Goal: Task Accomplishment & Management: Complete application form

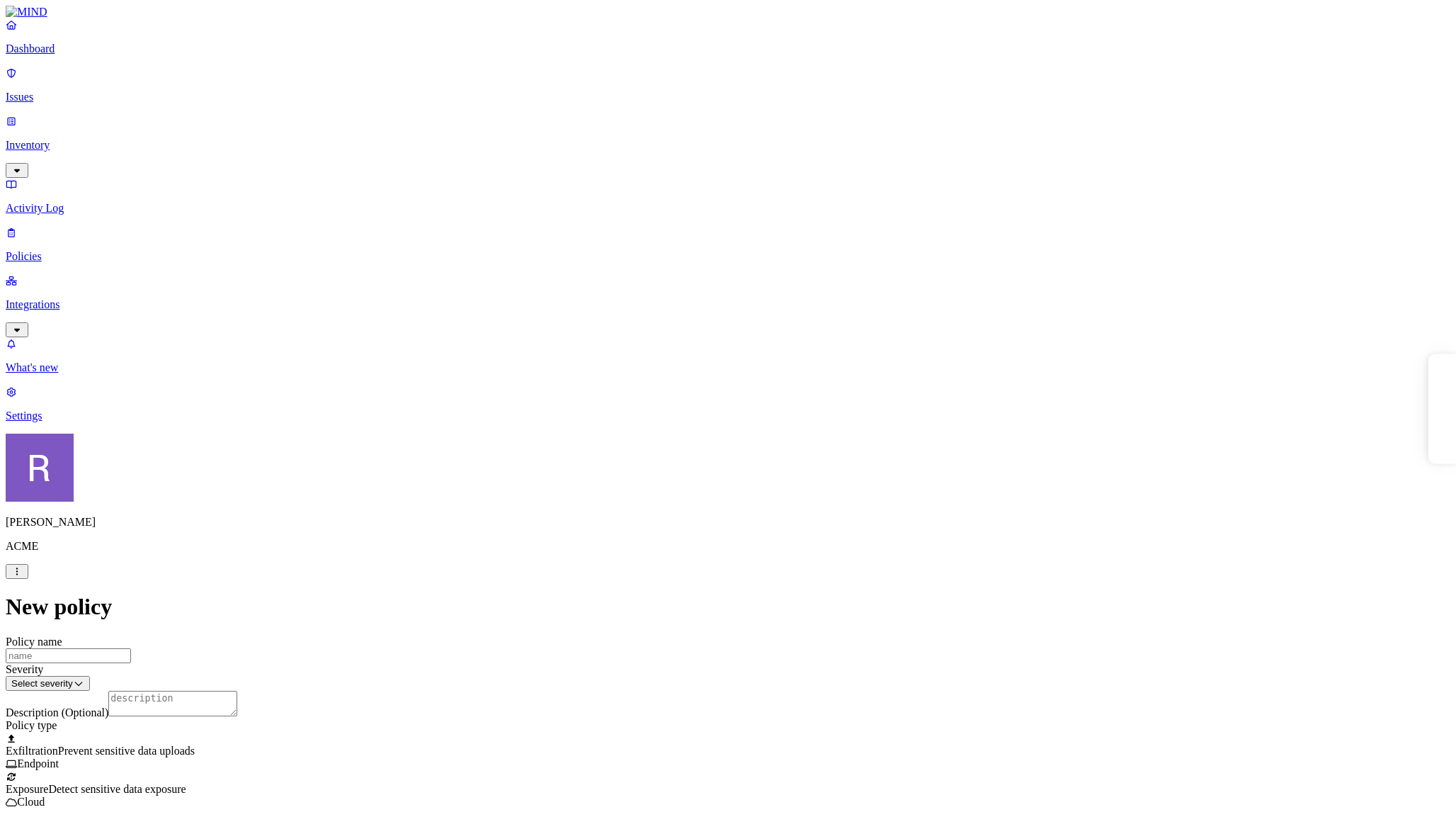
select select "1"
click at [133, 799] on html "Dashboard Issues Inventory Activity Log Policies Integrations What's new 1 Sett…" at bounding box center [728, 791] width 1456 height 1582
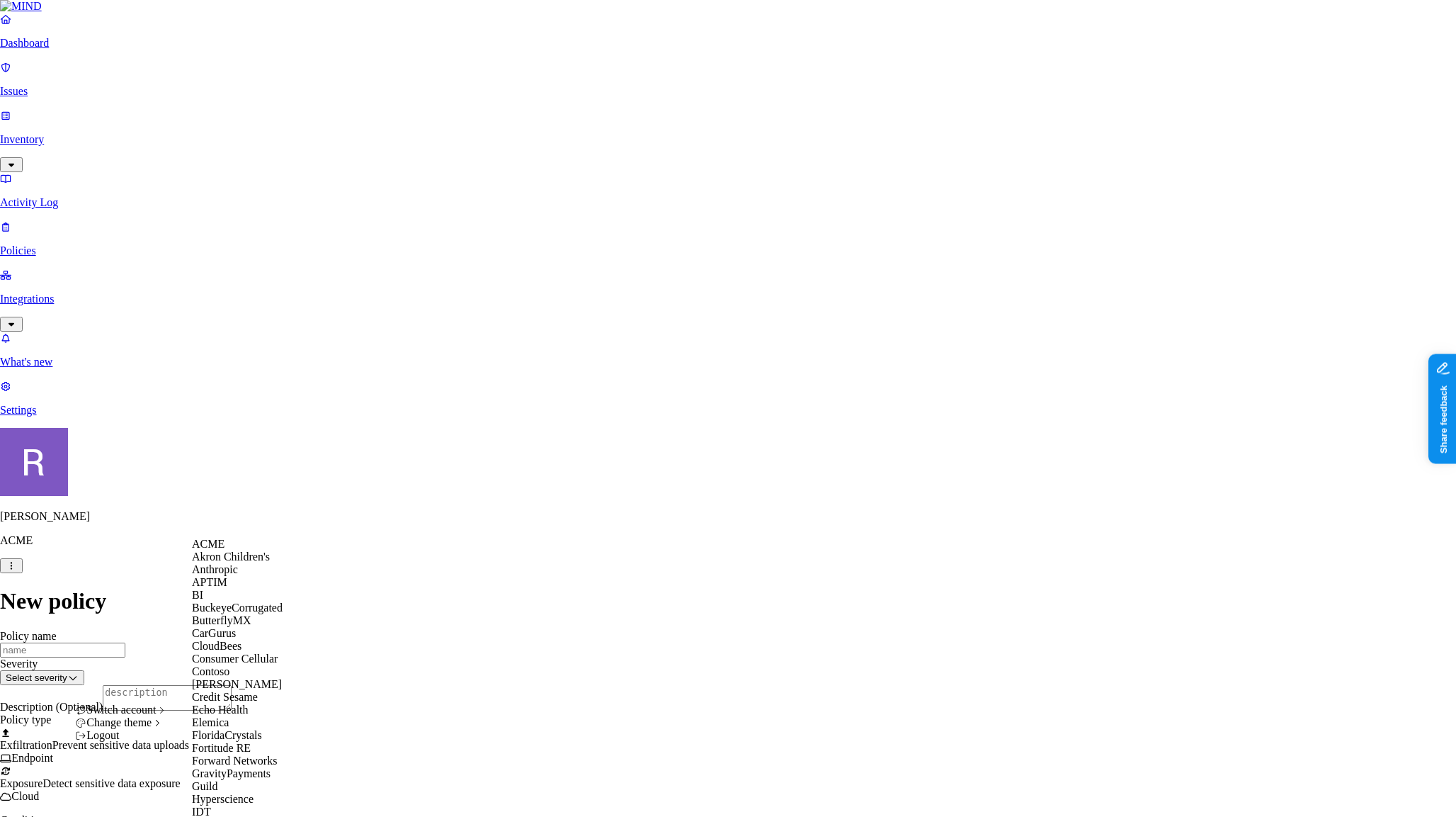
click at [245, 551] on div "ACME" at bounding box center [261, 544] width 137 height 13
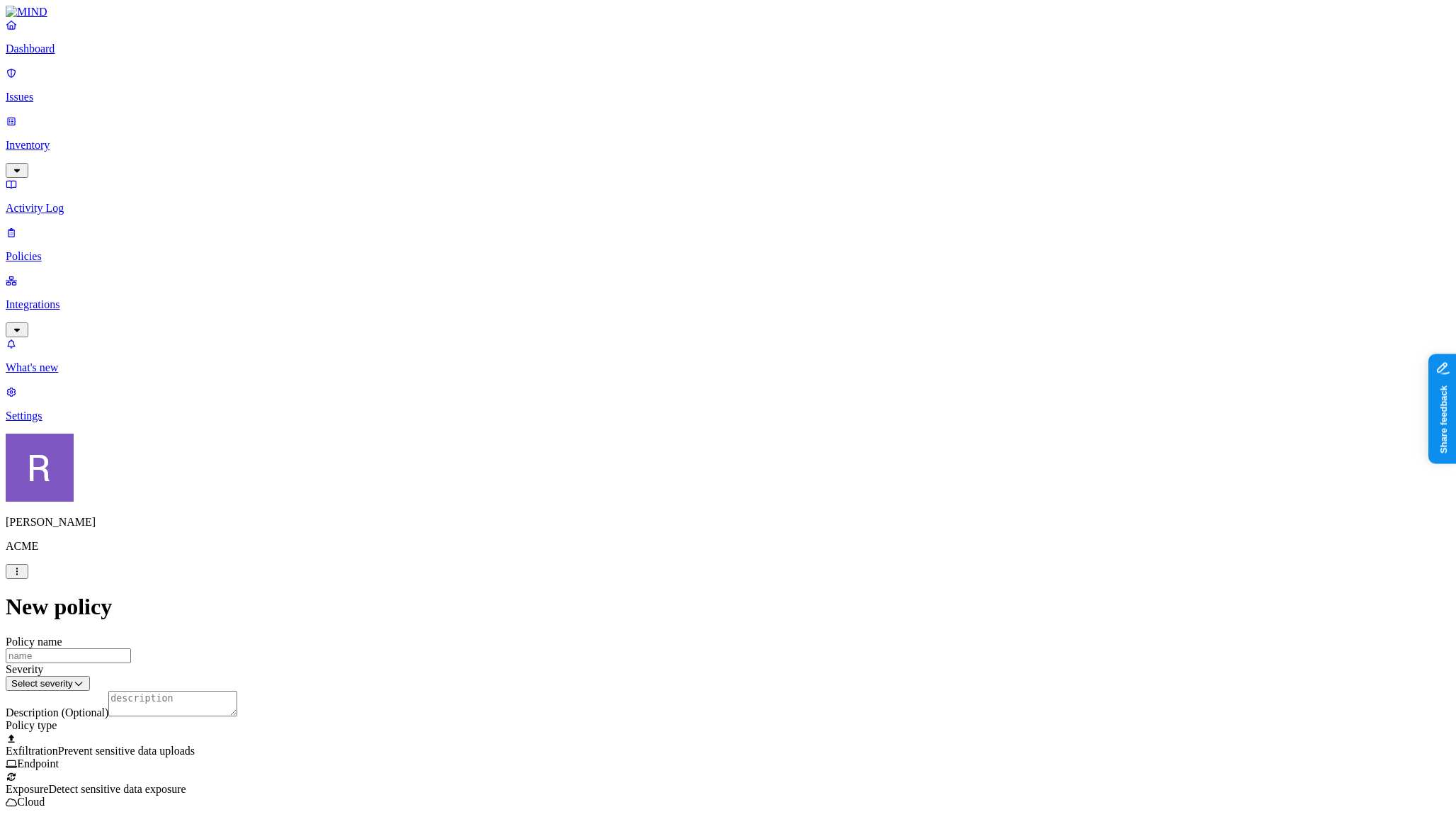
click at [36, 56] on p "Dashboard" at bounding box center [728, 48] width 1445 height 13
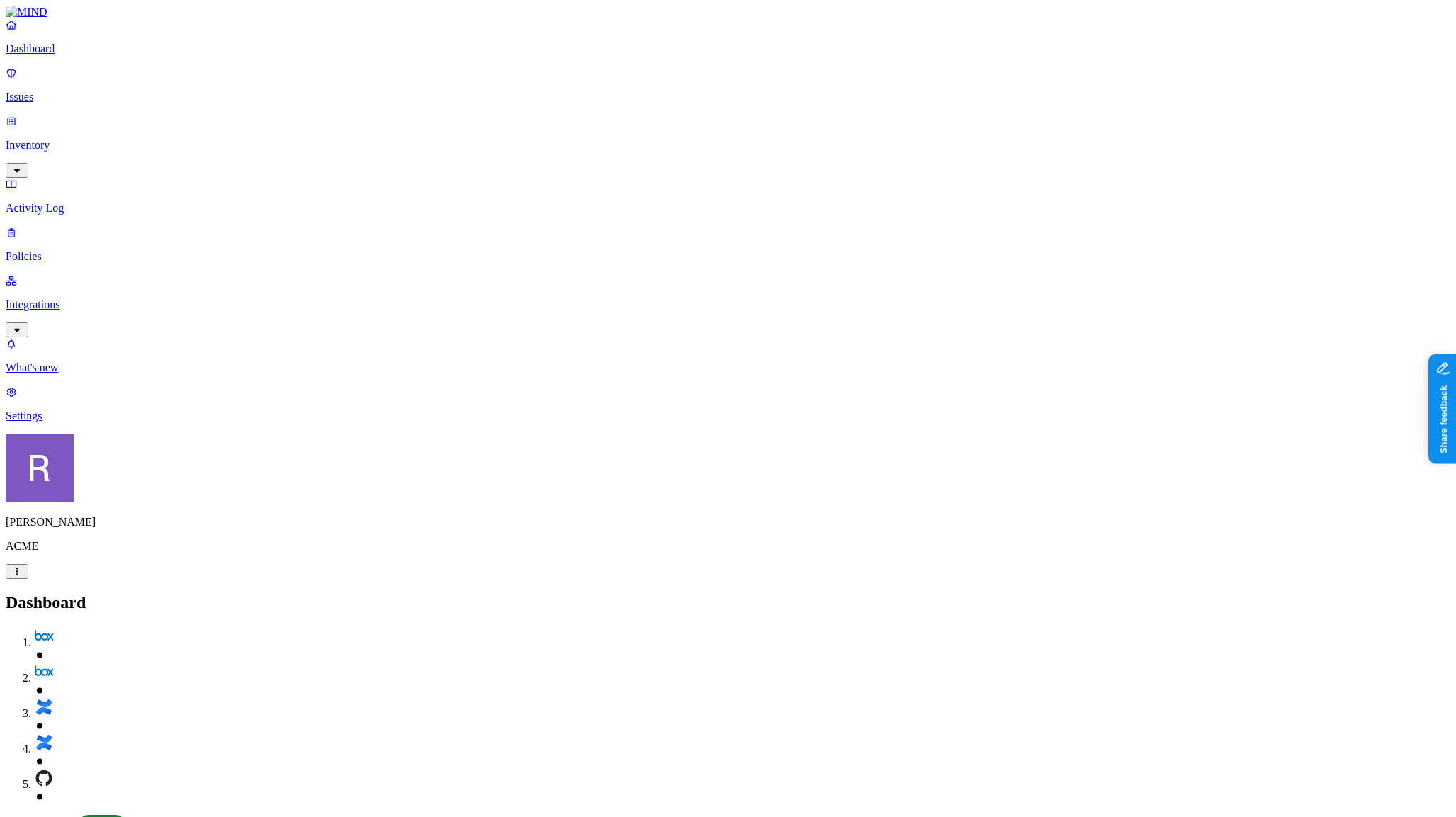
click at [108, 347] on nav "Dashboard Issues Inventory Activity Log Policies Integrations What's new 1 Sett…" at bounding box center [728, 220] width 1445 height 404
click at [69, 250] on p "Policies" at bounding box center [728, 257] width 1445 height 13
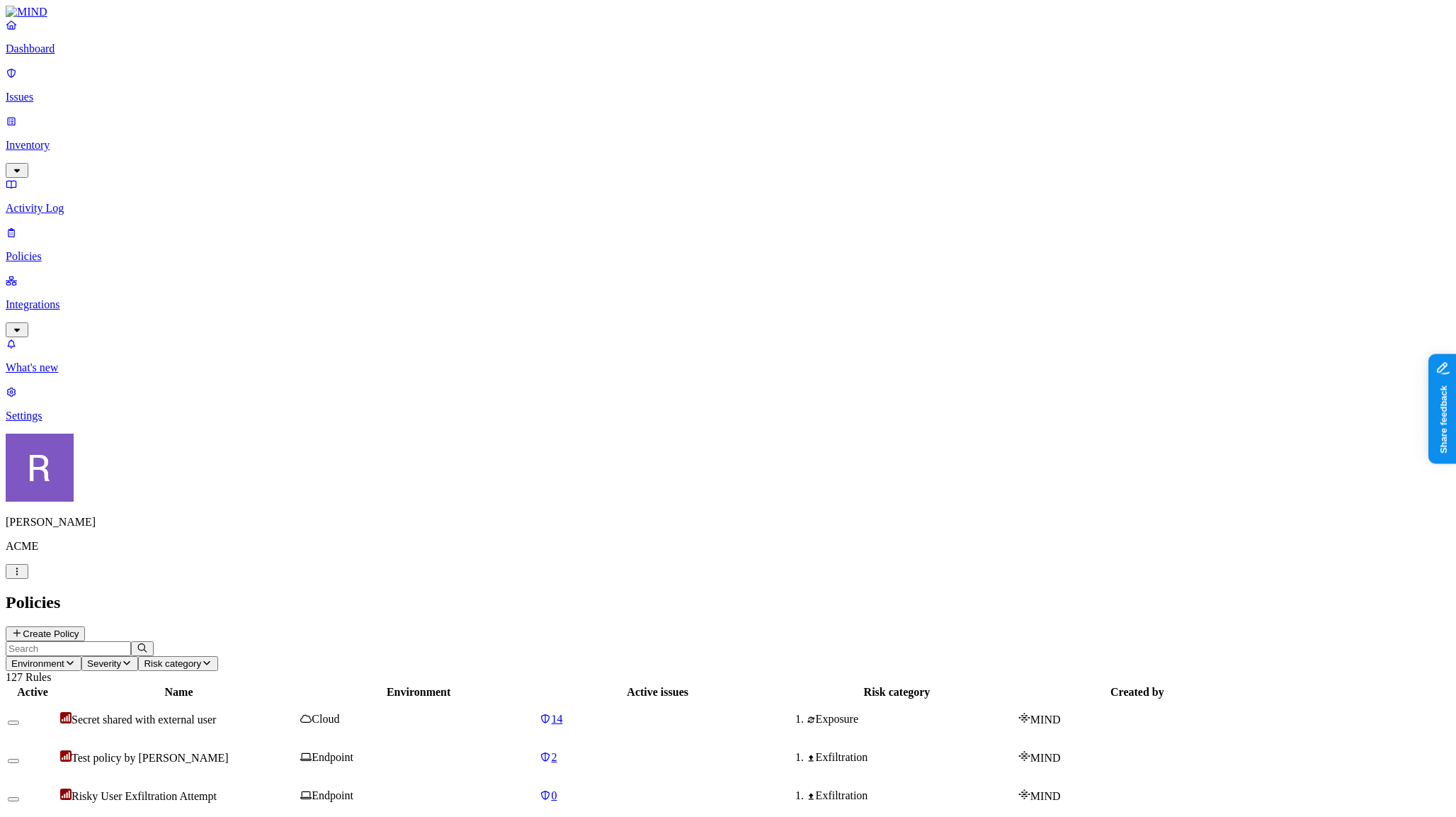
click at [85, 626] on button "Create Policy" at bounding box center [45, 633] width 79 height 15
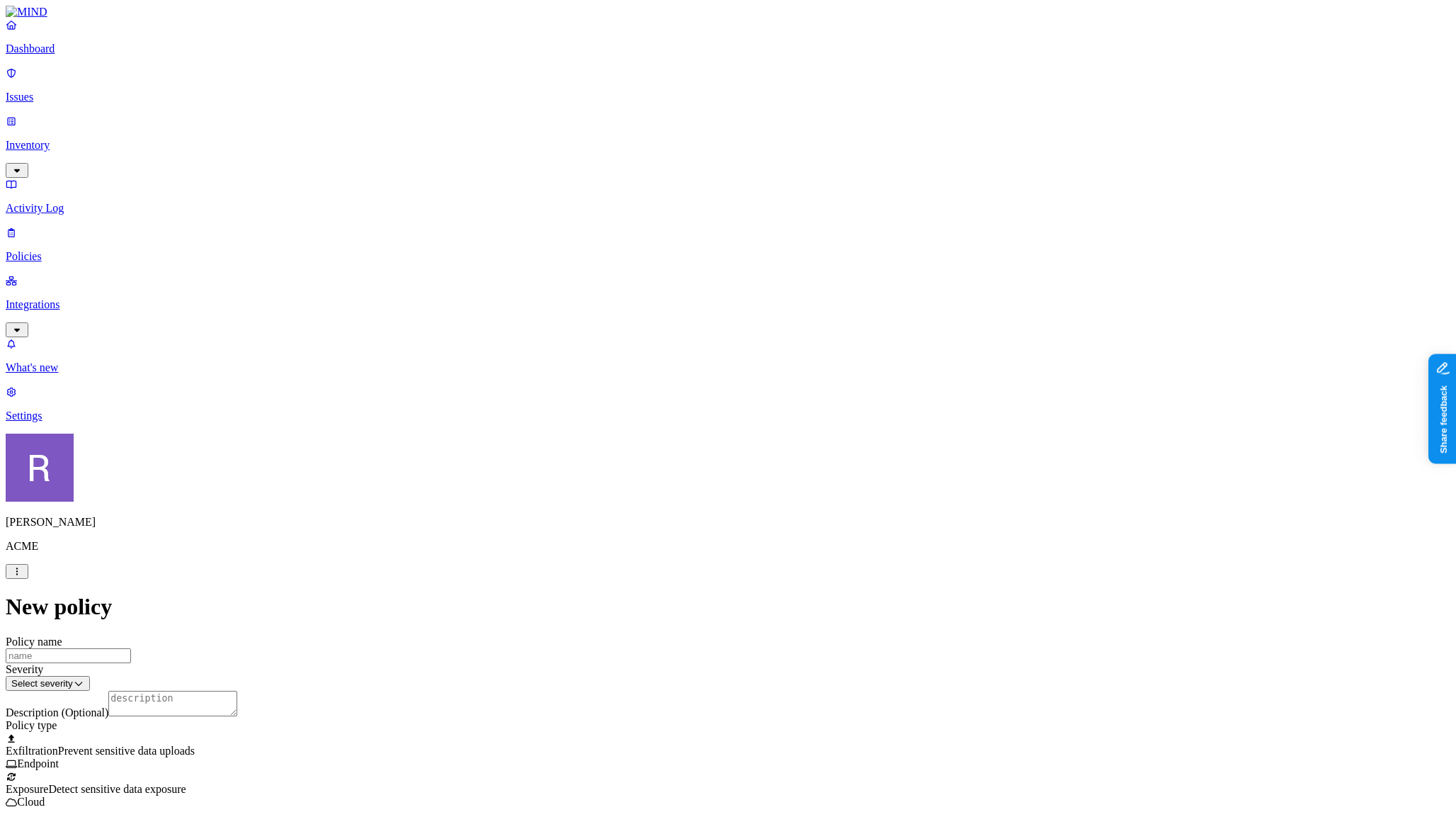
click at [584, 770] on div "Exposure Detect sensitive data exposure Cloud" at bounding box center [728, 789] width 1445 height 38
click at [71, 139] on p "Inventory" at bounding box center [728, 145] width 1445 height 13
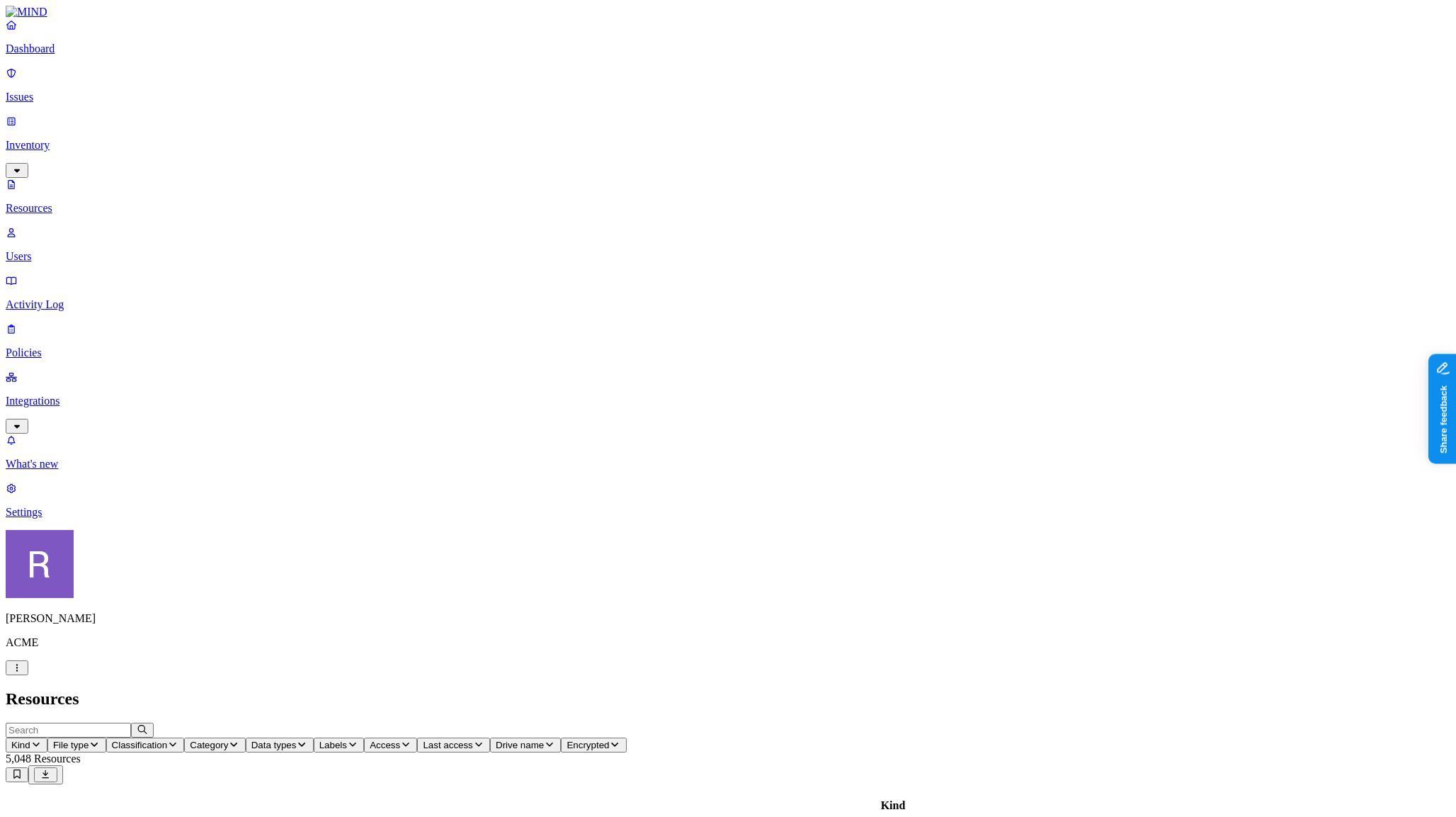
click at [185, 738] on button "Classification" at bounding box center [145, 745] width 79 height 15
click at [228, 740] on span "Category" at bounding box center [209, 745] width 38 height 10
click at [297, 740] on span "Data types" at bounding box center [274, 745] width 45 height 10
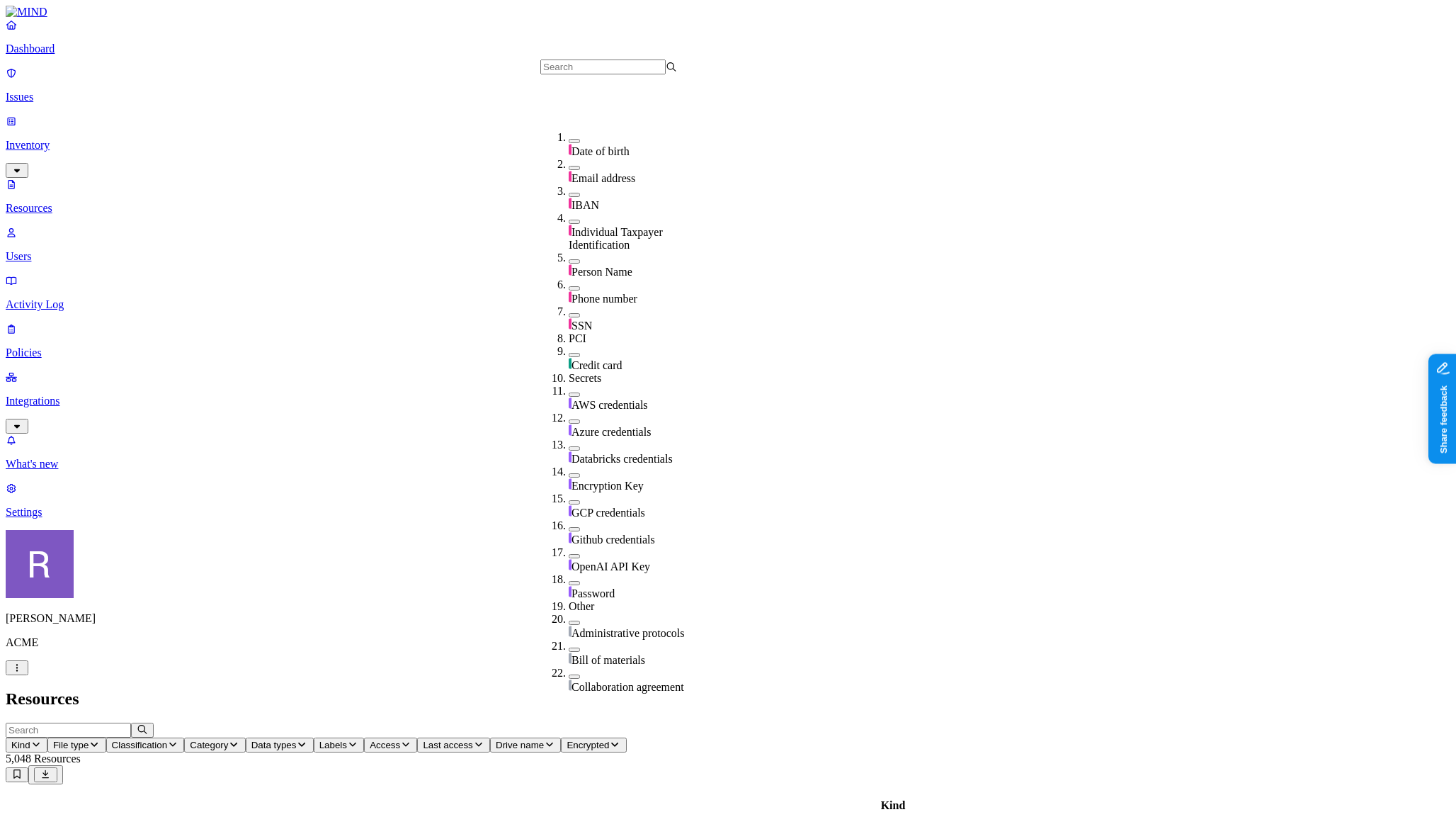
scroll to position [165, 0]
click at [604, 399] on span "AWS credentials" at bounding box center [610, 405] width 76 height 12
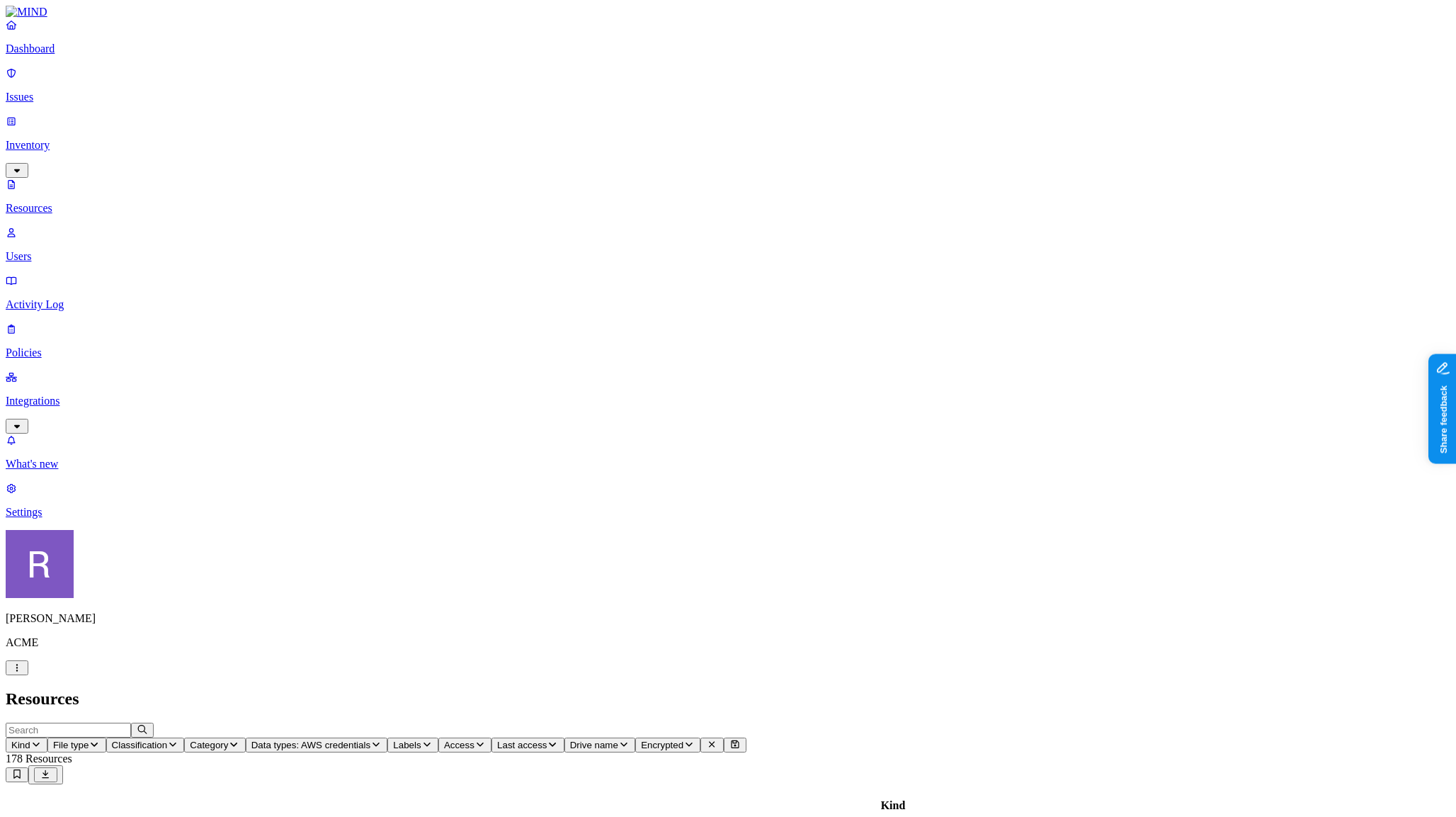
click at [474, 740] on span "Access" at bounding box center [459, 745] width 30 height 10
click at [760, 275] on div "Public" at bounding box center [760, 294] width 0 height 38
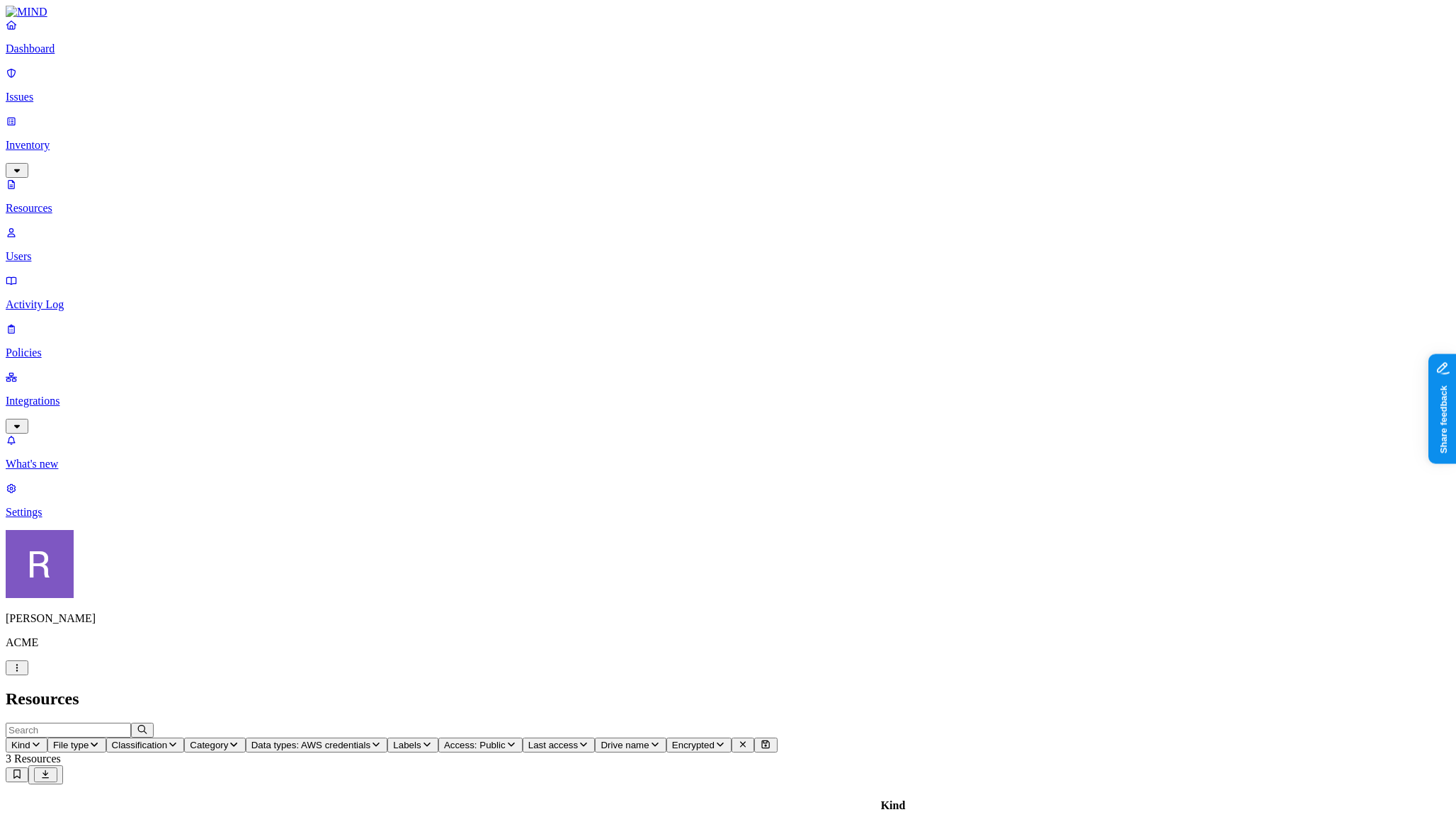
click at [68, 56] on p "Dashboard" at bounding box center [728, 48] width 1445 height 13
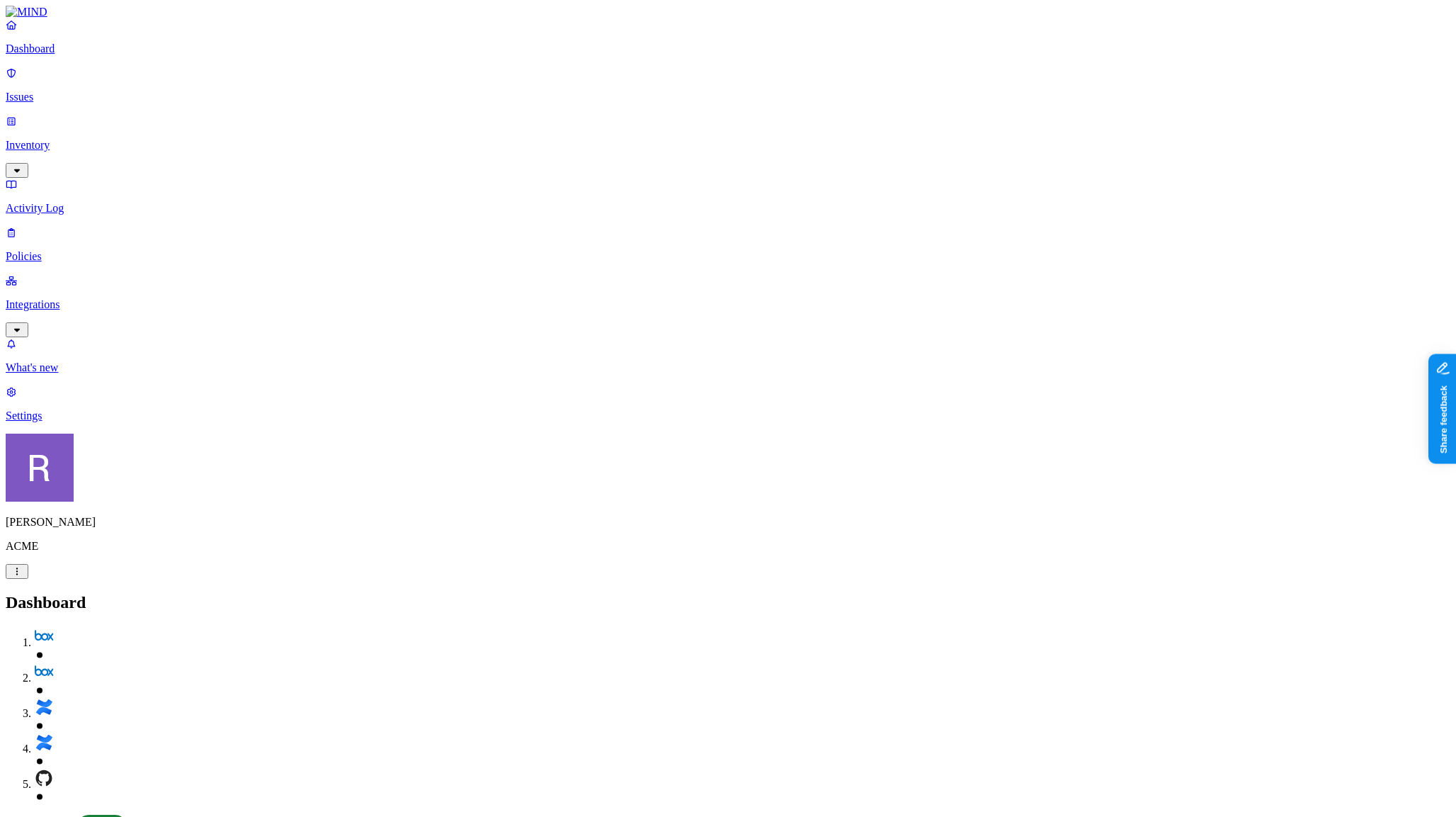
click at [69, 298] on p "Integrations" at bounding box center [728, 304] width 1445 height 13
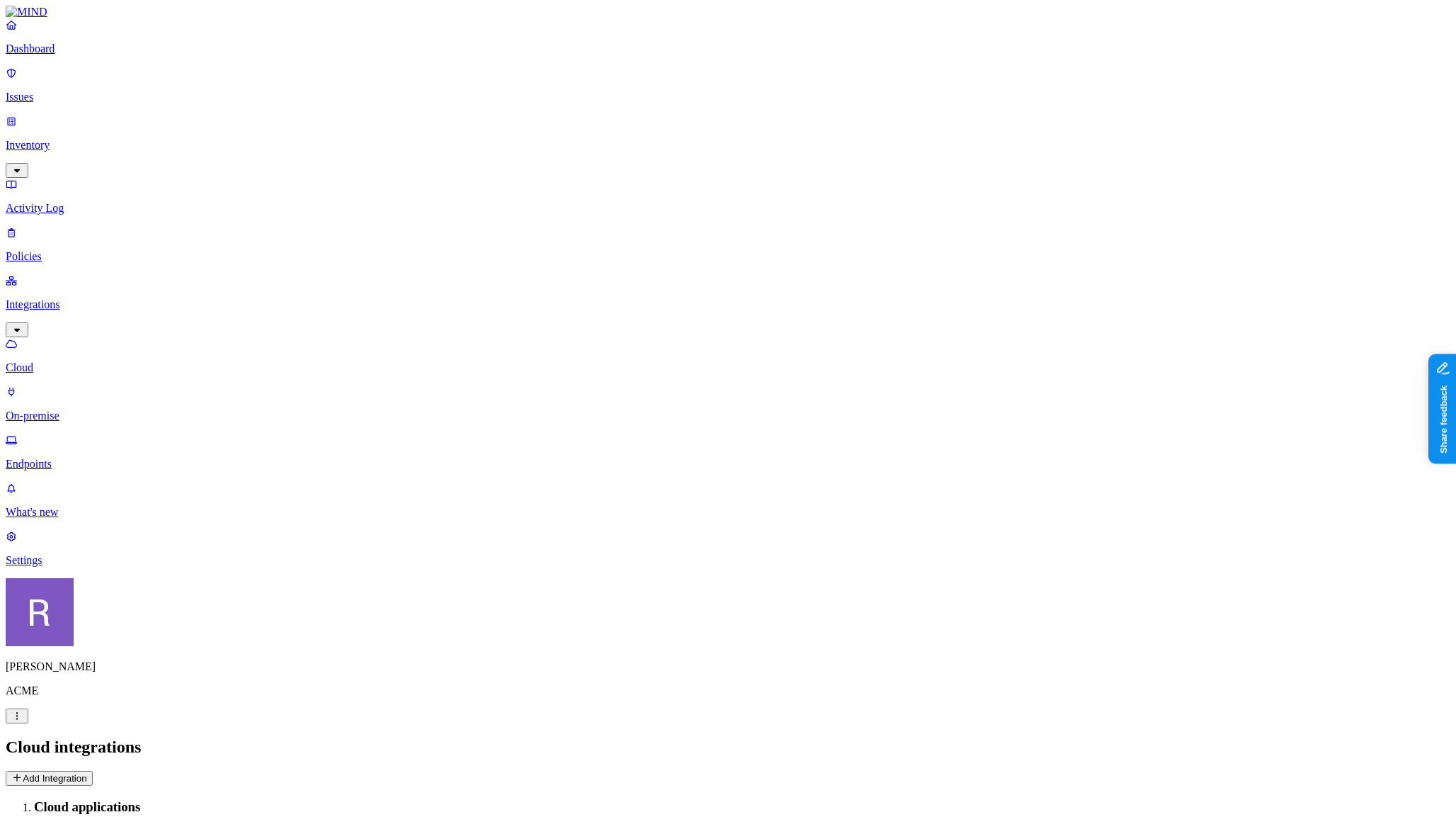
click at [93, 771] on button "Add Integration" at bounding box center [49, 778] width 87 height 15
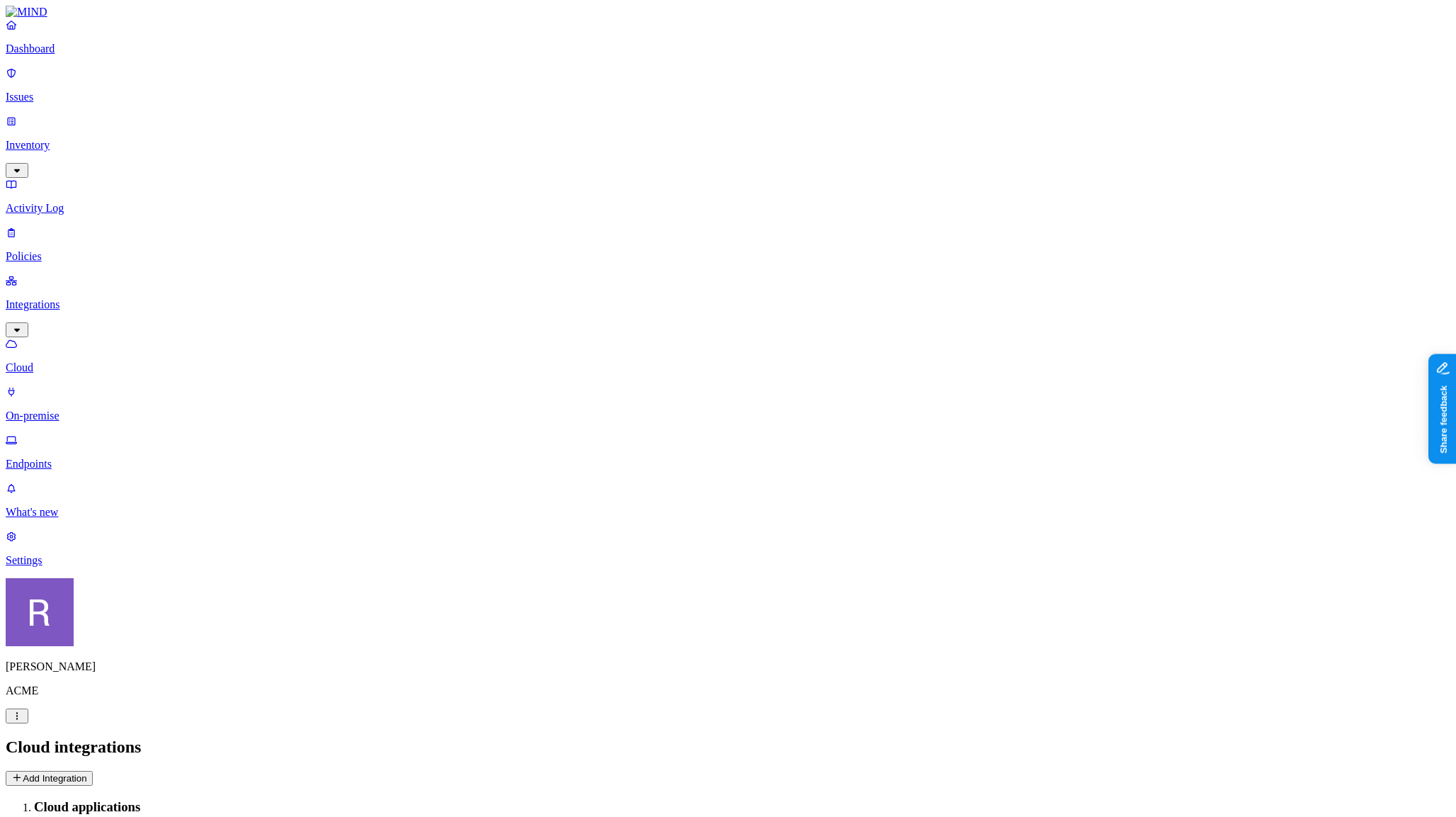
click at [82, 56] on p "Dashboard" at bounding box center [728, 48] width 1445 height 13
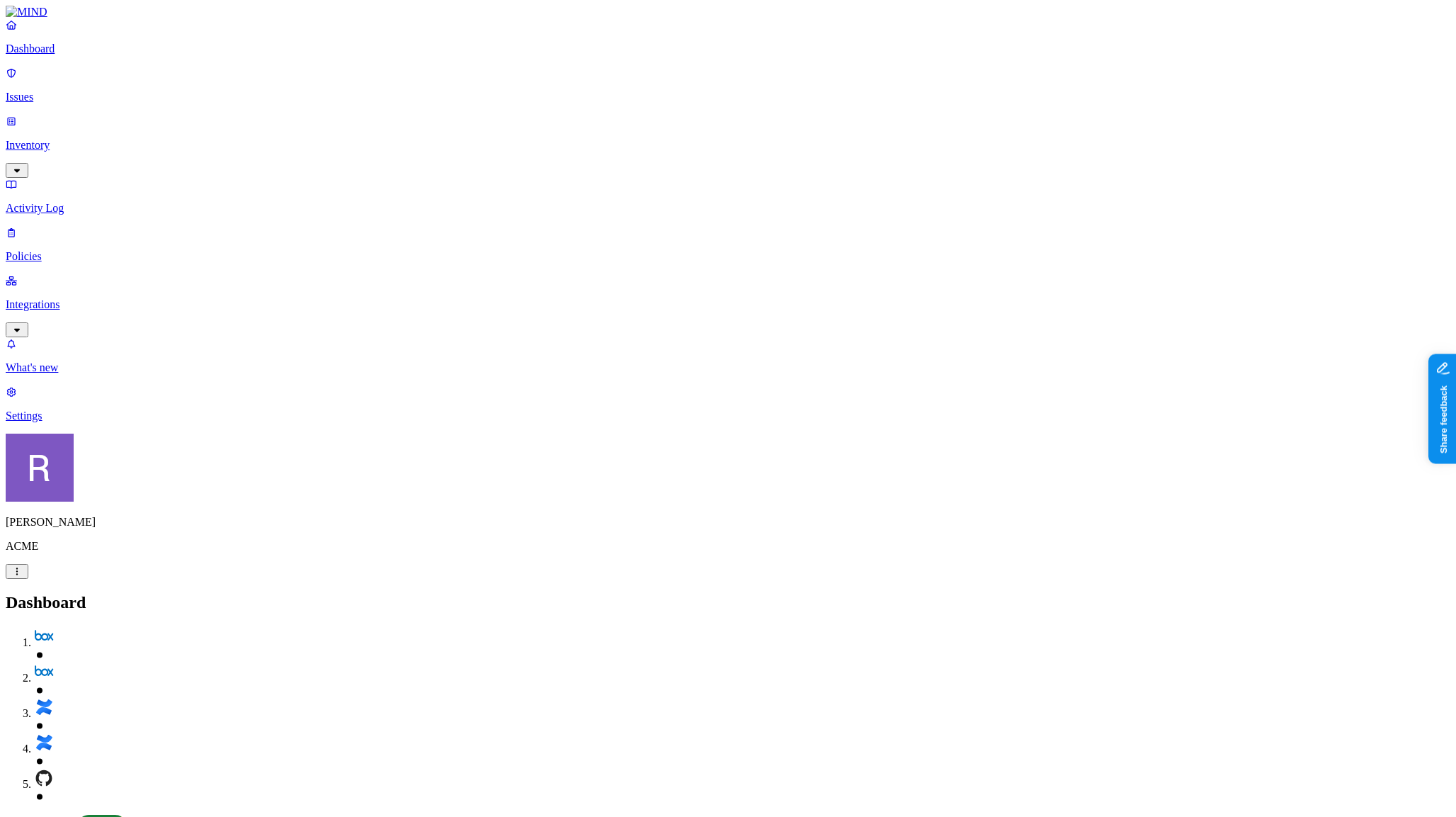
click at [65, 250] on p "Policies" at bounding box center [728, 257] width 1445 height 13
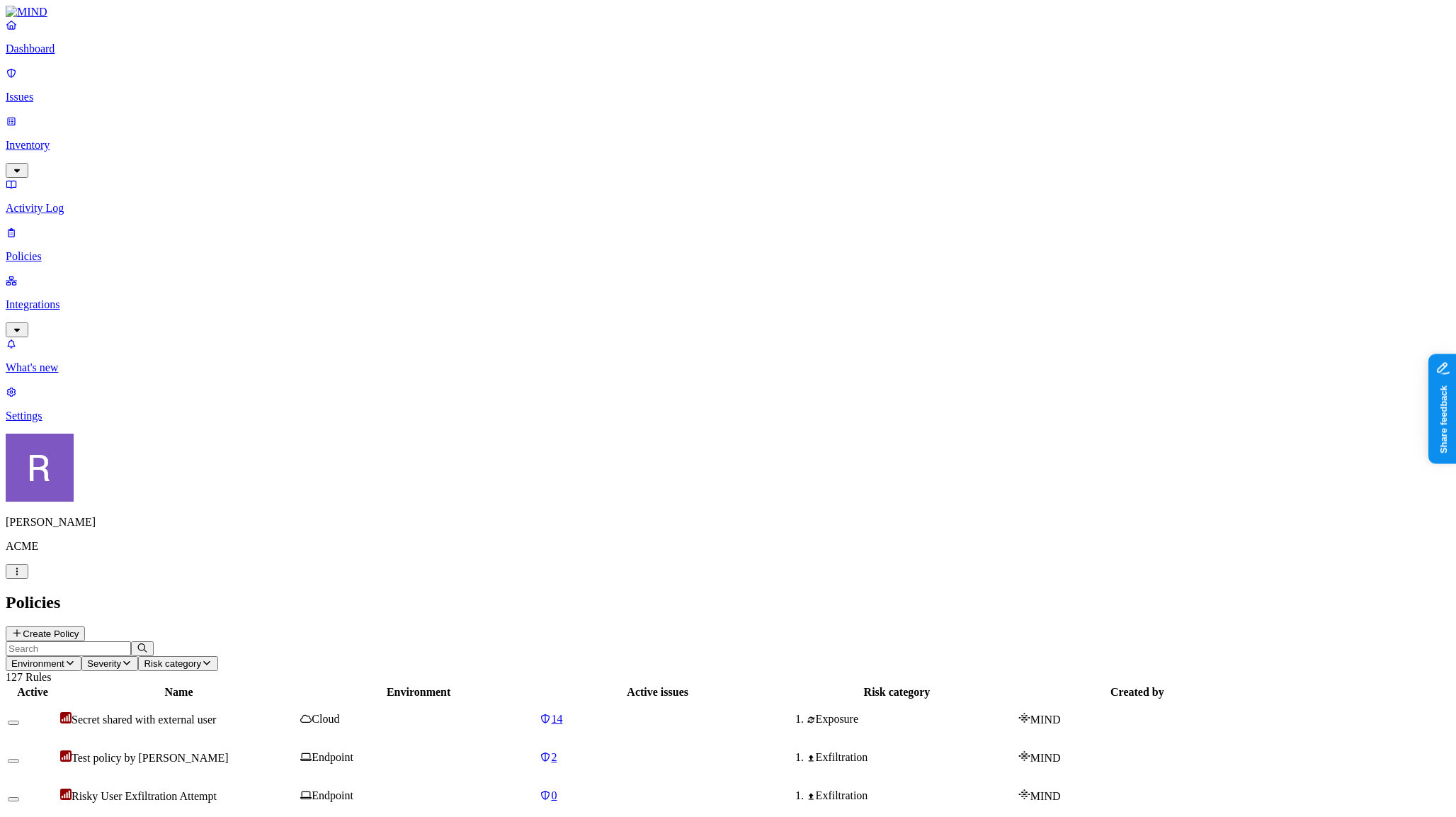
click at [23, 629] on icon at bounding box center [17, 633] width 11 height 10
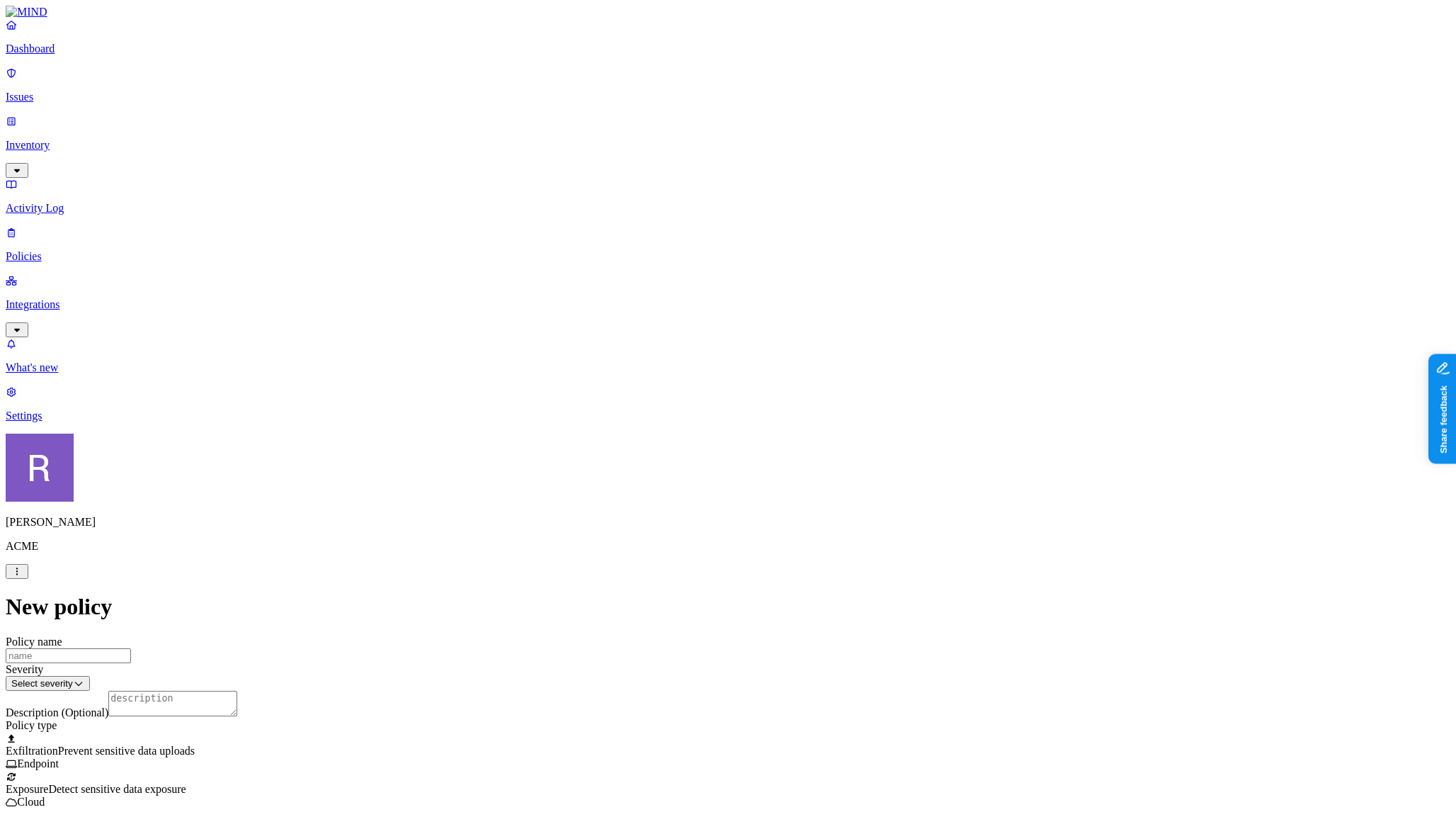
click at [581, 770] on div at bounding box center [728, 770] width 1445 height 0
click at [578, 732] on div at bounding box center [728, 732] width 1445 height 0
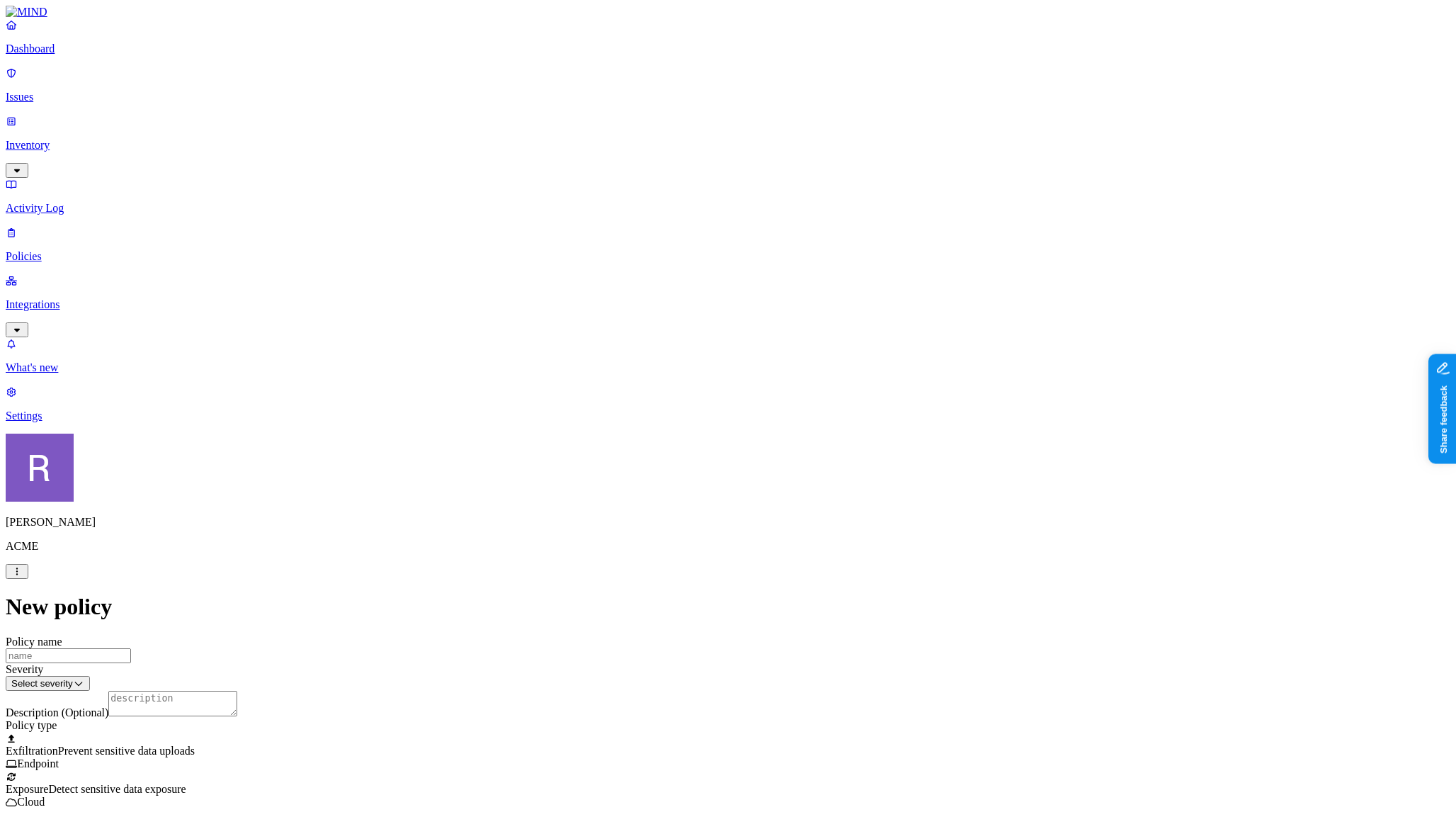
scroll to position [433, 0]
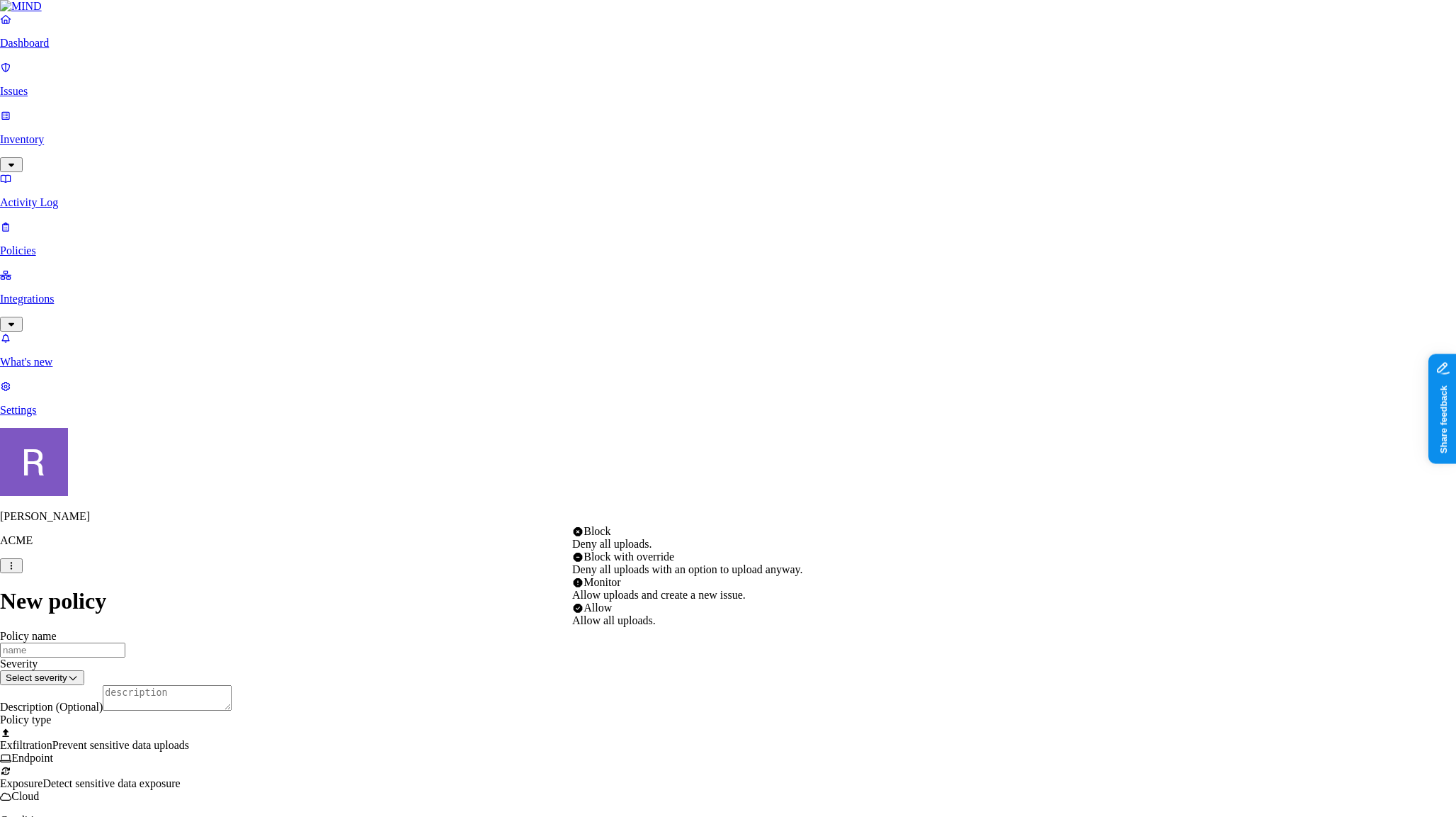
click at [611, 513] on html "Dashboard Issues Inventory Activity Log Policies Integrations What's new 1 Sett…" at bounding box center [728, 735] width 1456 height 1470
select select "4"
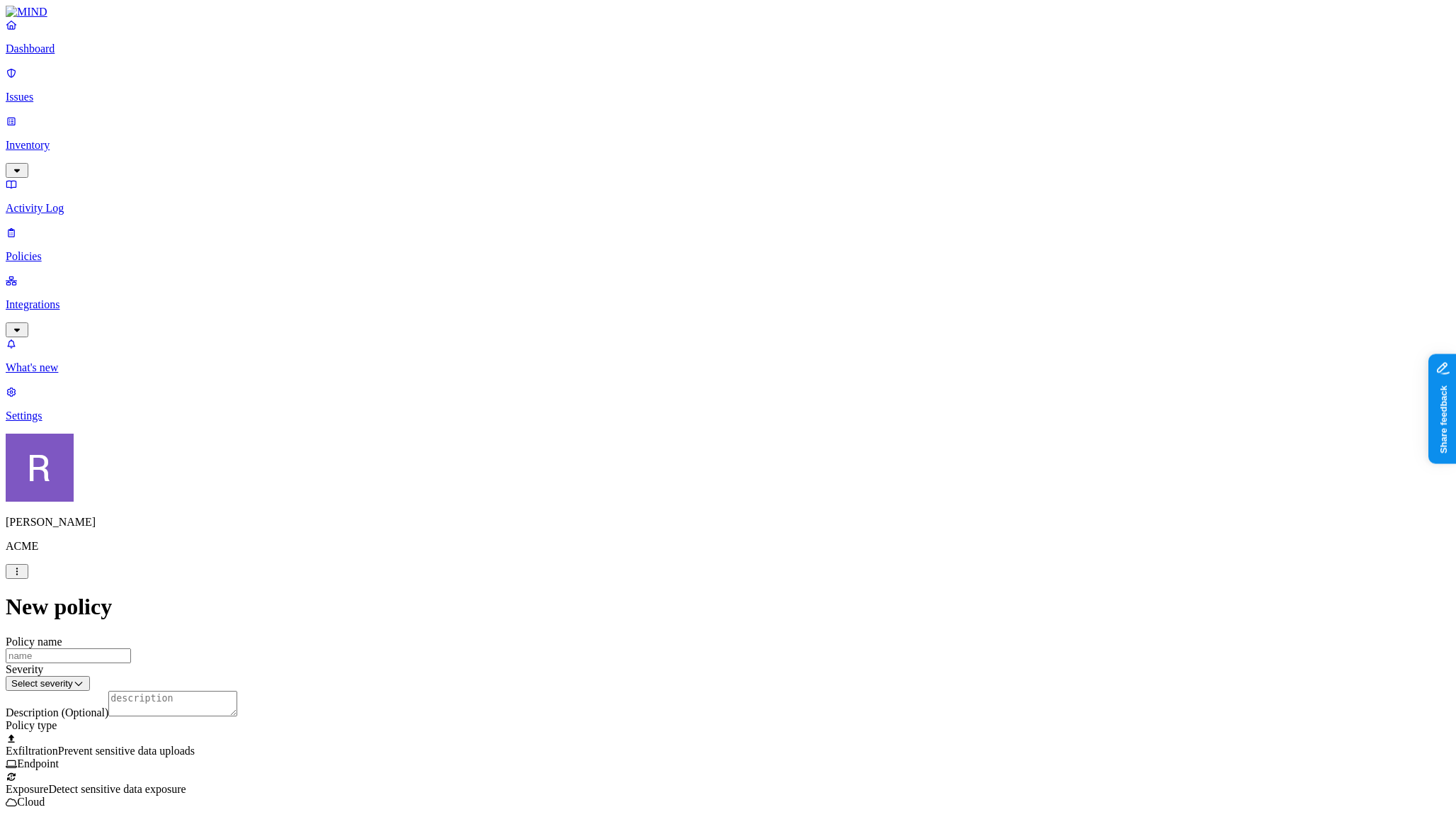
click at [670, 209] on label "Classification" at bounding box center [658, 203] width 62 height 12
click at [686, 343] on body "Dashboard Issues Inventory Activity Log Policies Integrations What's new 1 Sett…" at bounding box center [728, 735] width 1445 height 1459
click at [648, 343] on div "Secret" at bounding box center [696, 337] width 137 height 40
drag, startPoint x: 882, startPoint y: 318, endPoint x: 770, endPoint y: 288, distance: 115.9
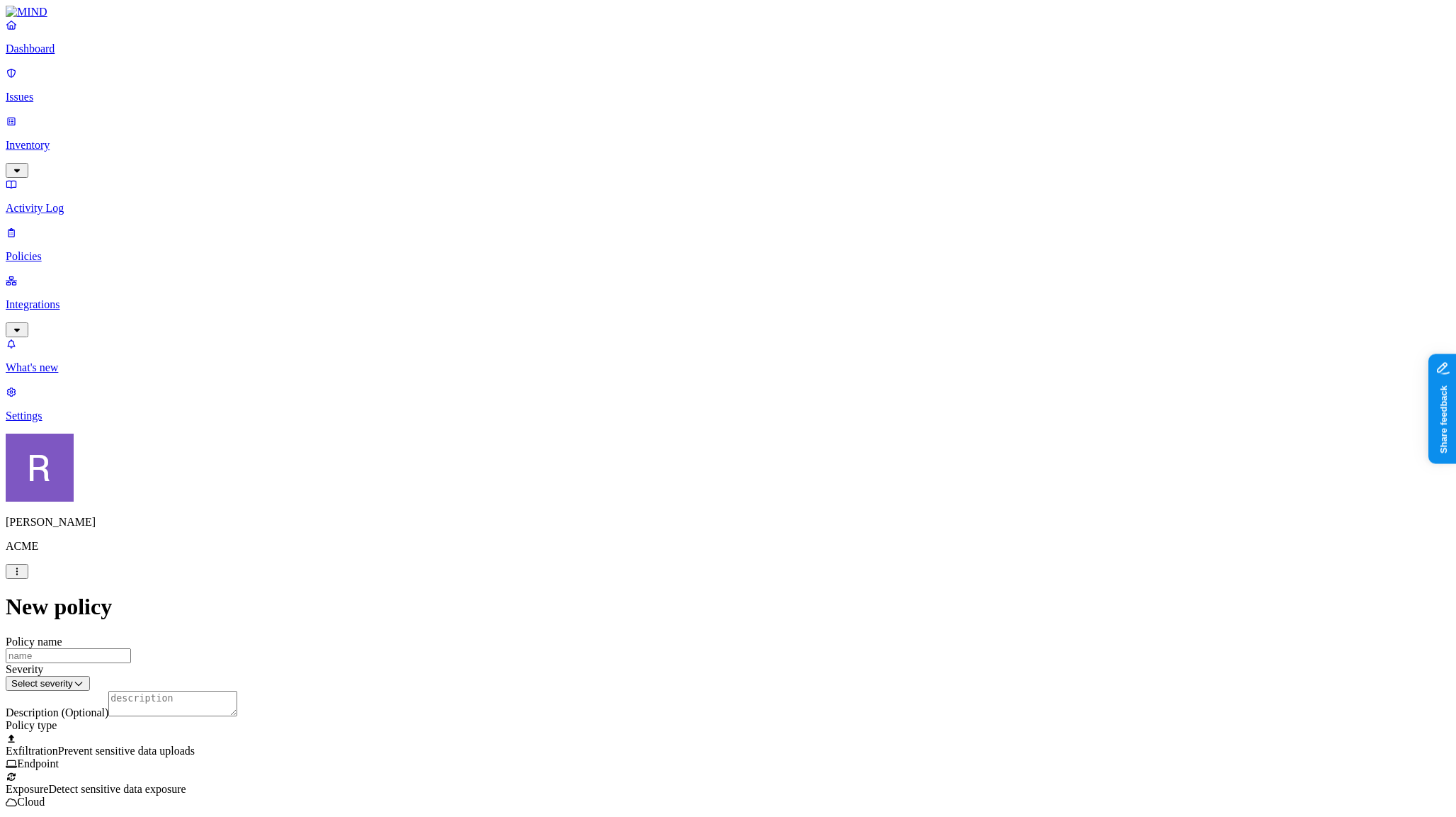
click at [689, 295] on label "Web Domain" at bounding box center [670, 291] width 37 height 25
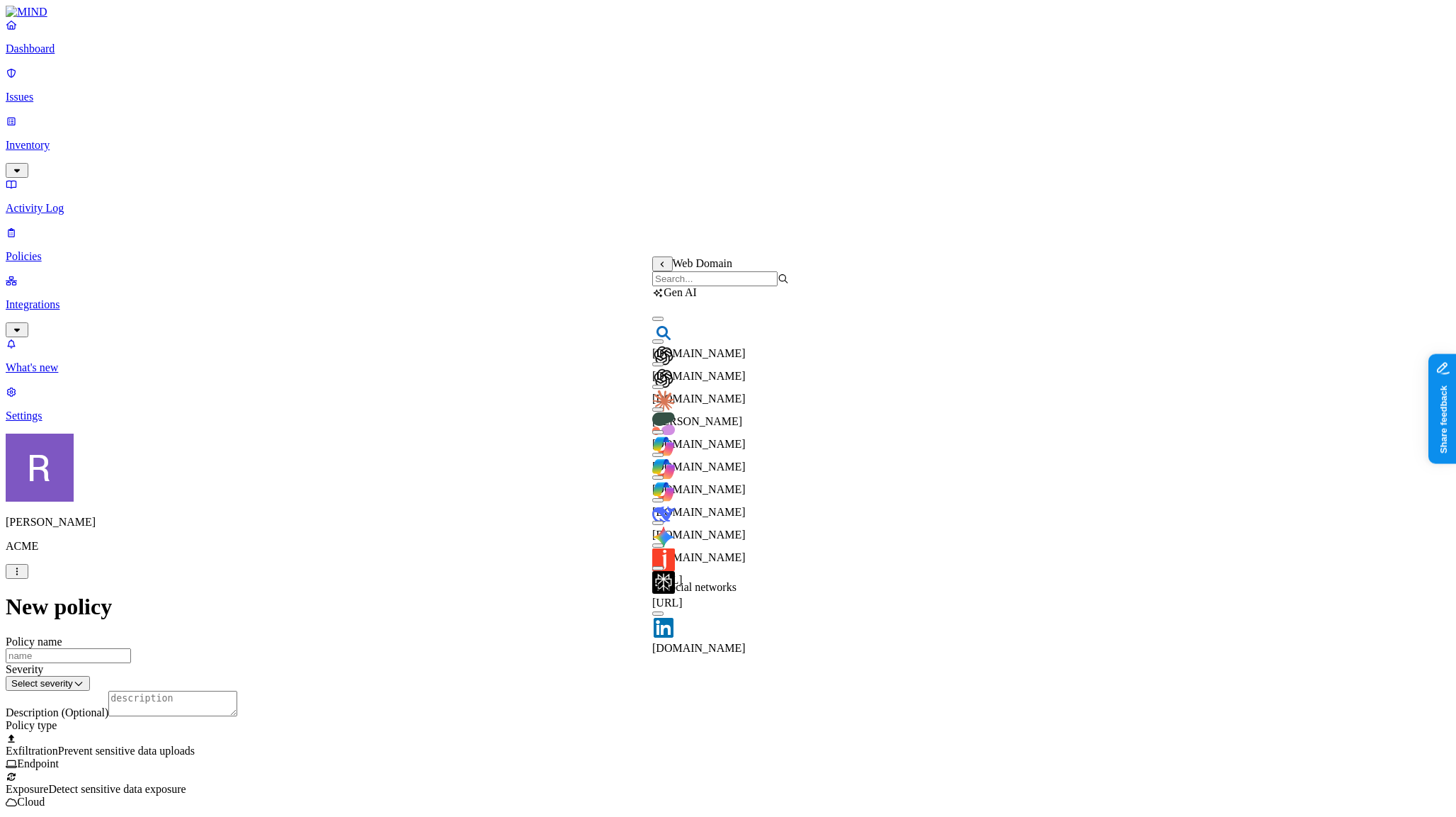
click at [705, 286] on input "search" at bounding box center [715, 278] width 126 height 15
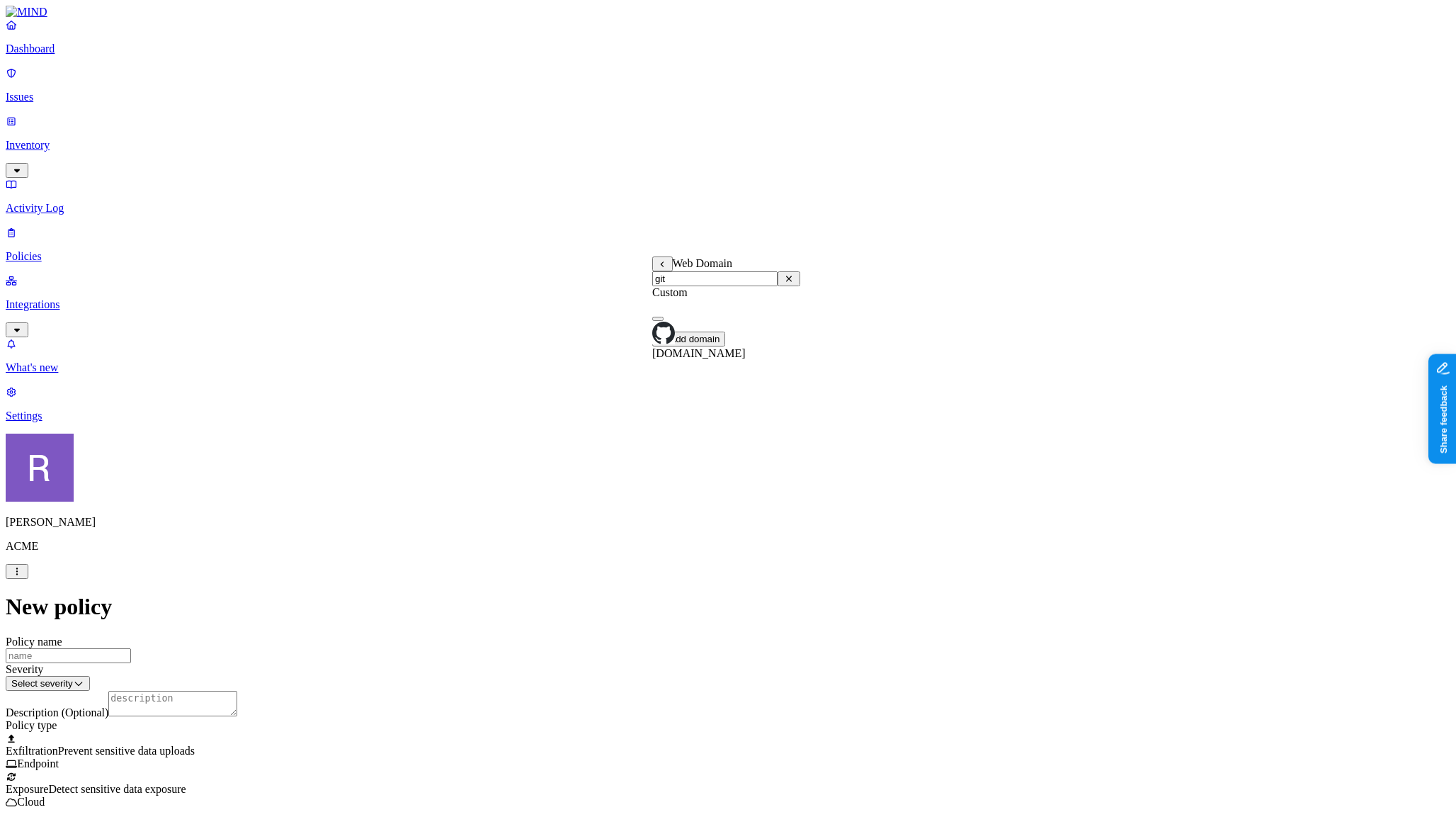
type input "git"
click at [663, 321] on button "button" at bounding box center [658, 319] width 11 height 4
click at [674, 329] on label "Web Category" at bounding box center [673, 328] width 42 height 25
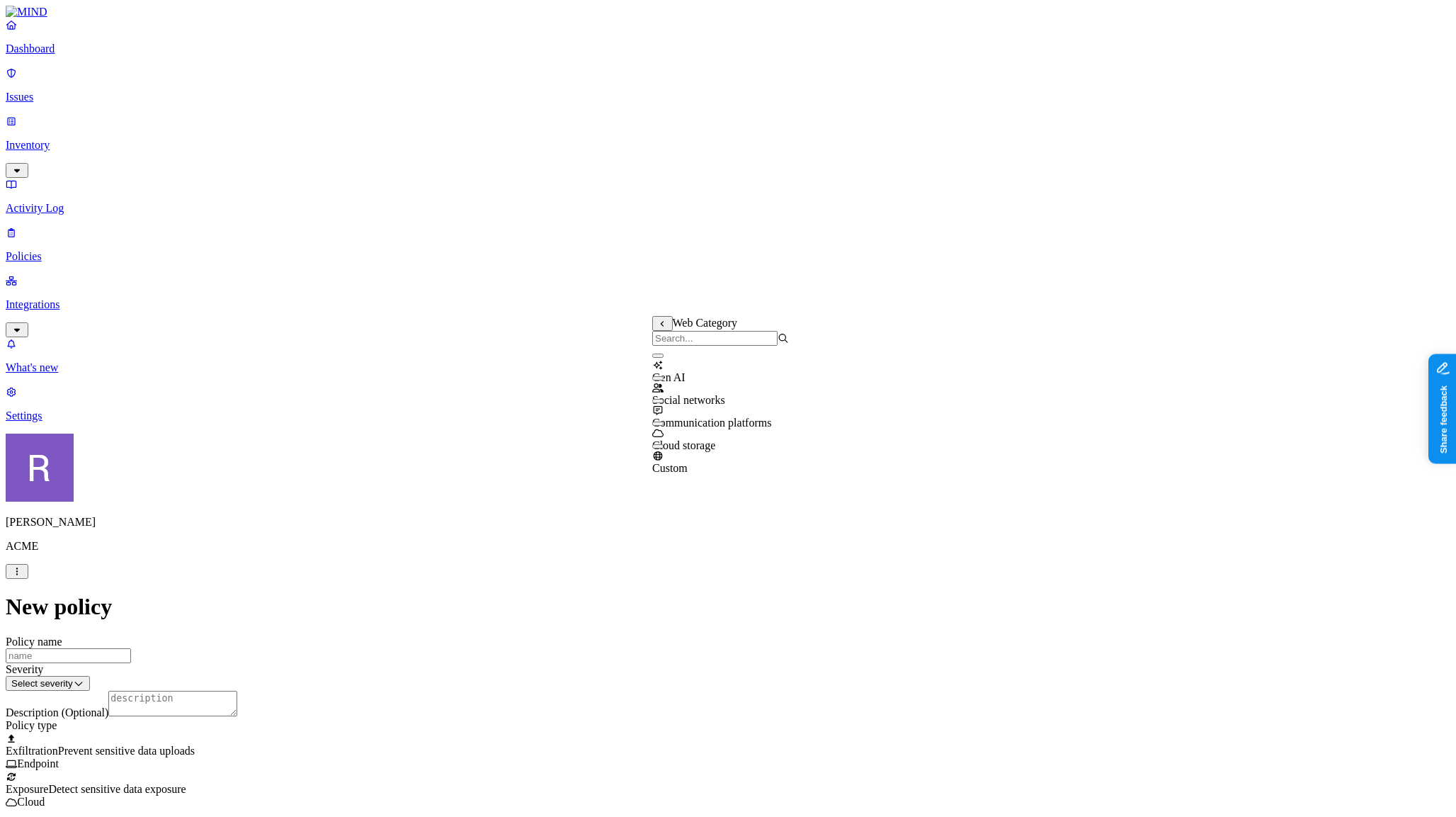
click at [663, 358] on button "button" at bounding box center [658, 355] width 11 height 4
click at [671, 433] on label "Groups" at bounding box center [659, 427] width 33 height 12
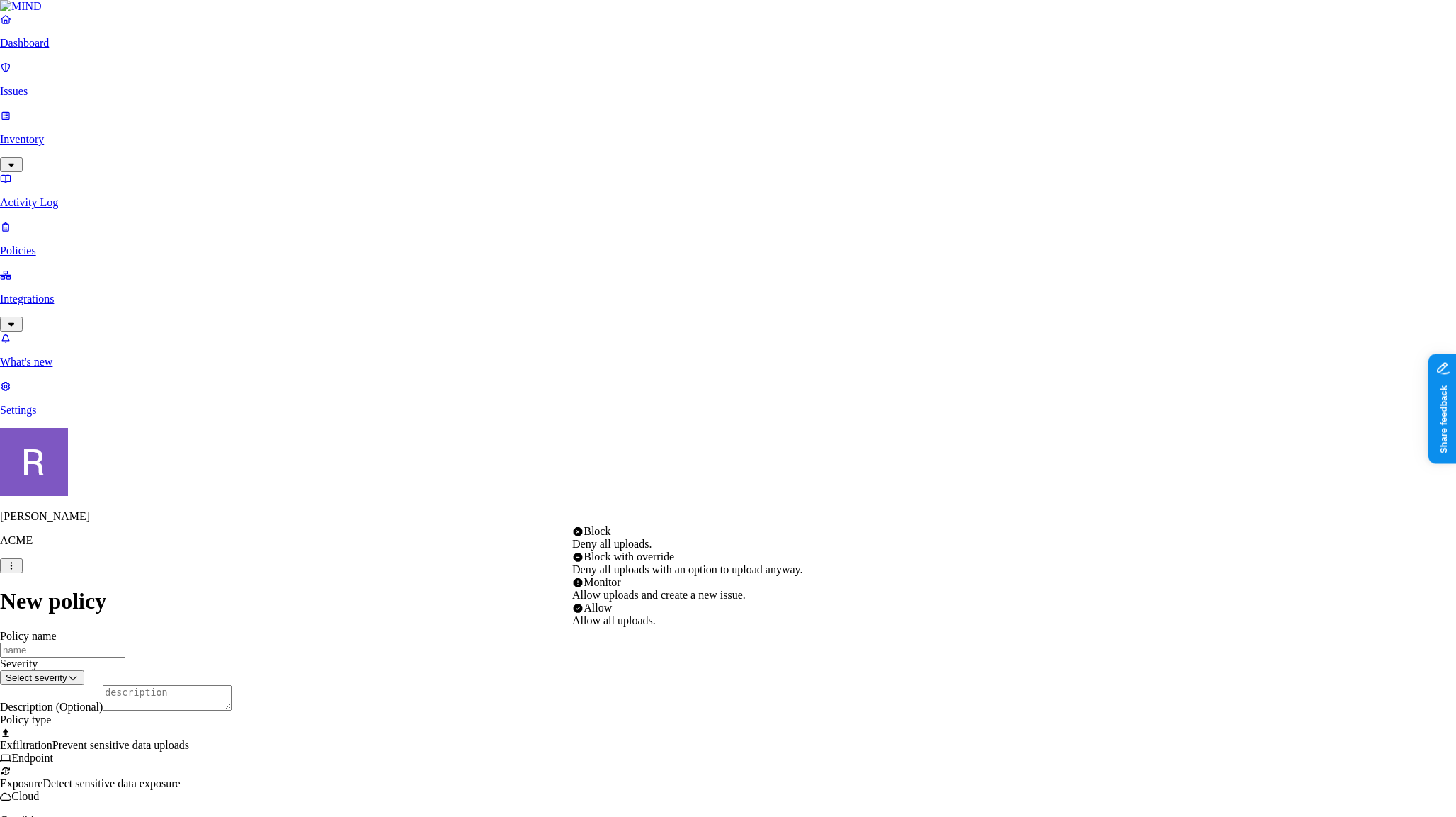
click at [702, 509] on html "Dashboard Issues Inventory Activity Log Policies Integrations What's new 1 Sett…" at bounding box center [728, 815] width 1456 height 1632
click at [496, 470] on html "Dashboard Issues Inventory Activity Log Policies Integrations What's new 1 Sett…" at bounding box center [728, 815] width 1456 height 1632
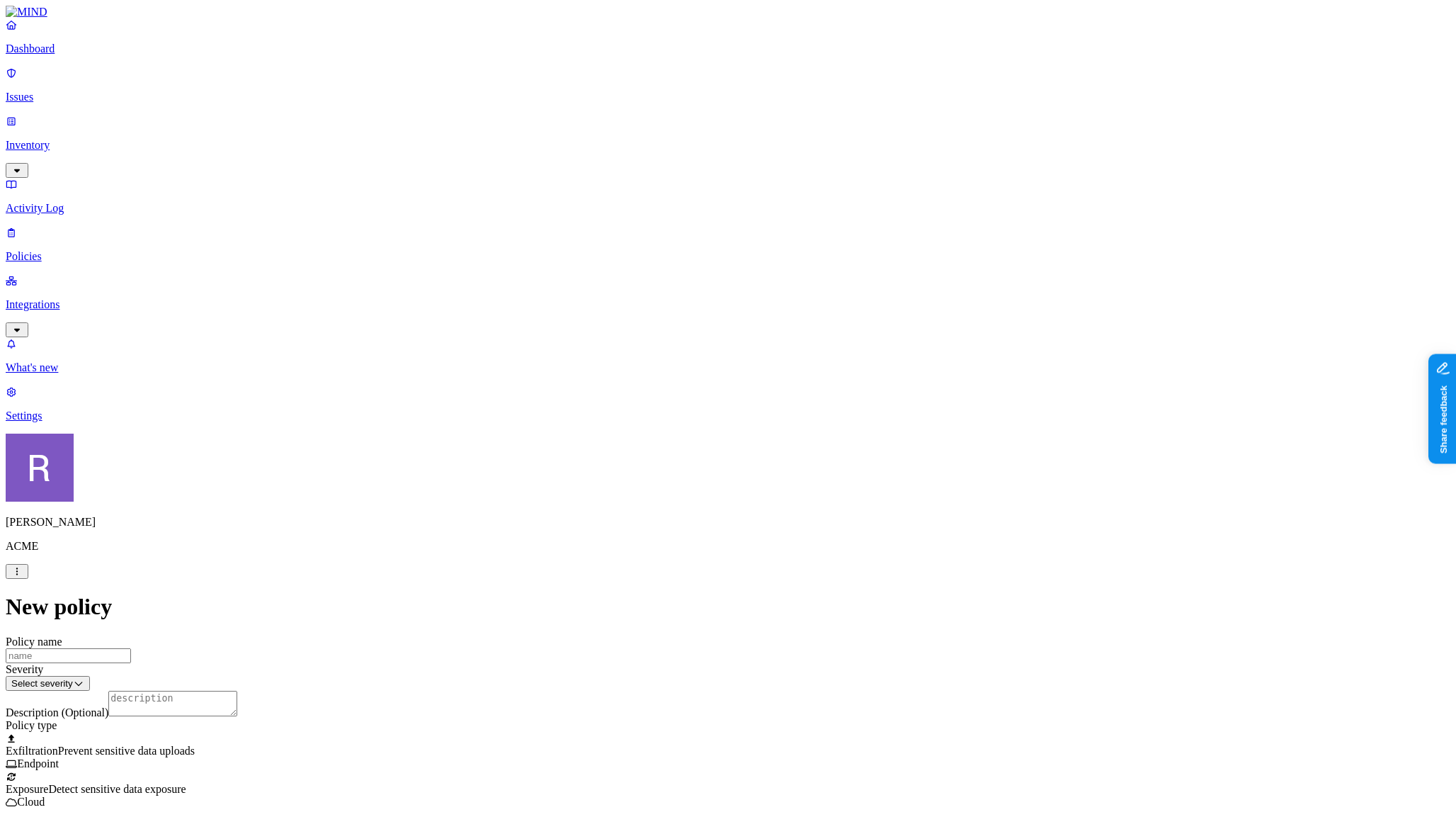
click at [680, 513] on html "Dashboard Issues Inventory Activity Log Policies Integrations What's new 1 Sett…" at bounding box center [728, 799] width 1456 height 1597
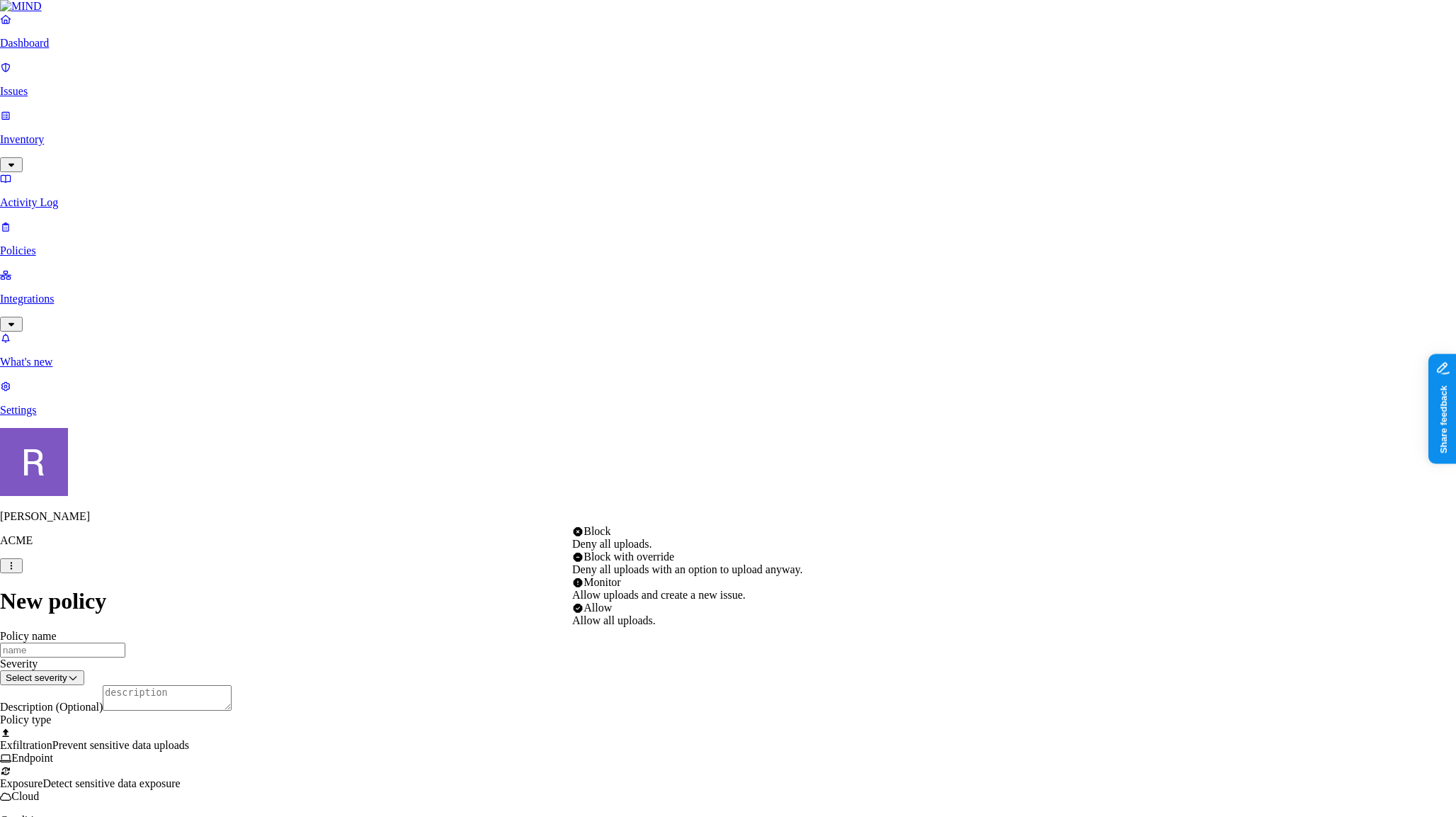
select select "3"
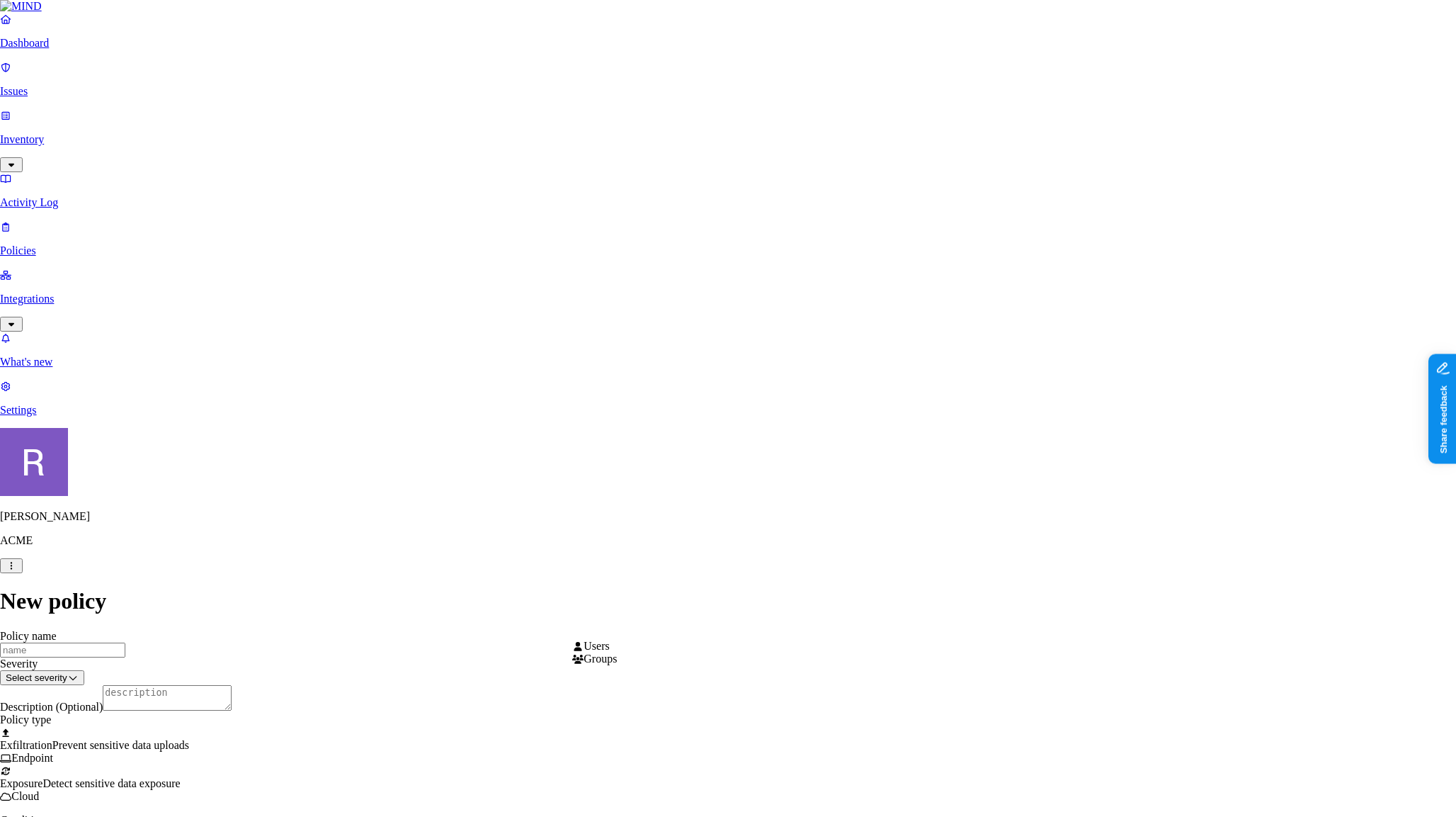
click at [641, 633] on html "Dashboard Issues Inventory Activity Log Policies Integrations What's new 1 Sett…" at bounding box center [728, 825] width 1456 height 1651
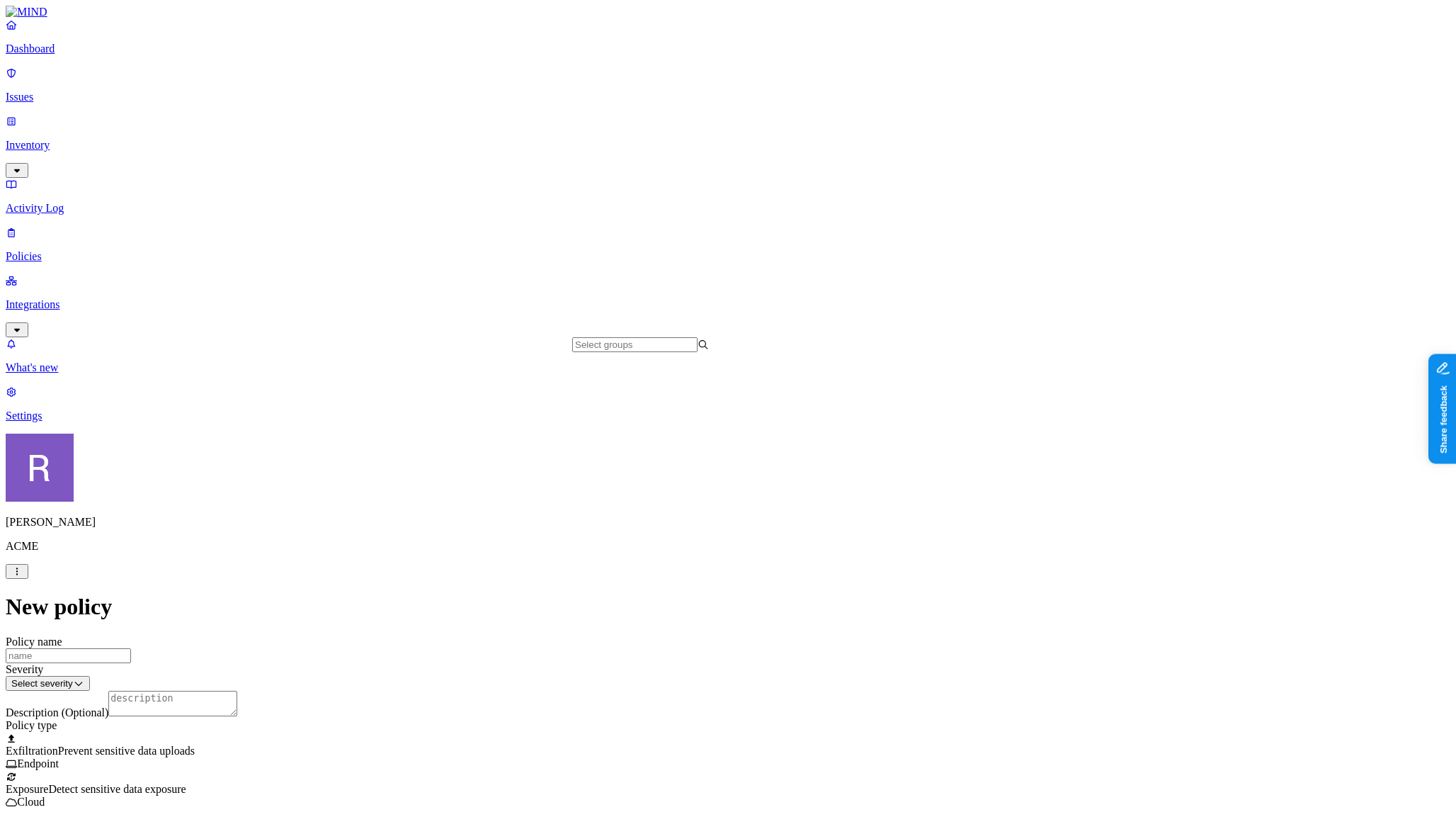
scroll to position [925, 0]
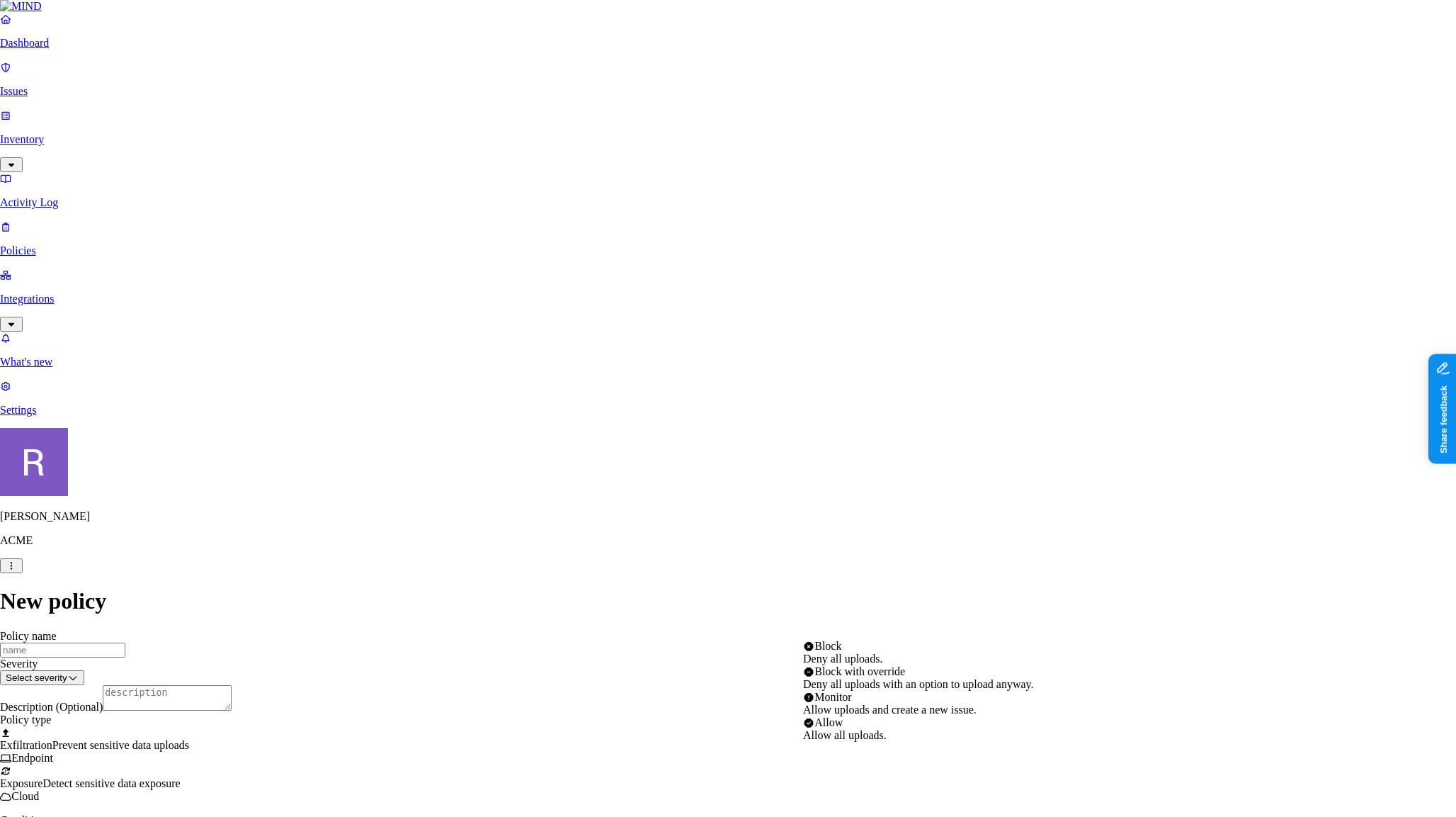
click at [872, 623] on html "Dashboard Issues Inventory Activity Log Policies Integrations What's new 1 Sett…" at bounding box center [728, 824] width 1456 height 1649
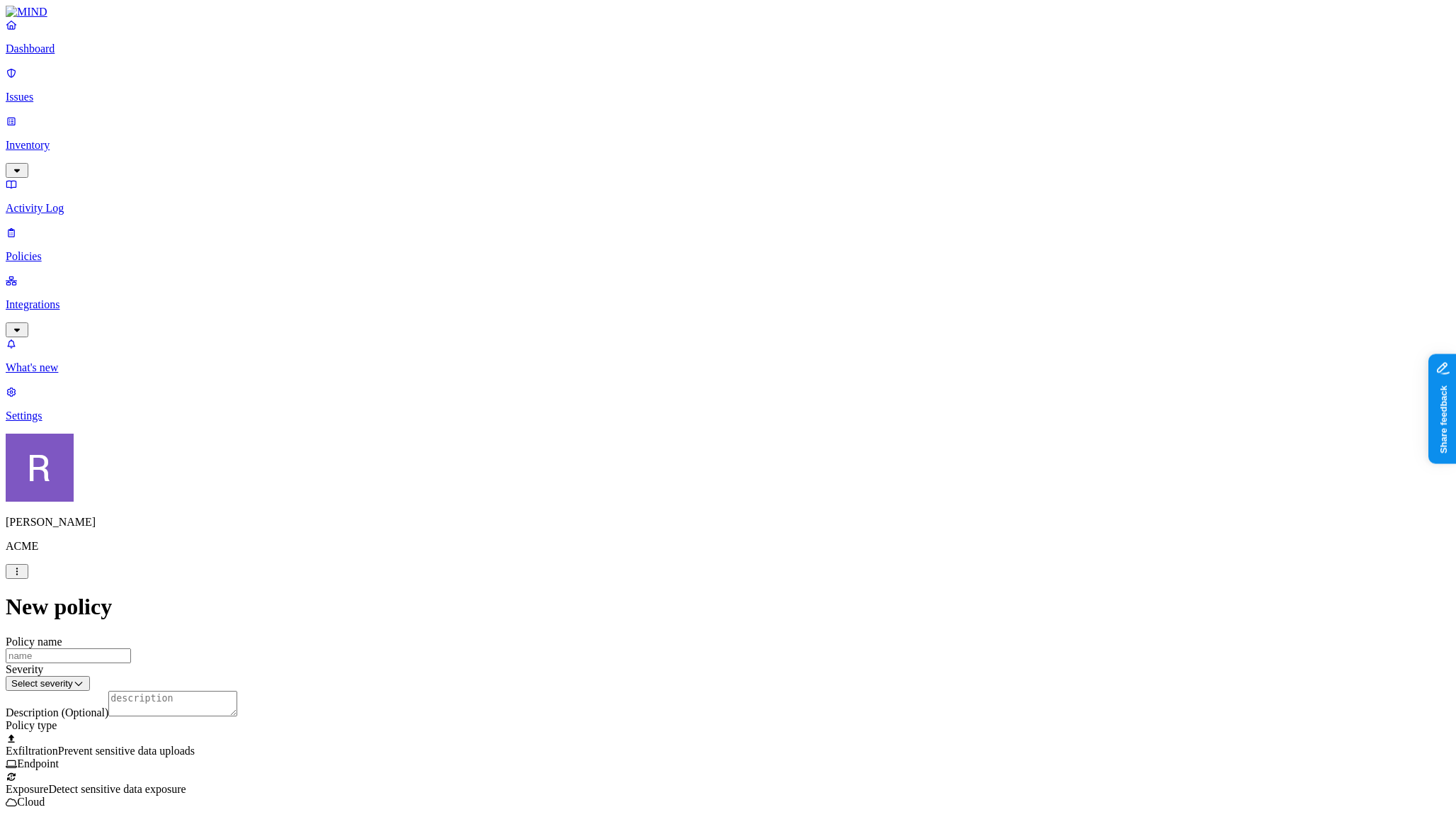
click at [835, 631] on html "Dashboard Issues Inventory Activity Log Policies Integrations What's new 1 Sett…" at bounding box center [728, 825] width 1456 height 1651
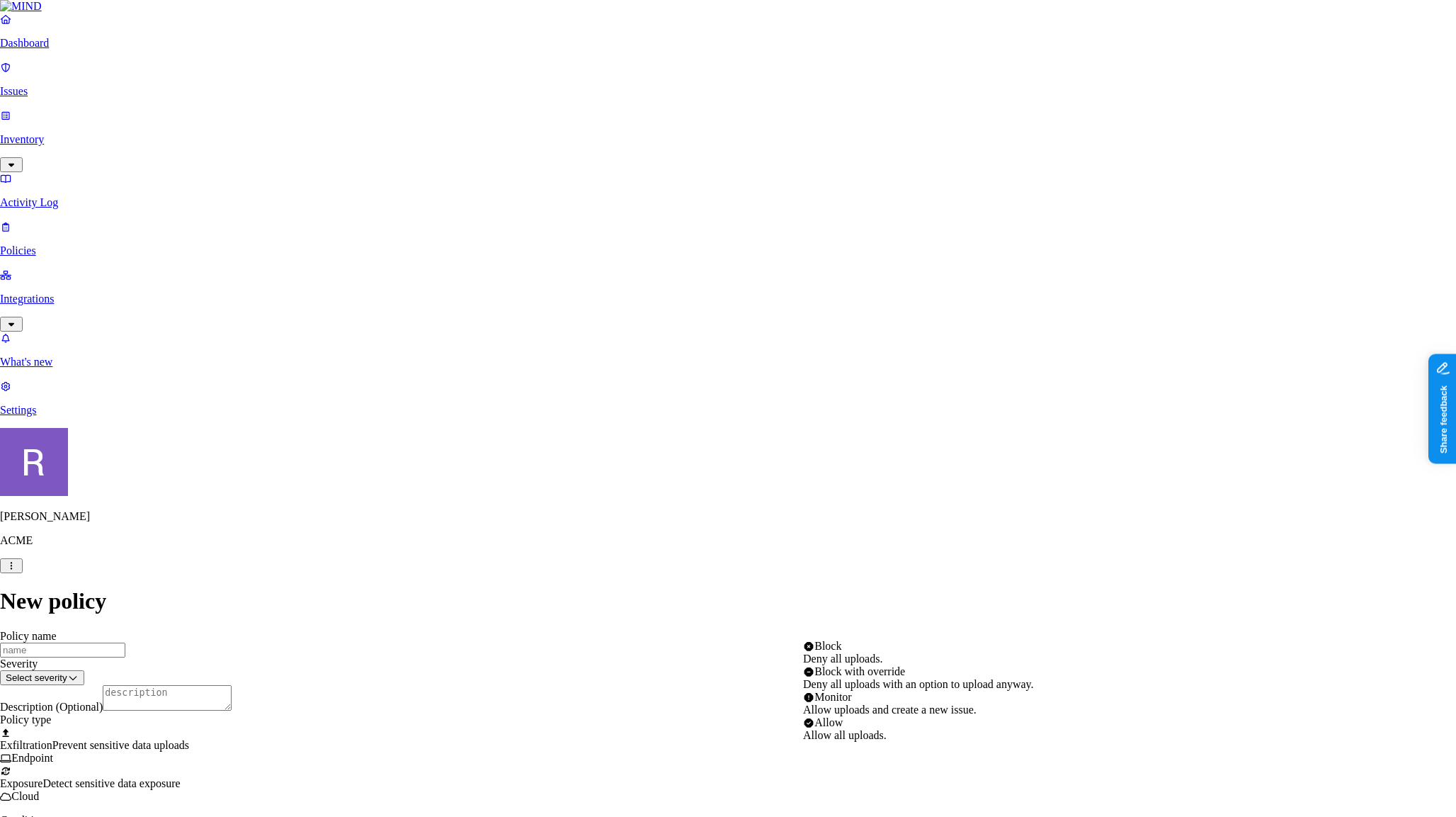
select select "3"
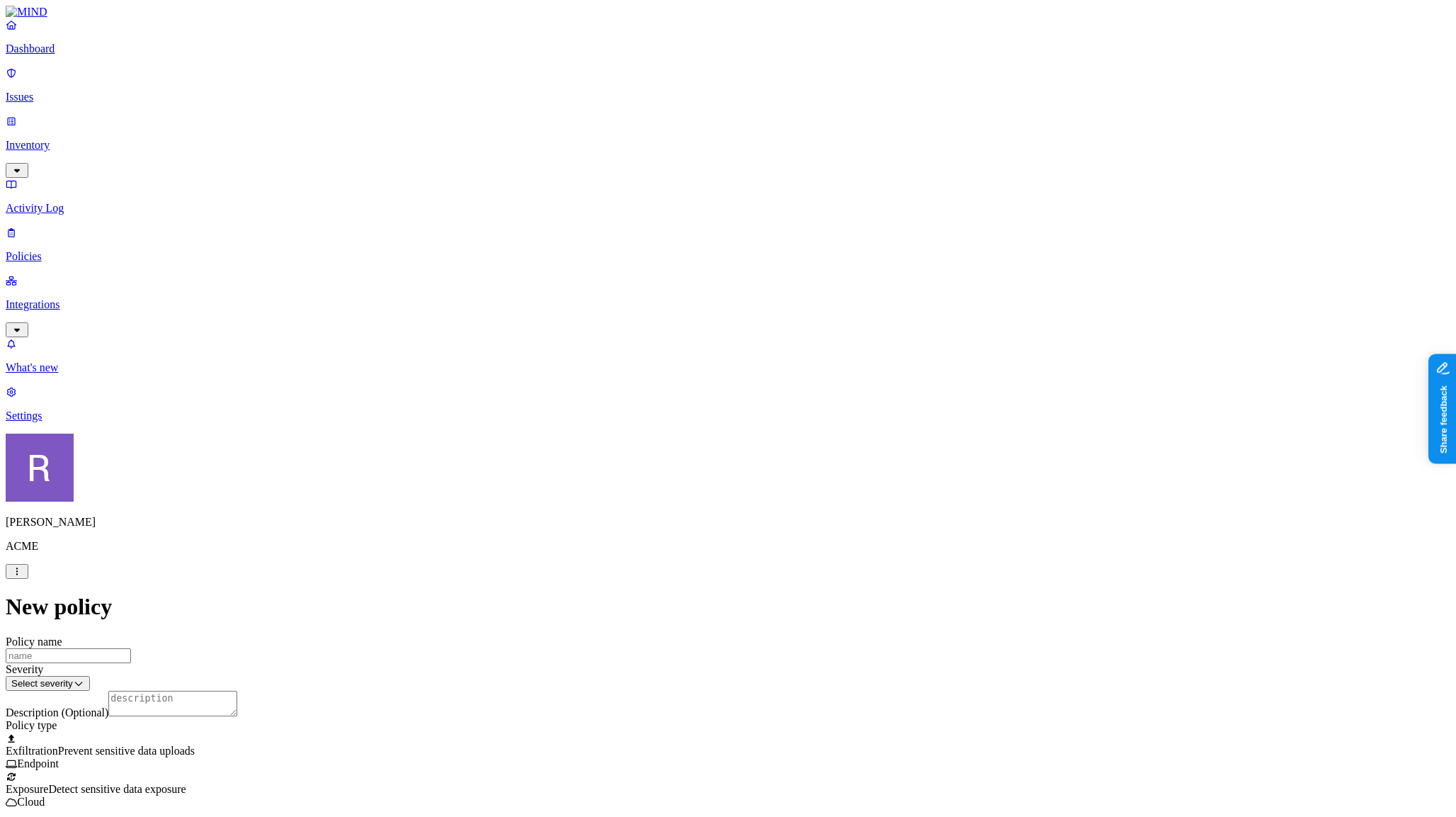
click at [700, 510] on html "Dashboard Issues Inventory Activity Log Policies Integrations What's new 1 Sett…" at bounding box center [728, 825] width 1456 height 1651
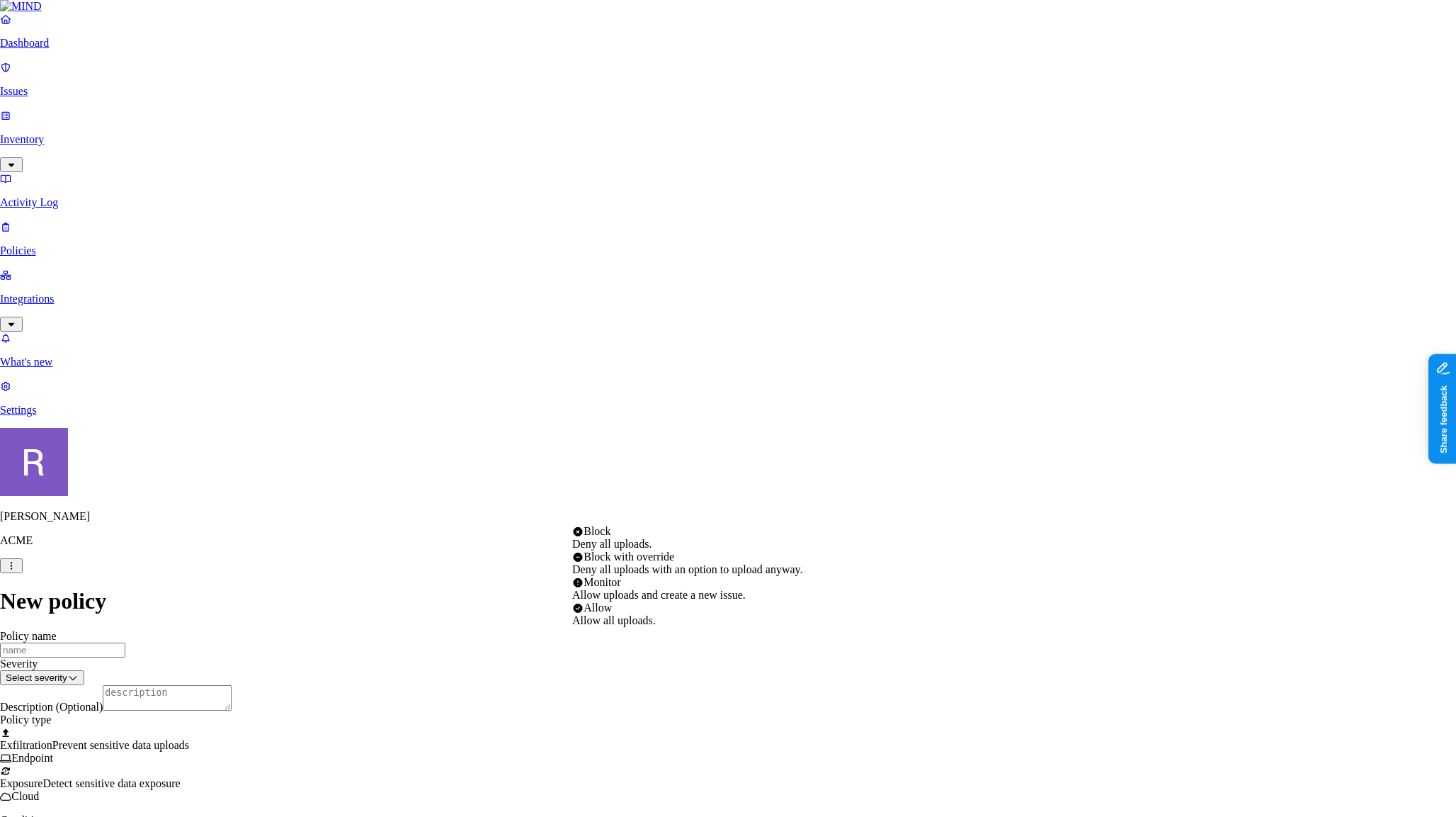
select select "4"
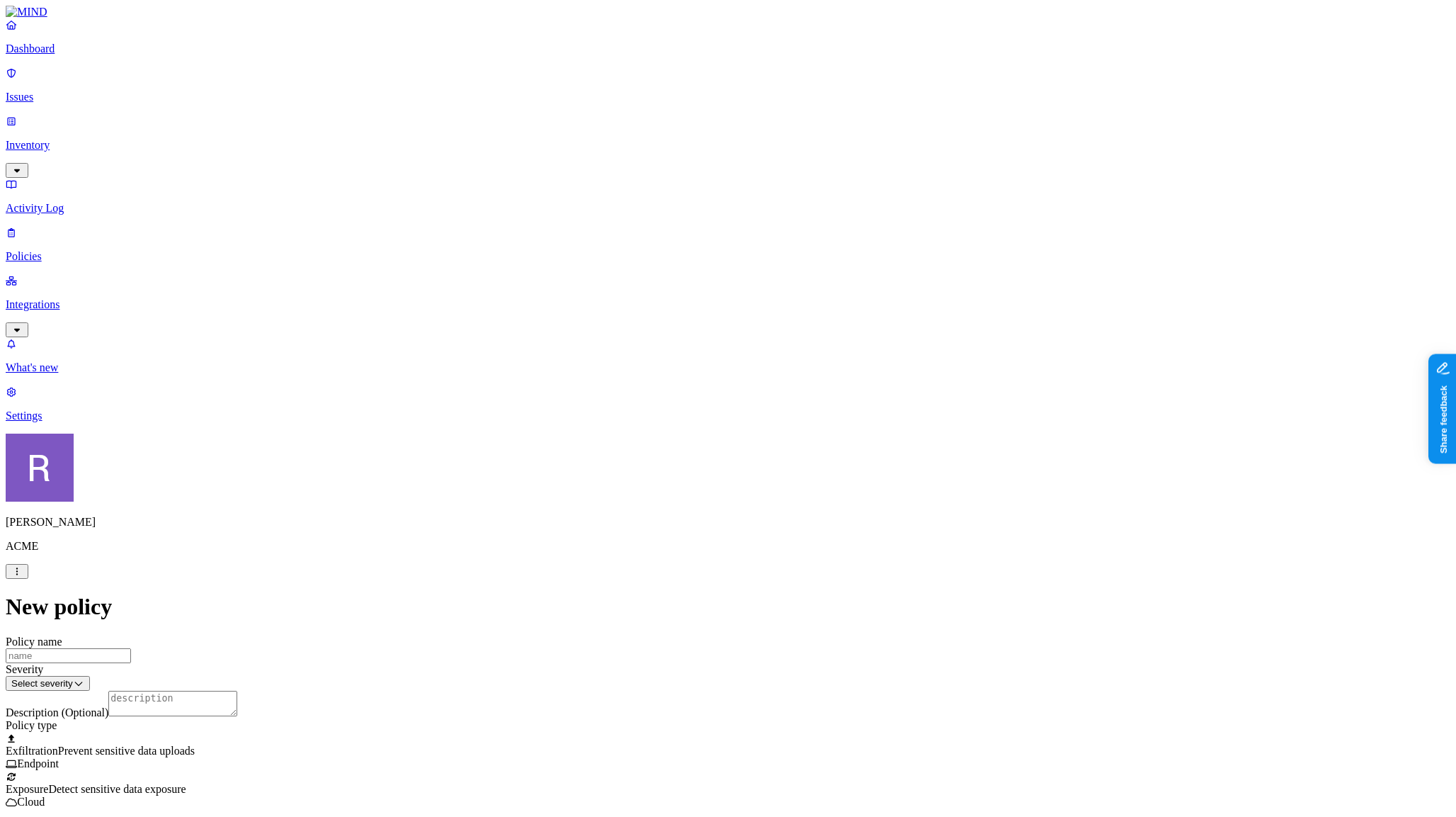
click at [755, 350] on label "AND" at bounding box center [748, 344] width 25 height 12
click at [772, 375] on label "Web Domain" at bounding box center [755, 366] width 37 height 25
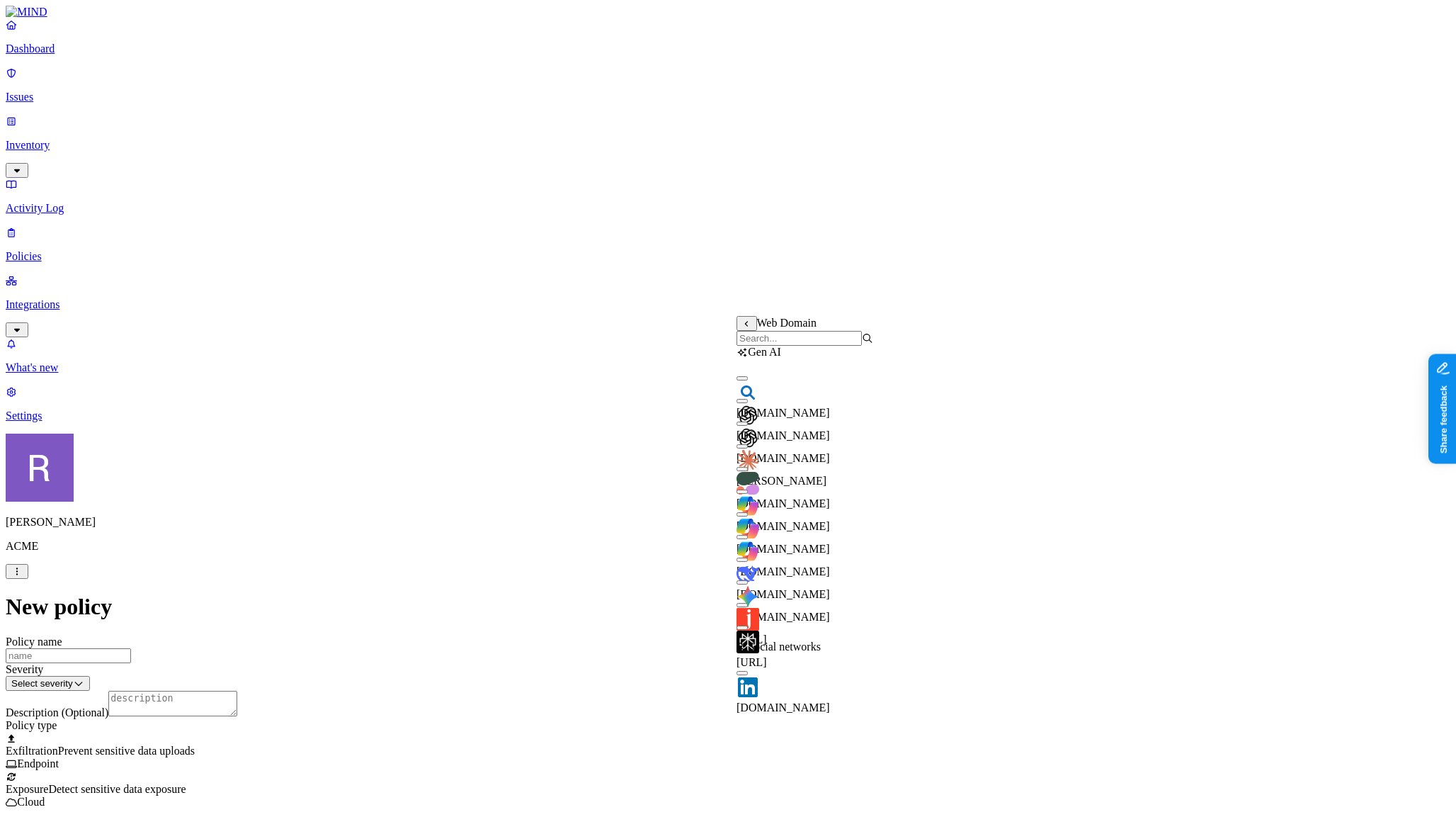
click at [756, 441] on div "chatgpt.com" at bounding box center [805, 439] width 137 height 51
click at [748, 494] on button "button" at bounding box center [742, 491] width 11 height 4
click at [748, 580] on button "button" at bounding box center [742, 582] width 11 height 4
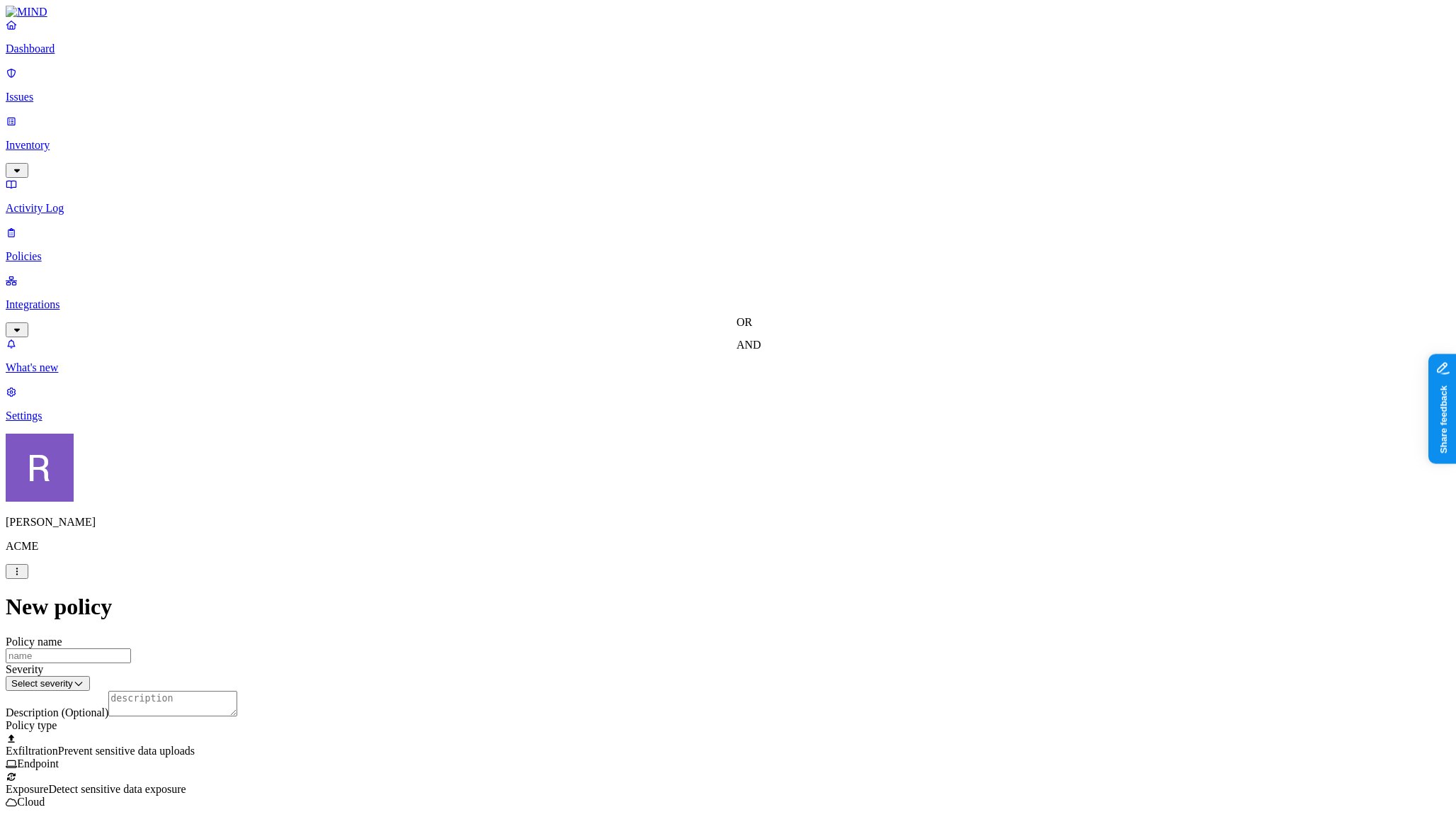
click at [761, 350] on label "AND" at bounding box center [748, 344] width 25 height 12
click at [774, 398] on label "Account type" at bounding box center [755, 388] width 38 height 25
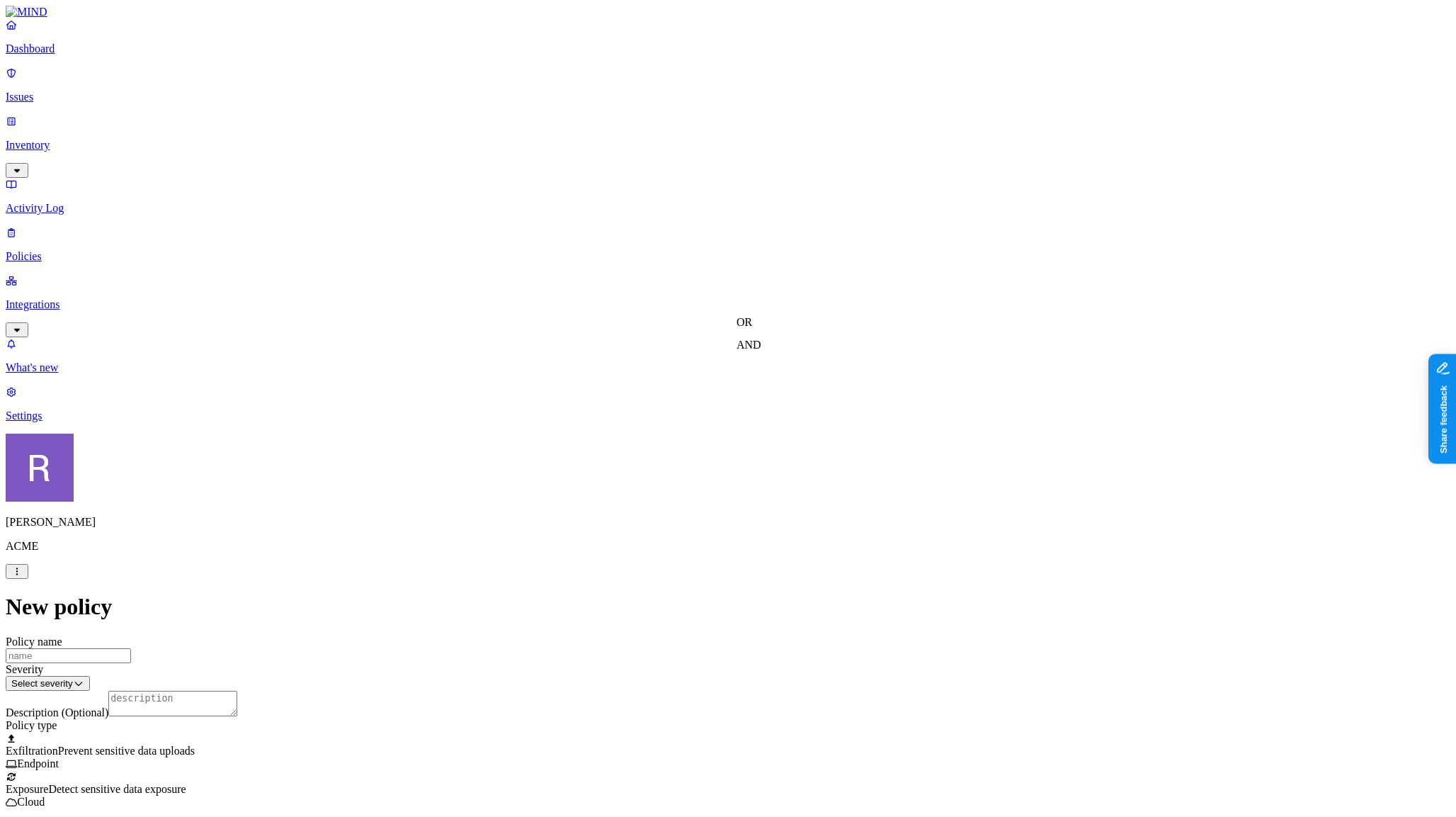
click at [749, 350] on label "AND" at bounding box center [748, 344] width 25 height 12
click at [760, 376] on label "Web Domain" at bounding box center [755, 366] width 37 height 25
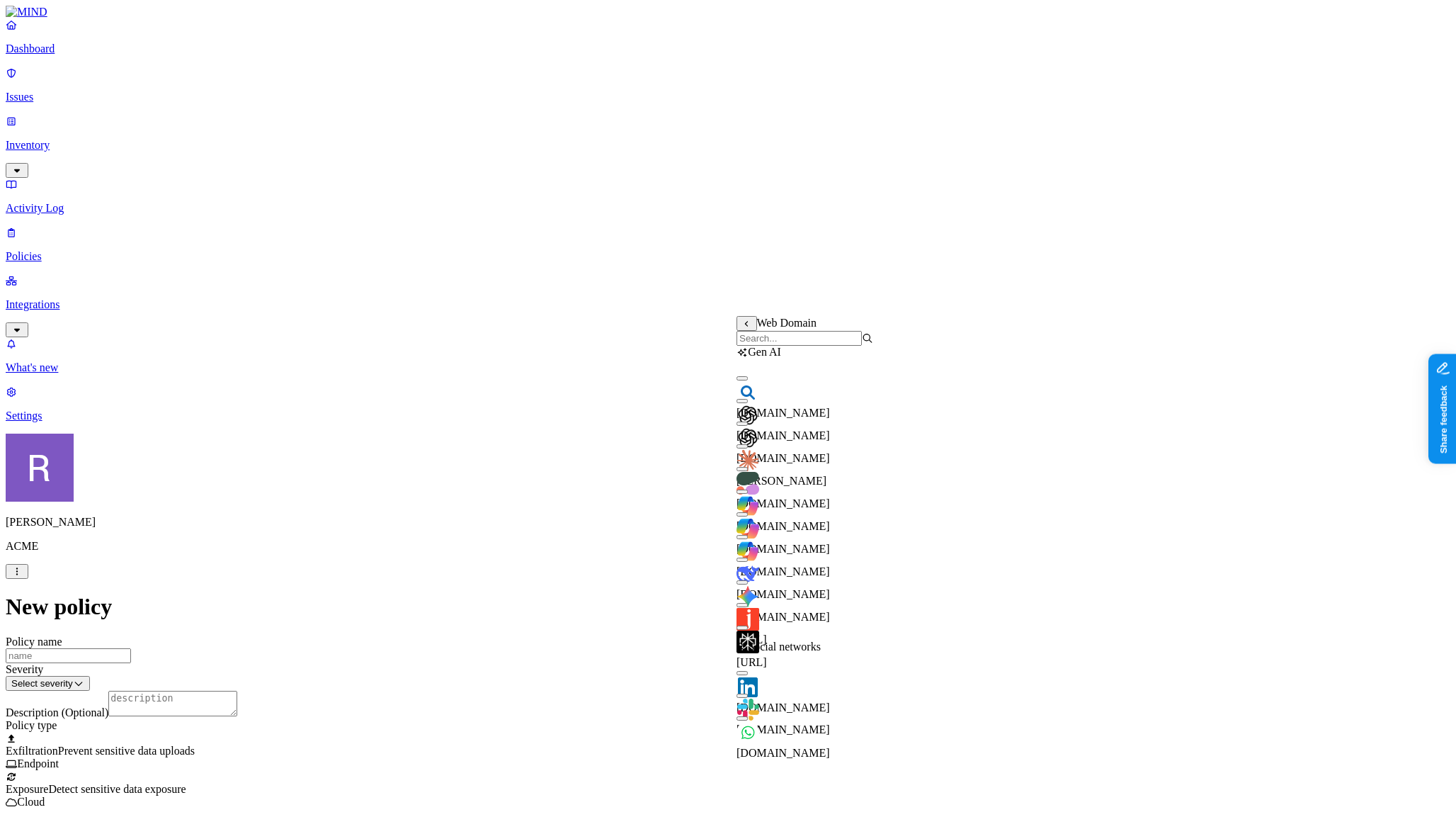
scroll to position [42, 0]
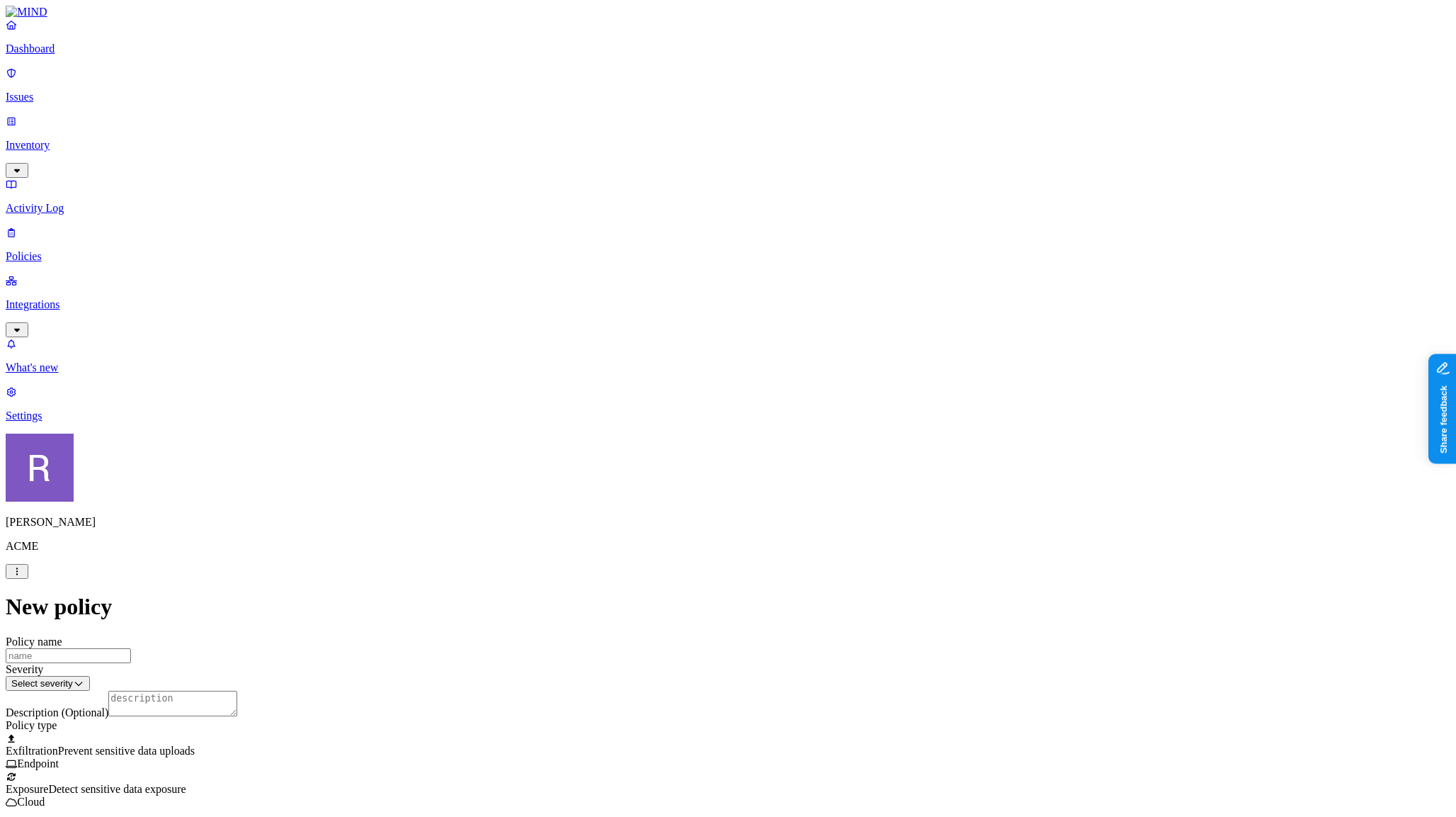
scroll to position [42, 0]
click at [64, 139] on p "Inventory" at bounding box center [728, 145] width 1445 height 13
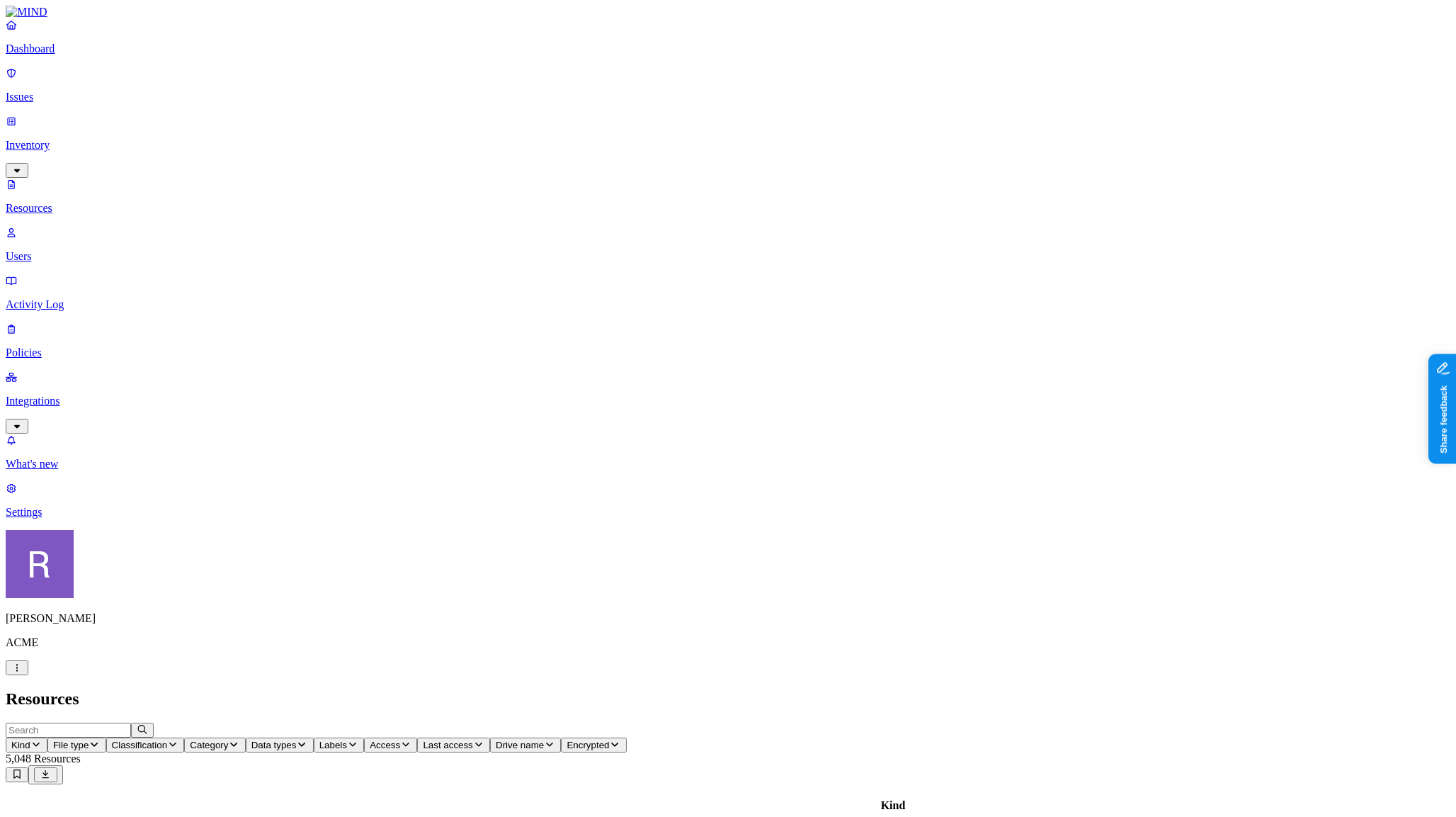
click at [65, 250] on p "Users" at bounding box center [728, 257] width 1445 height 13
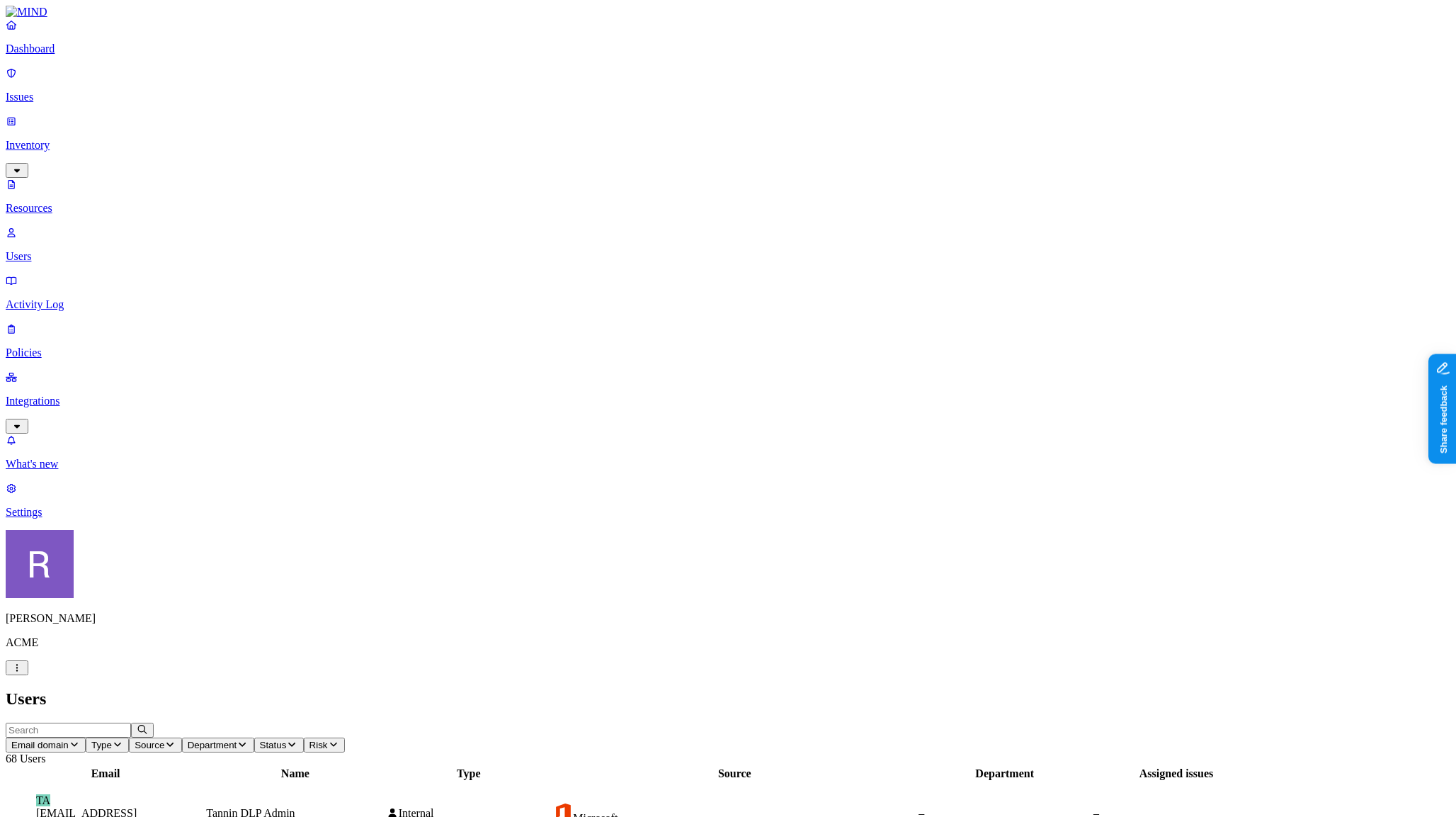
drag, startPoint x: 1221, startPoint y: 368, endPoint x: 1268, endPoint y: 375, distance: 47.5
click at [47, 56] on p "Dashboard" at bounding box center [728, 48] width 1445 height 13
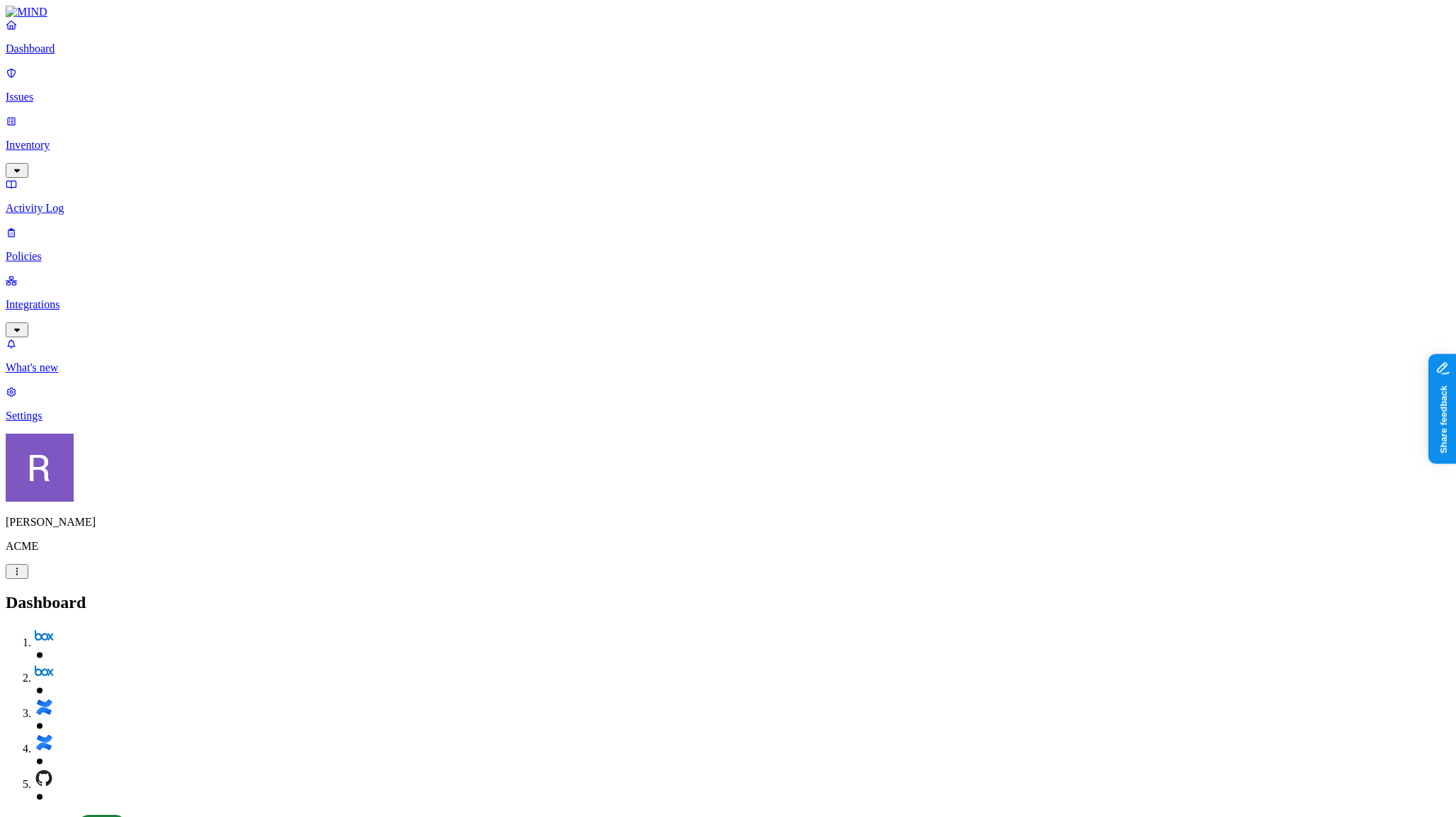
click at [67, 422] on p "Settings" at bounding box center [728, 416] width 1445 height 13
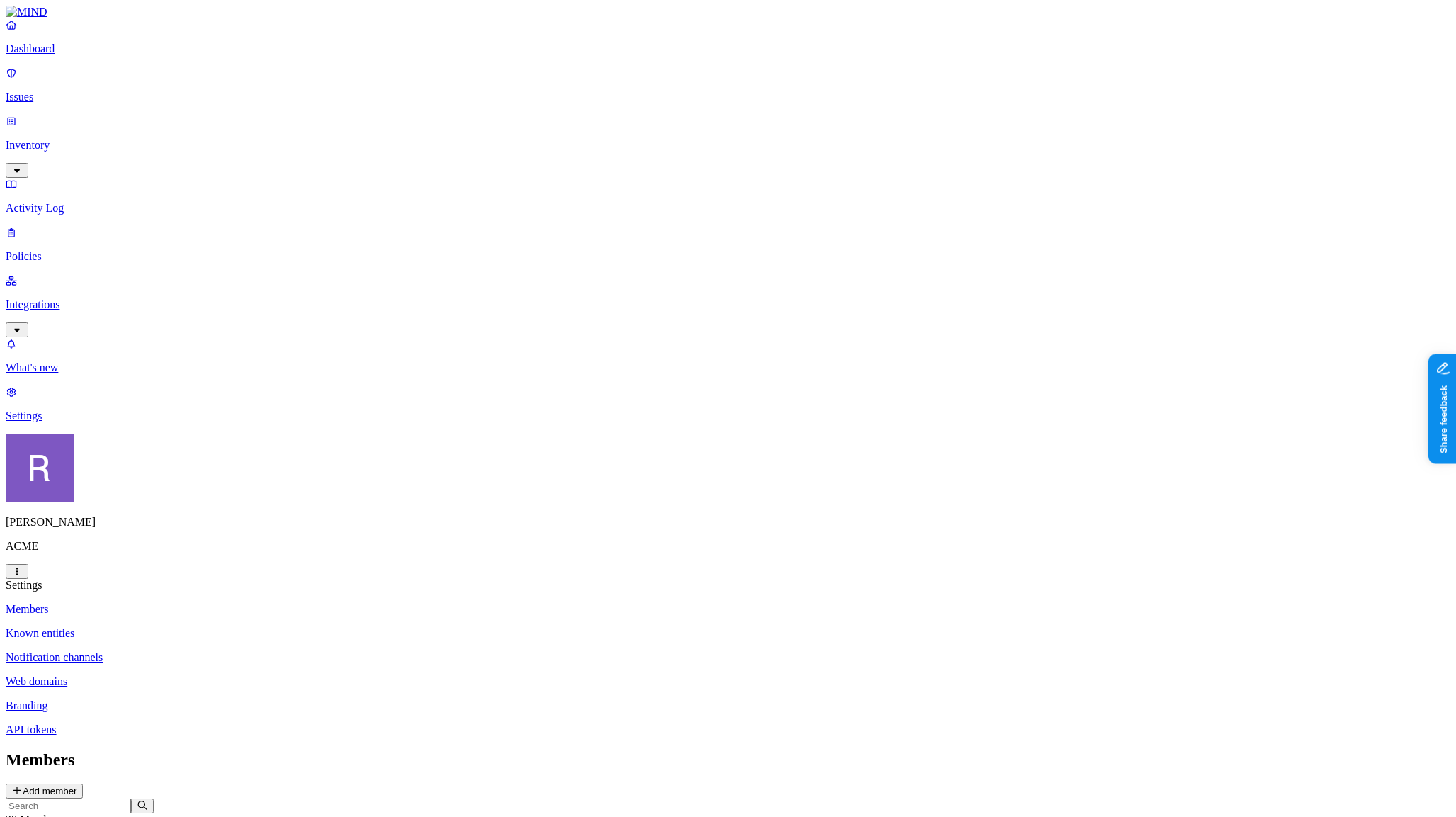
click at [225, 676] on p "Web domains" at bounding box center [728, 682] width 1445 height 13
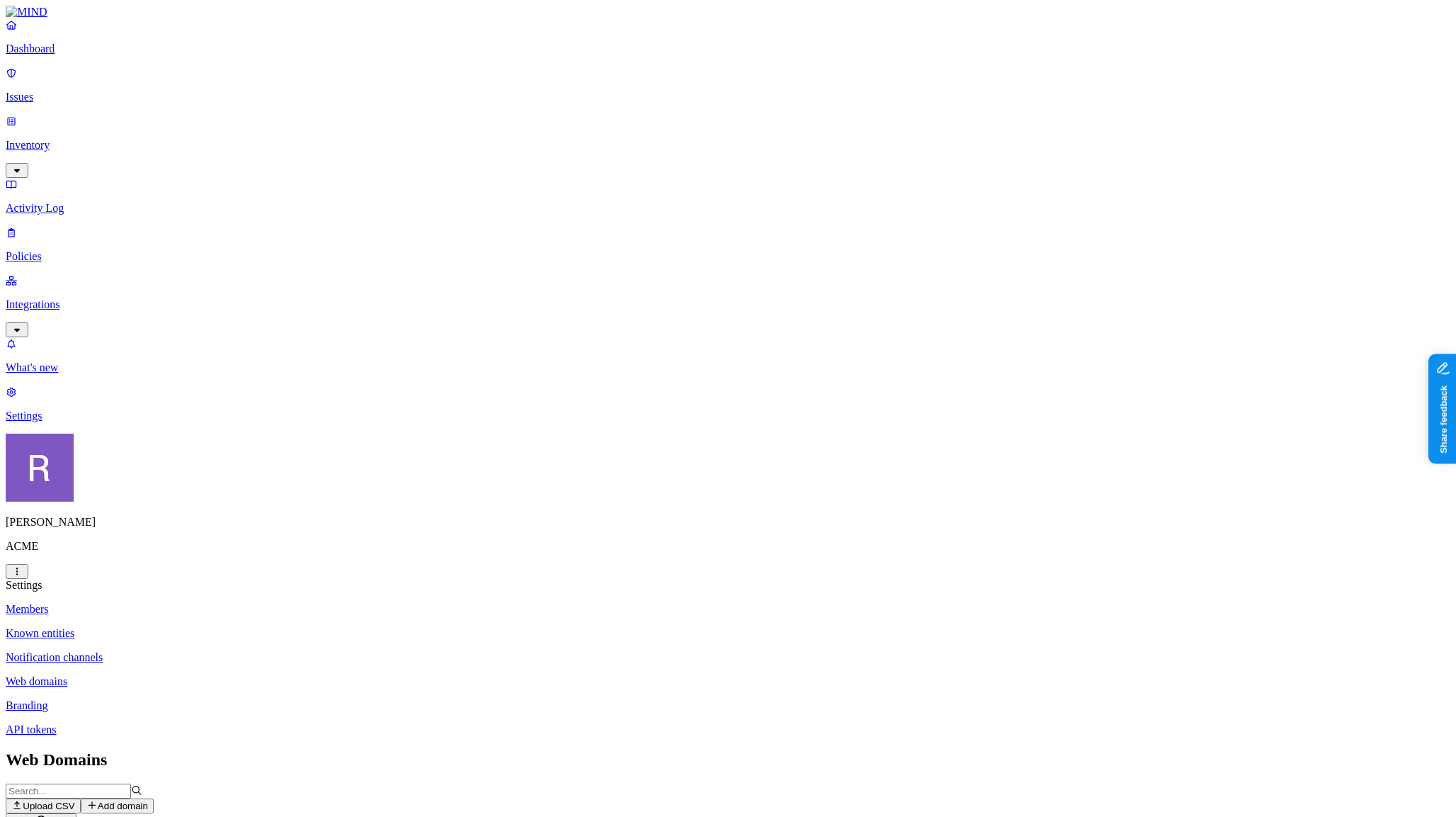
click at [65, 56] on p "Dashboard" at bounding box center [728, 48] width 1445 height 13
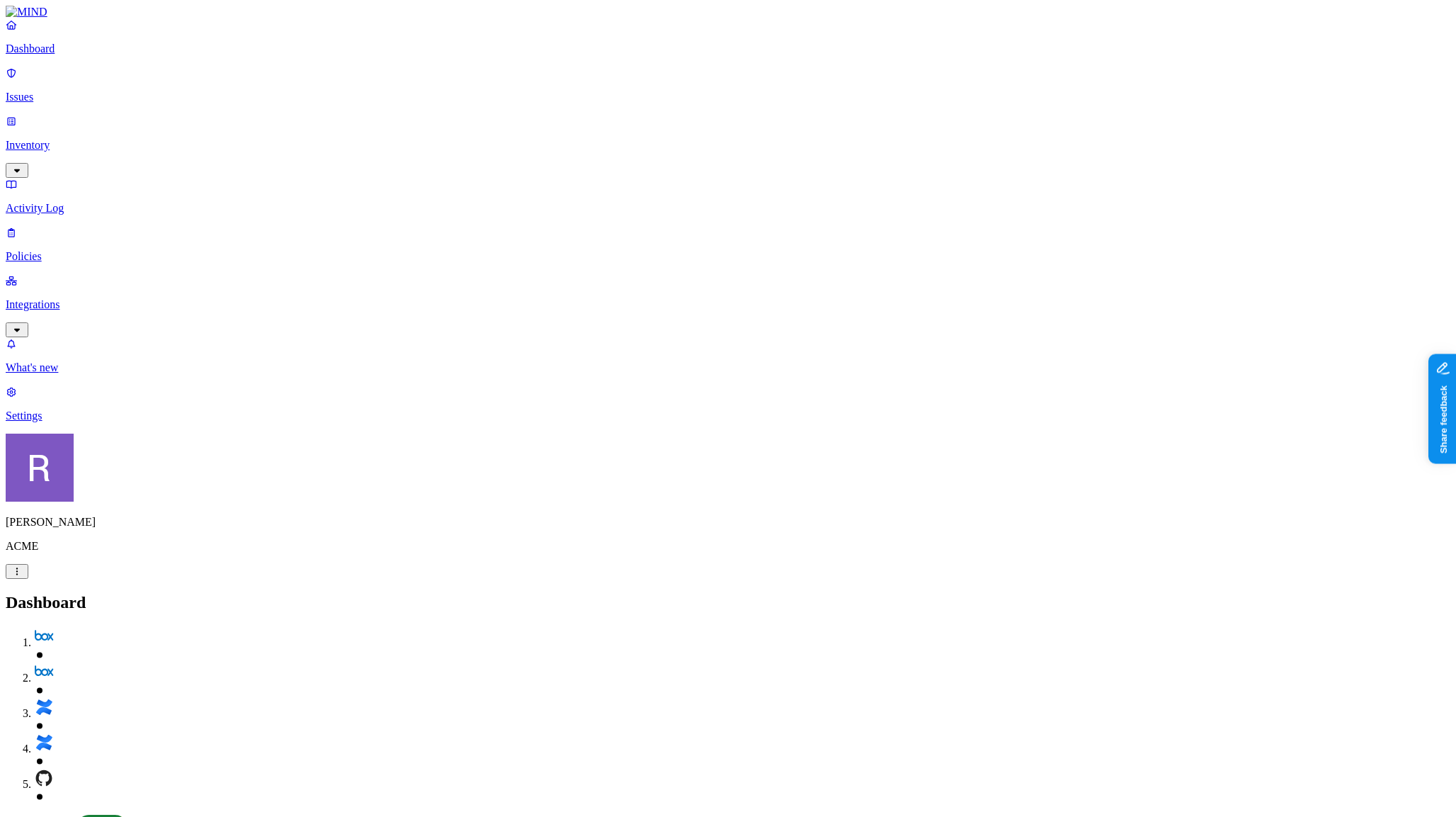
click at [68, 91] on p "Issues" at bounding box center [728, 97] width 1445 height 13
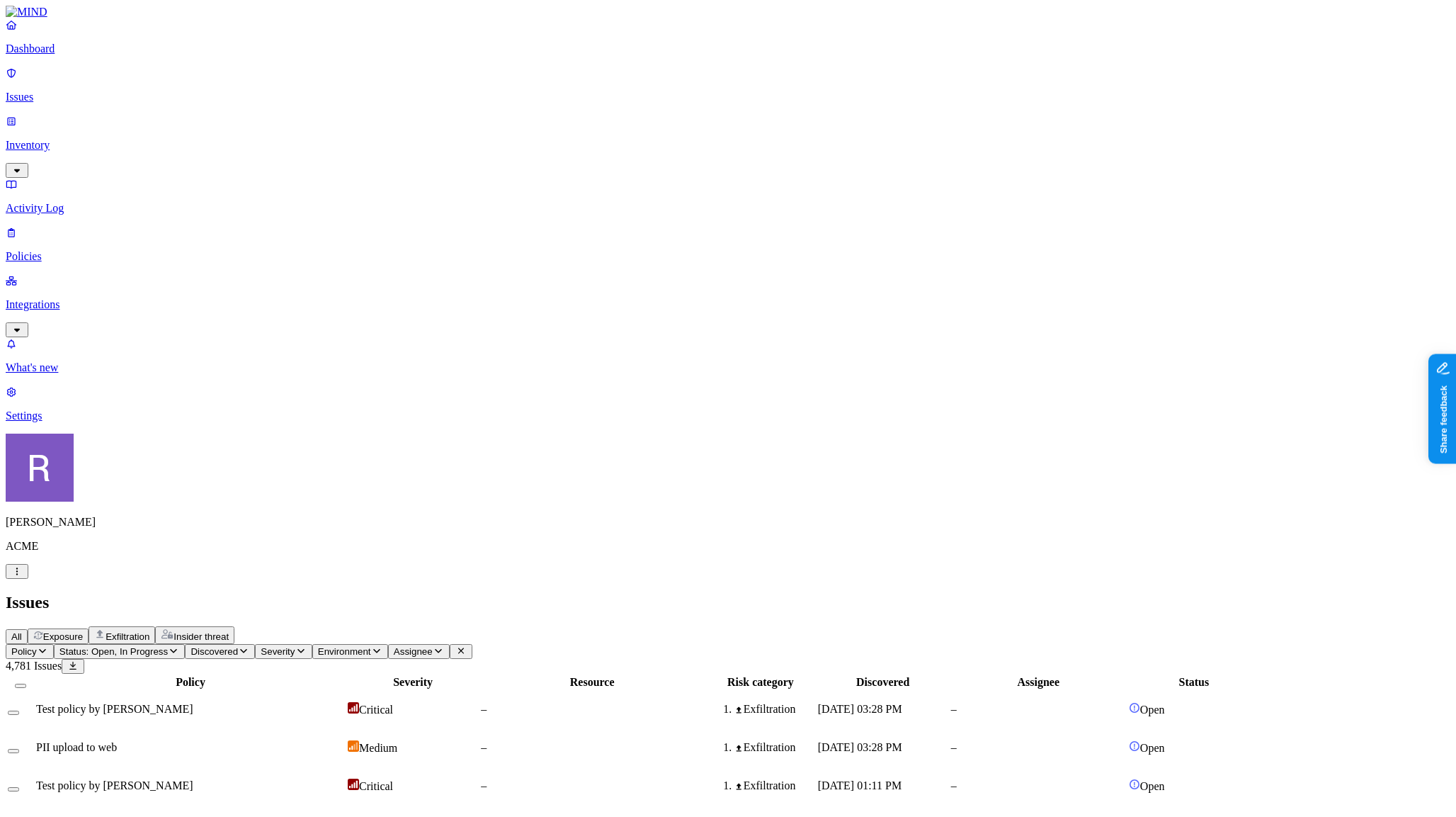
click at [83, 631] on span "Exposure" at bounding box center [63, 636] width 40 height 10
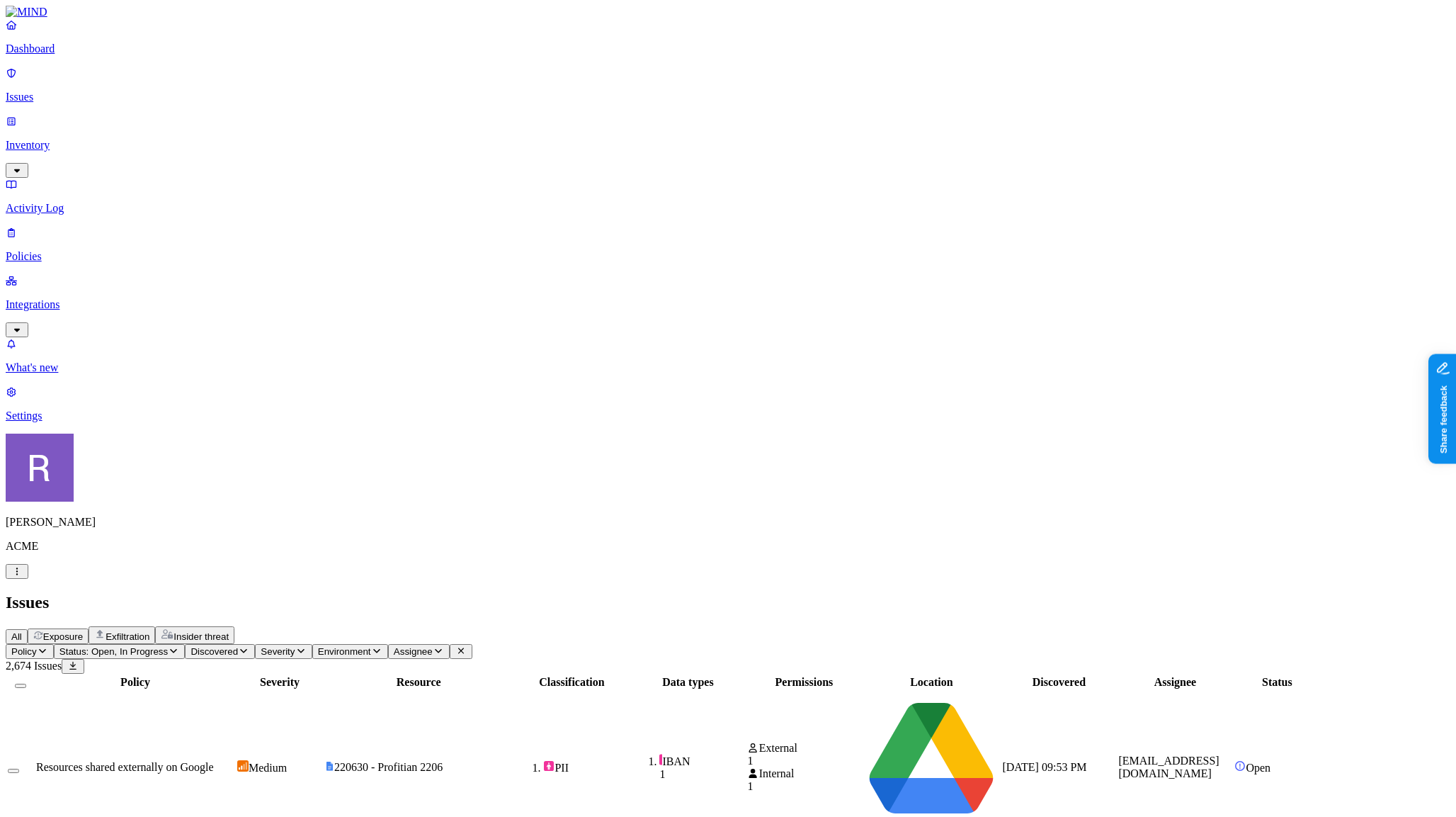
click at [720, 626] on div "All Exposure Exfiltration Insider threat" at bounding box center [728, 635] width 1445 height 17
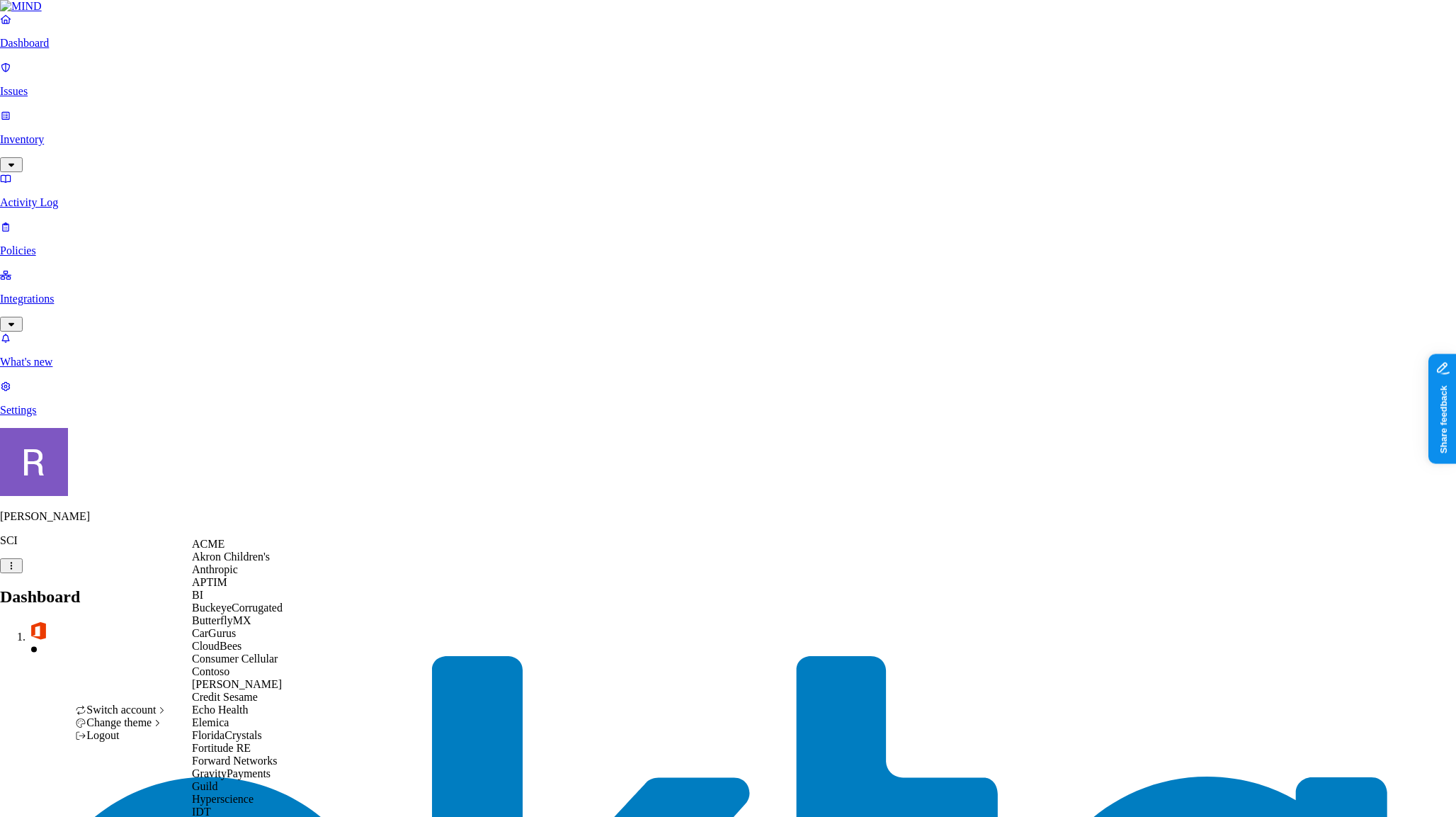
click at [221, 550] on span "ACME" at bounding box center [208, 544] width 33 height 12
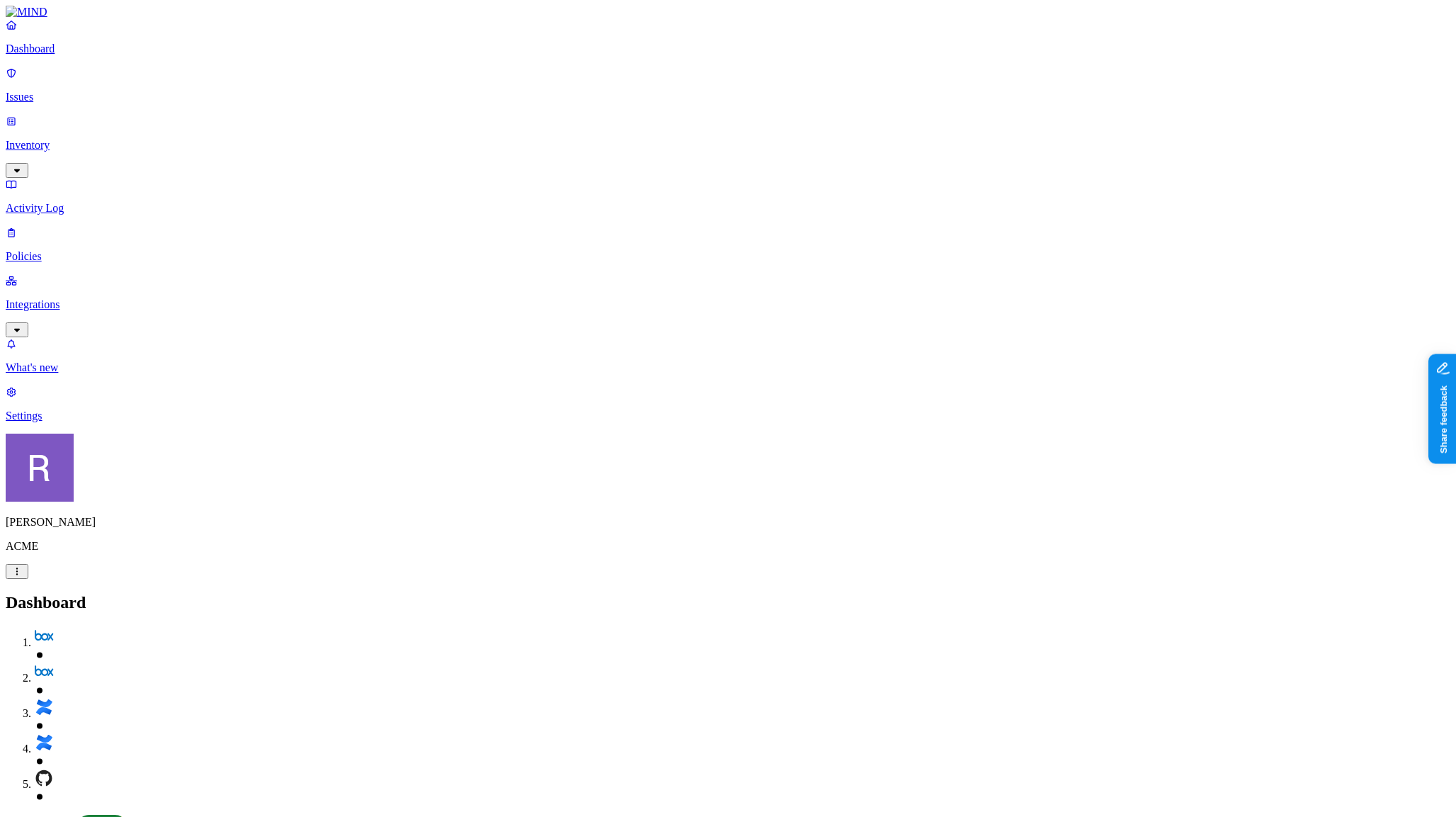
click at [56, 298] on p "Integrations" at bounding box center [728, 304] width 1445 height 13
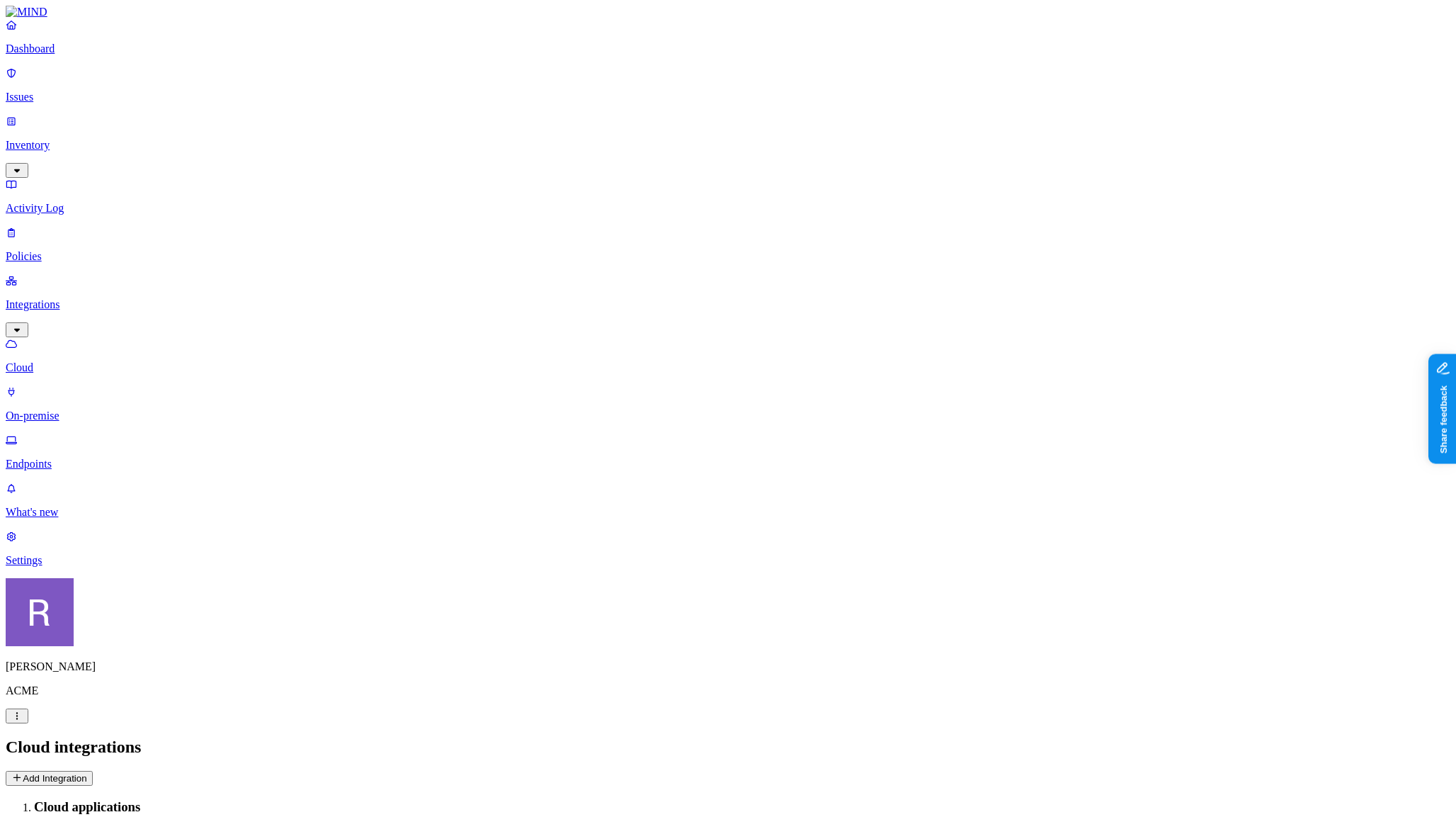
click at [73, 362] on p "Cloud" at bounding box center [728, 368] width 1445 height 13
click at [63, 56] on p "Dashboard" at bounding box center [728, 48] width 1445 height 13
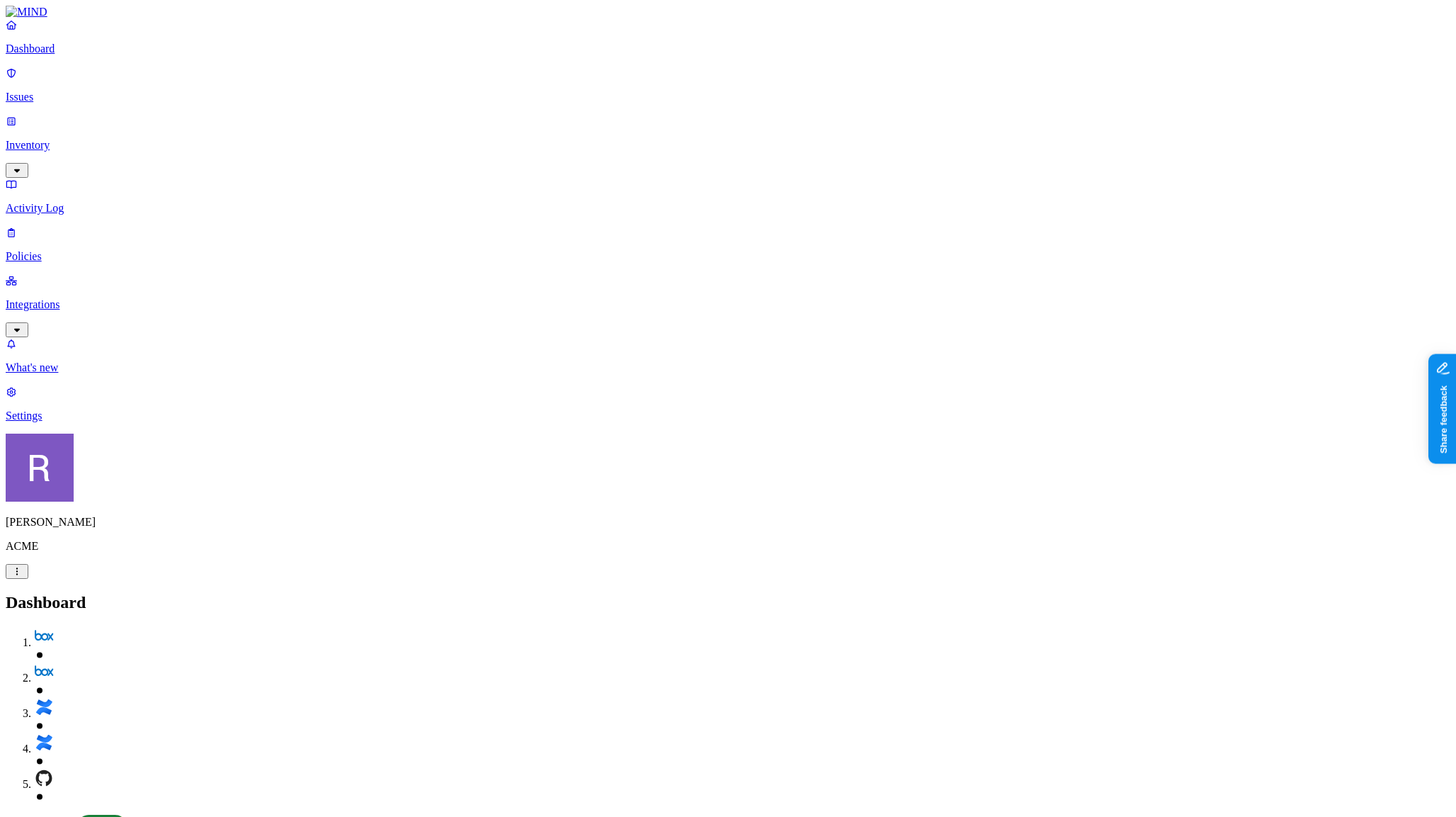
click at [60, 139] on p "Inventory" at bounding box center [728, 145] width 1445 height 13
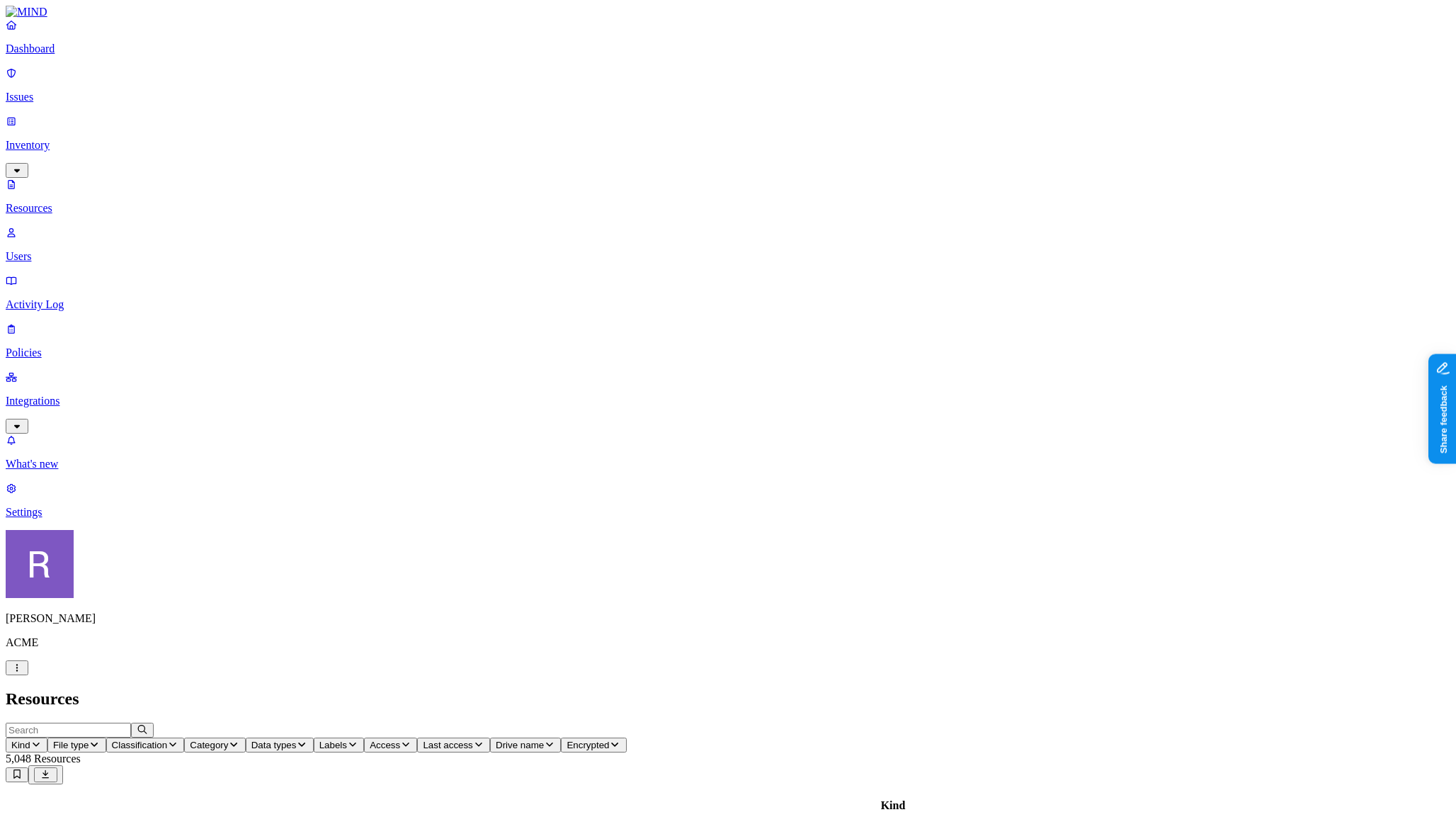
click at [297, 740] on span "Data types" at bounding box center [274, 745] width 45 height 10
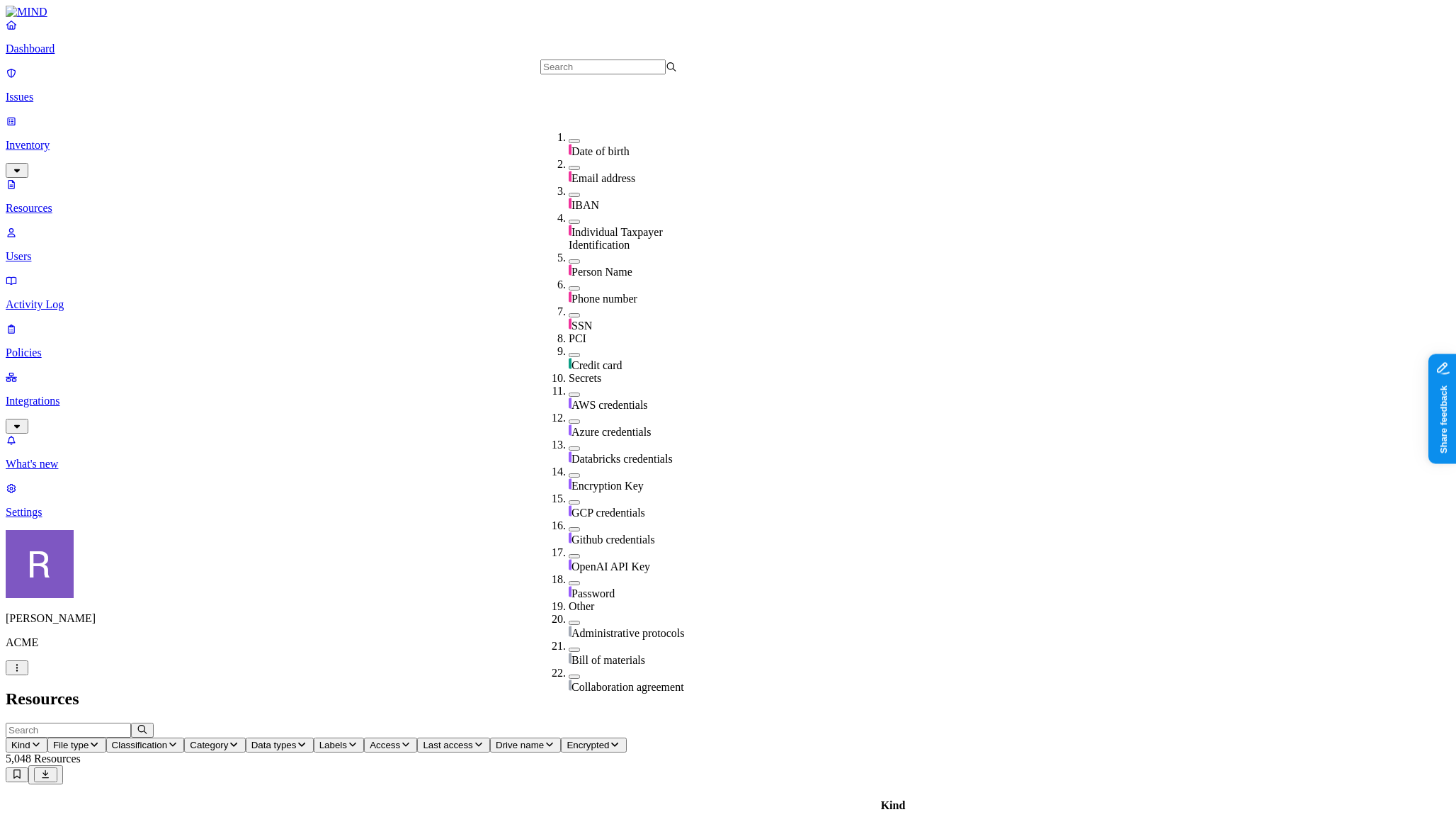
scroll to position [153, 0]
click at [569, 357] on button "button" at bounding box center [574, 358] width 11 height 4
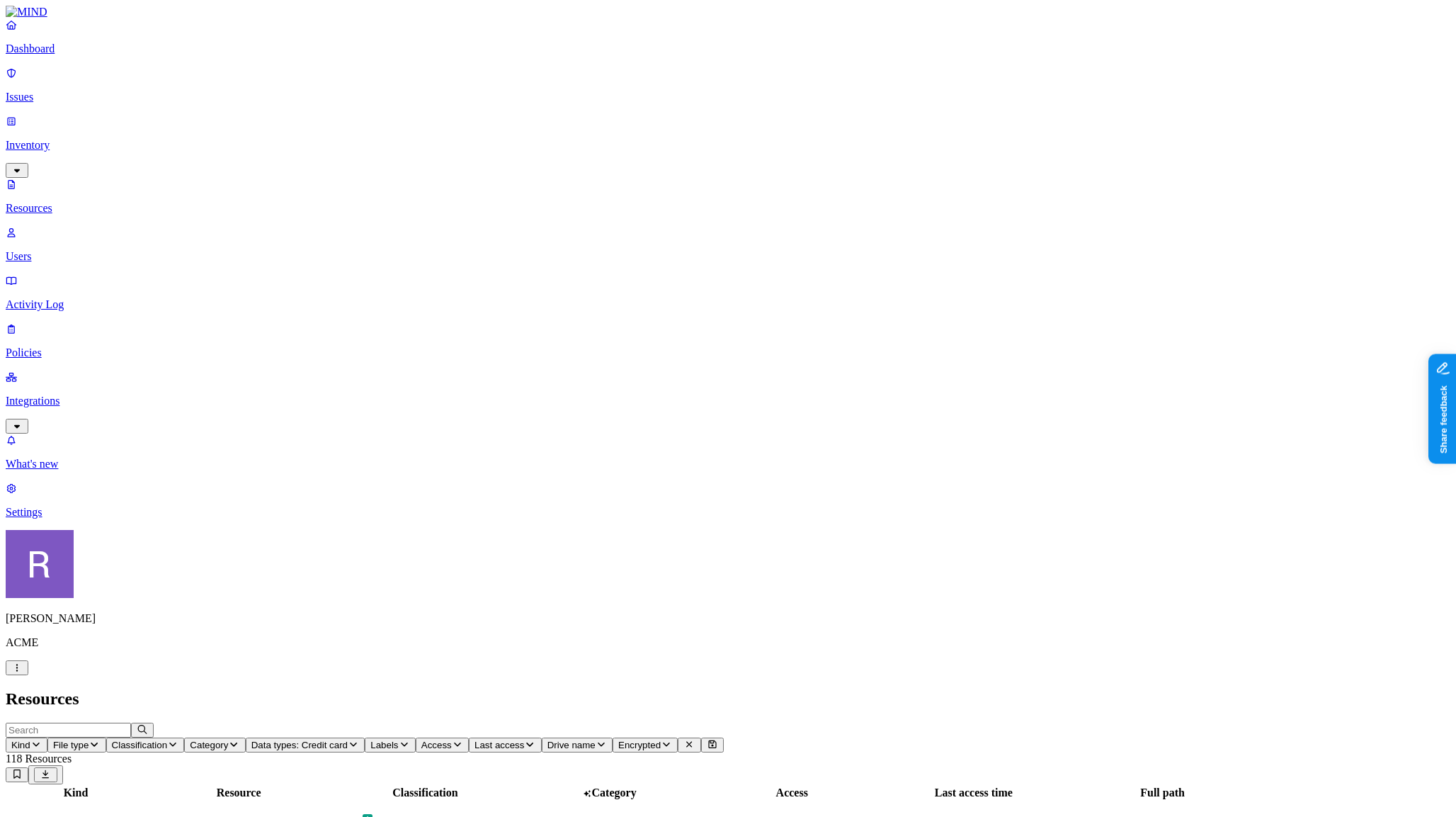
click at [348, 740] on span "Data types: Credit card" at bounding box center [299, 745] width 96 height 10
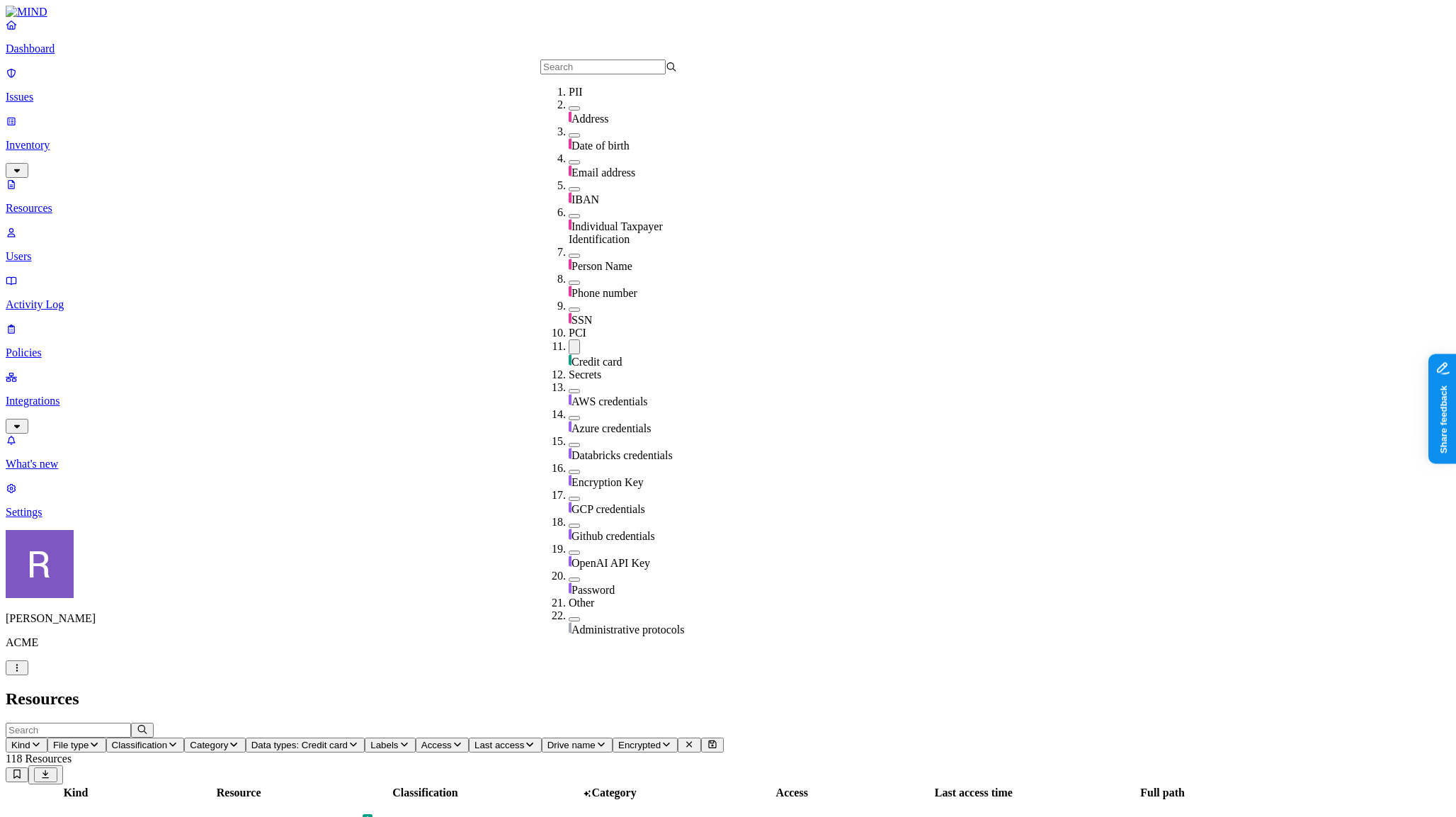
scroll to position [120, 0]
click at [594, 356] on span "Credit card" at bounding box center [597, 362] width 51 height 12
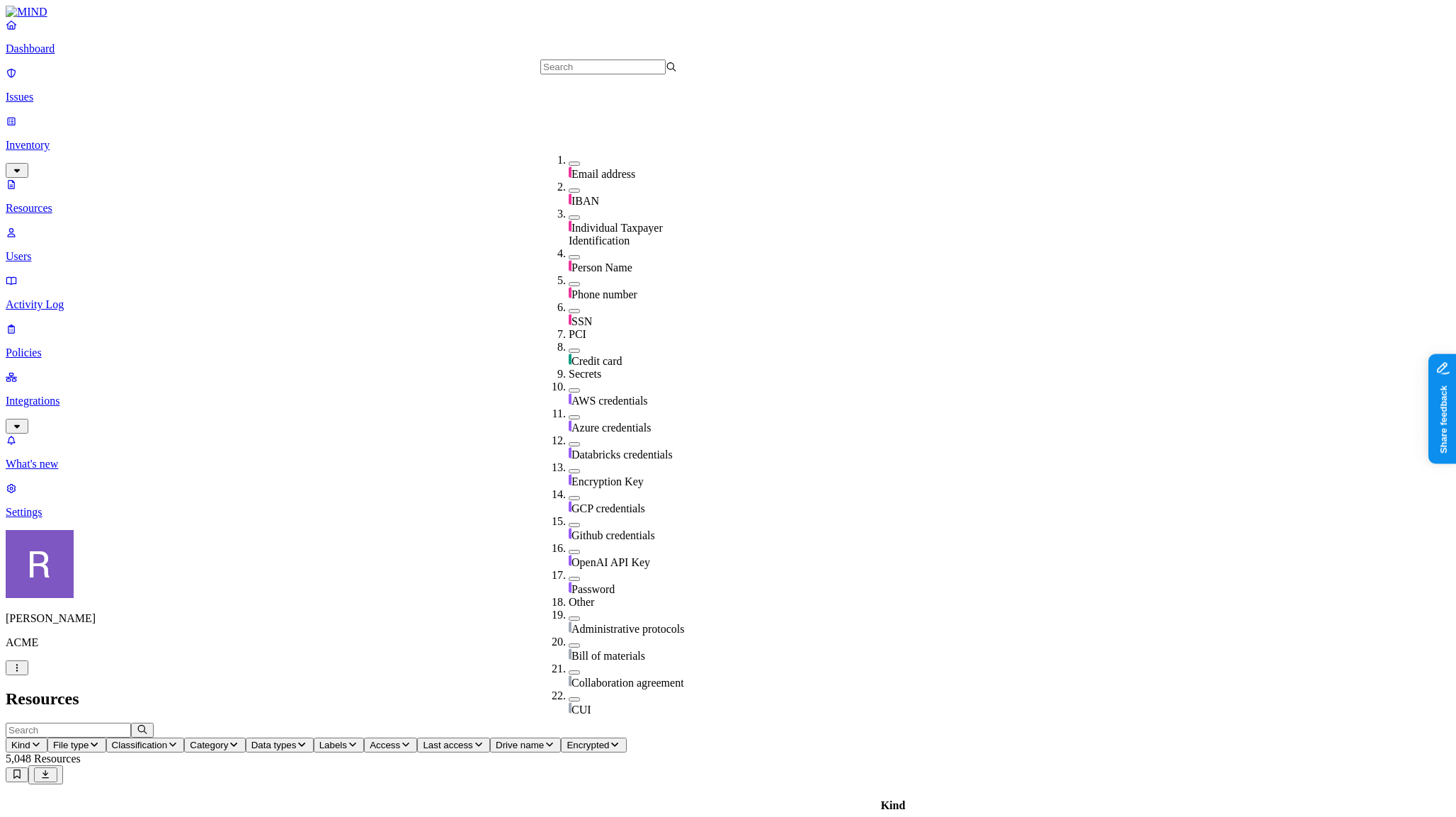
scroll to position [194, 0]
click at [583, 395] on span "AWS credentials" at bounding box center [610, 401] width 76 height 12
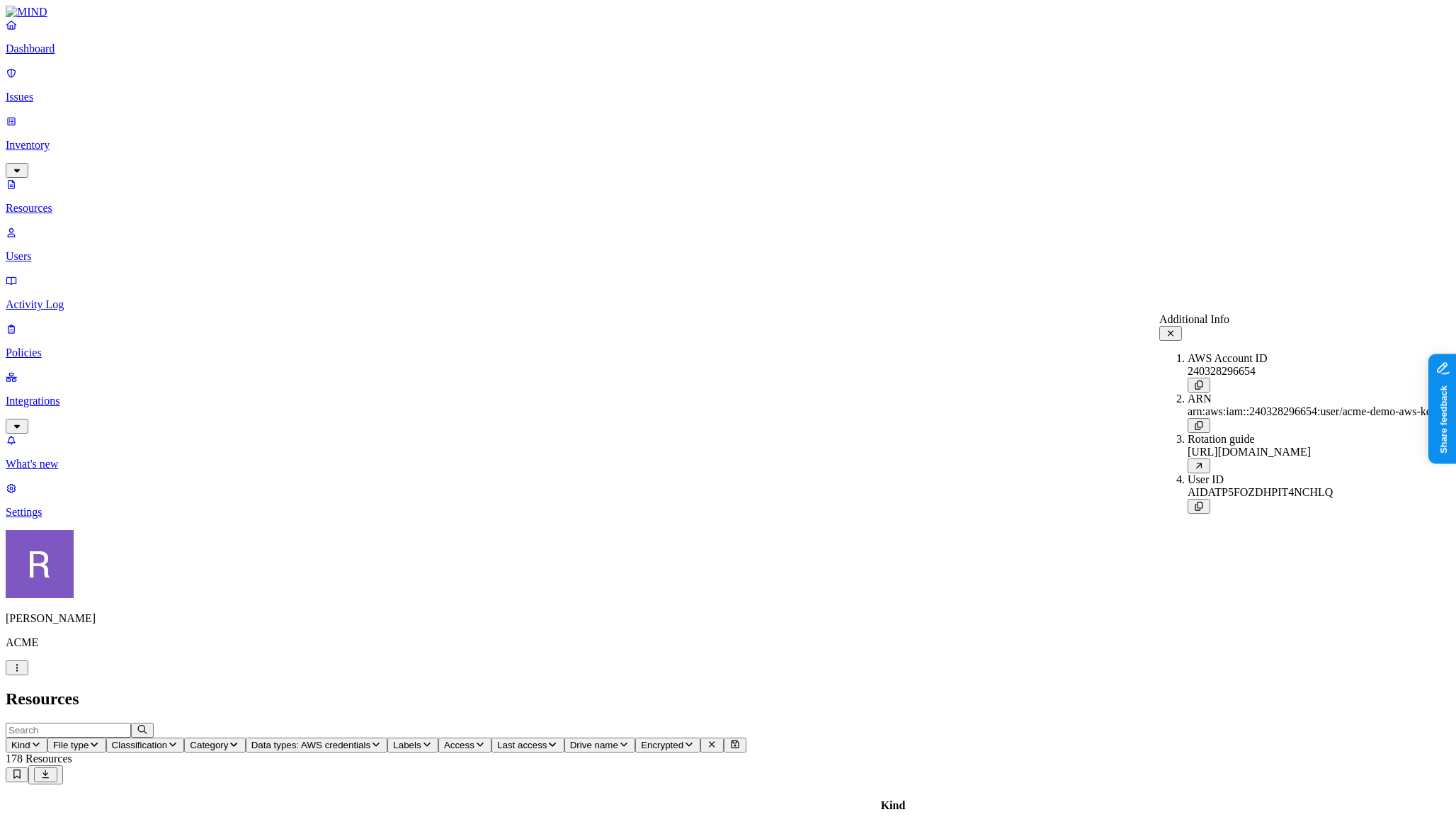
click at [1173, 330] on icon at bounding box center [1170, 332] width 6 height 6
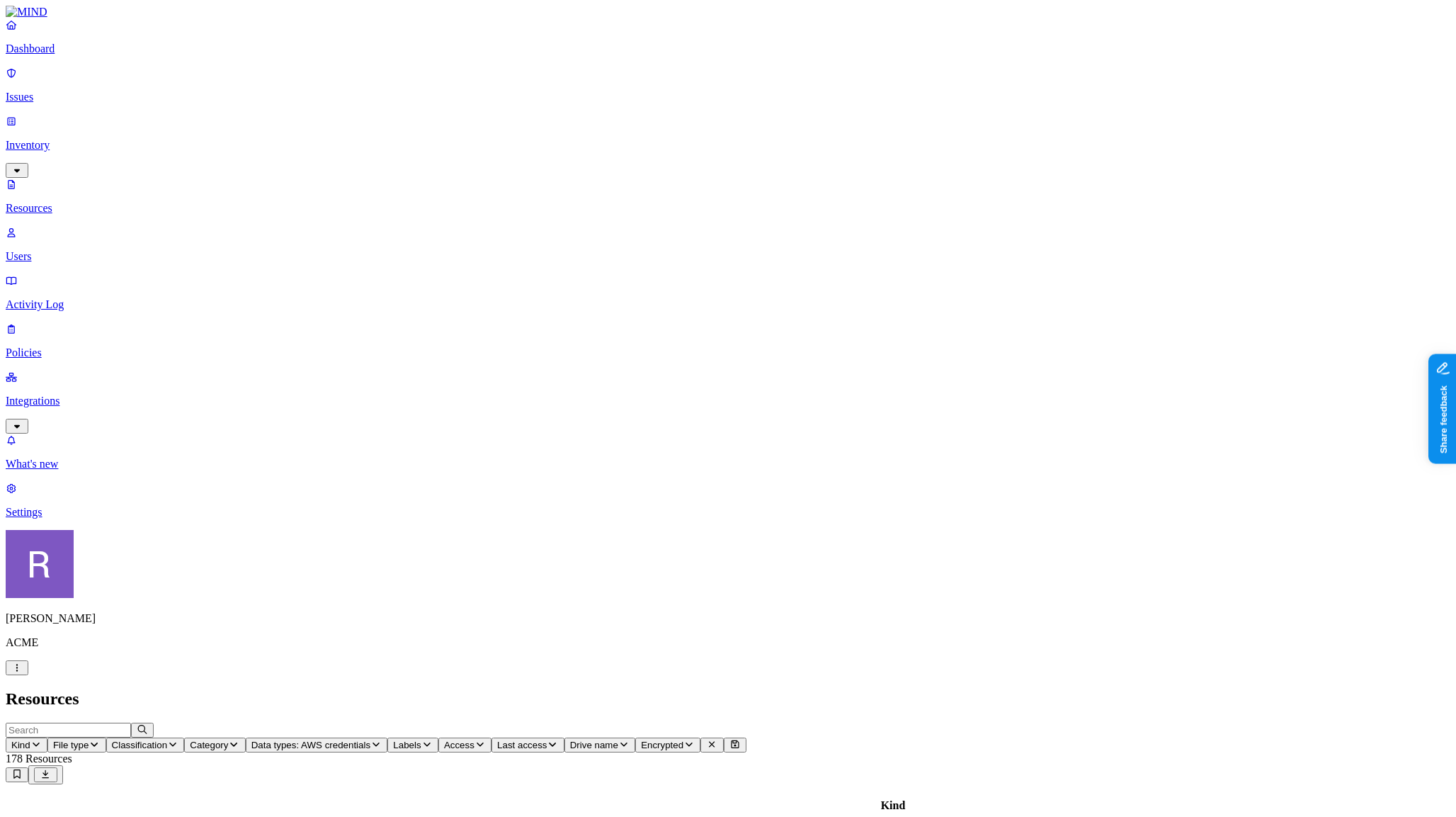
click at [79, 323] on link "Policies" at bounding box center [728, 341] width 1445 height 37
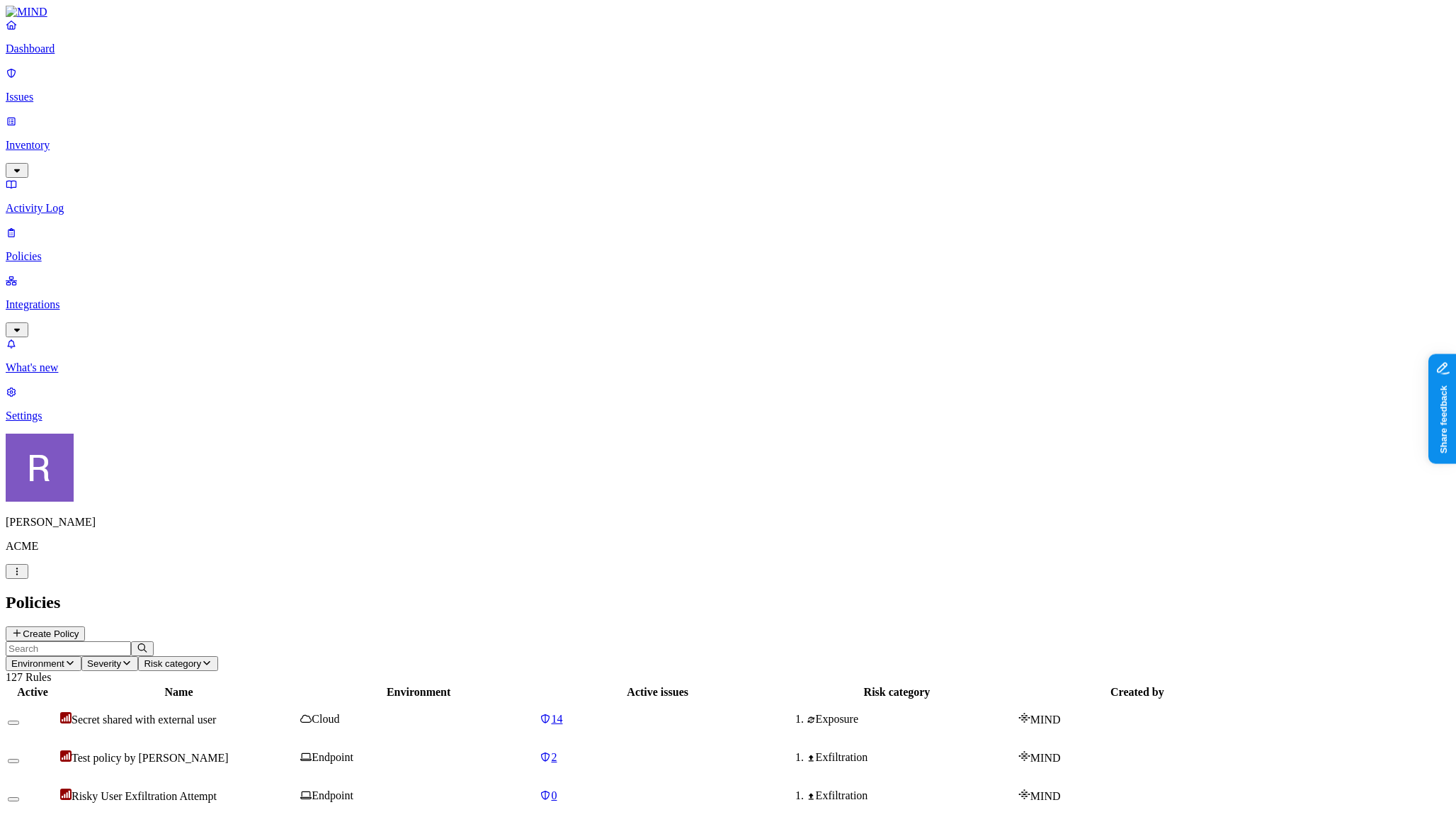
click at [85, 626] on button "Create Policy" at bounding box center [45, 633] width 79 height 15
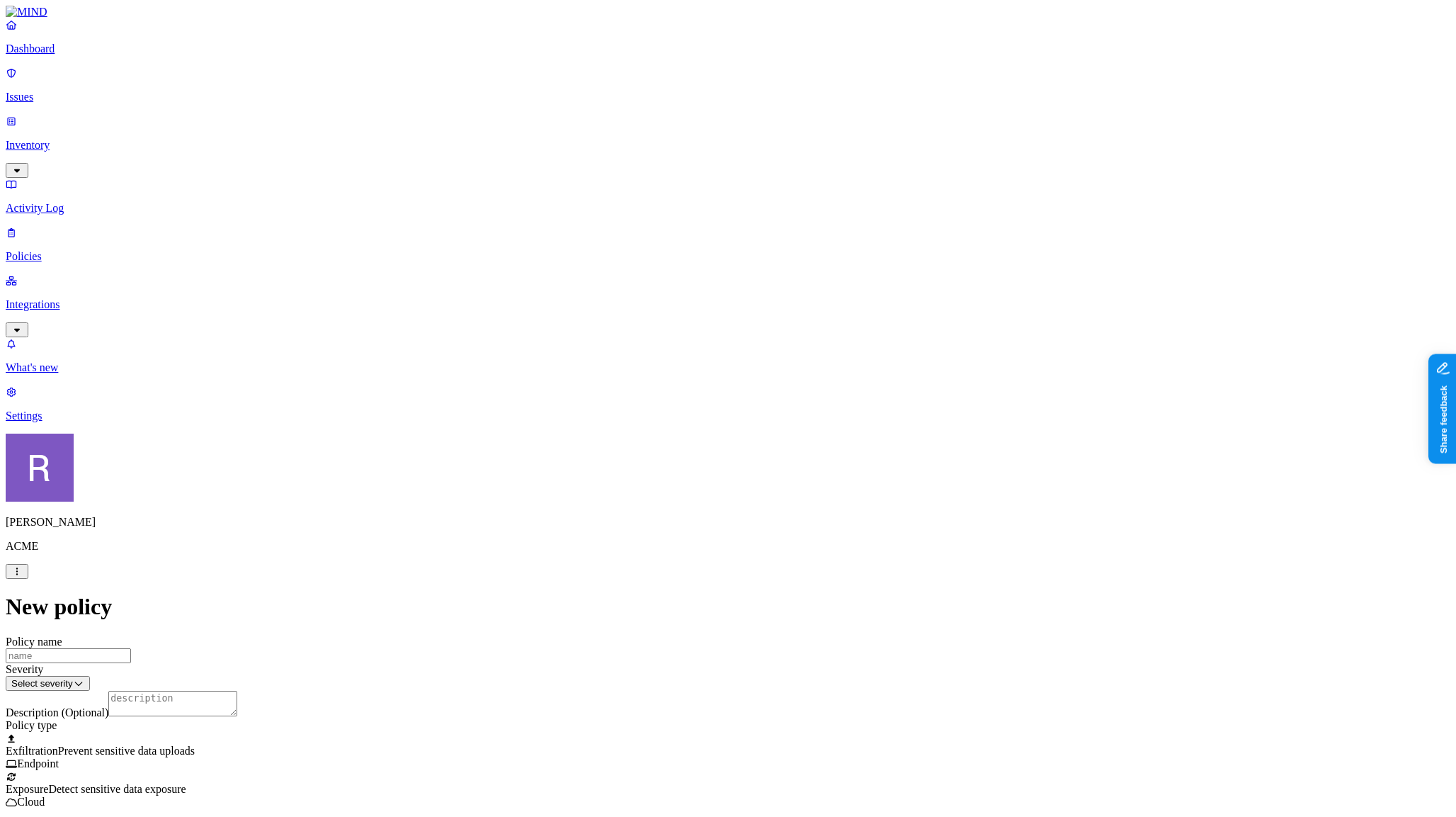
scroll to position [592, 0]
click at [637, 704] on html "Dashboard Issues Inventory Activity Log Policies Integrations What's new 1 Sett…" at bounding box center [728, 738] width 1456 height 1476
click at [82, 56] on p "Dashboard" at bounding box center [728, 48] width 1445 height 13
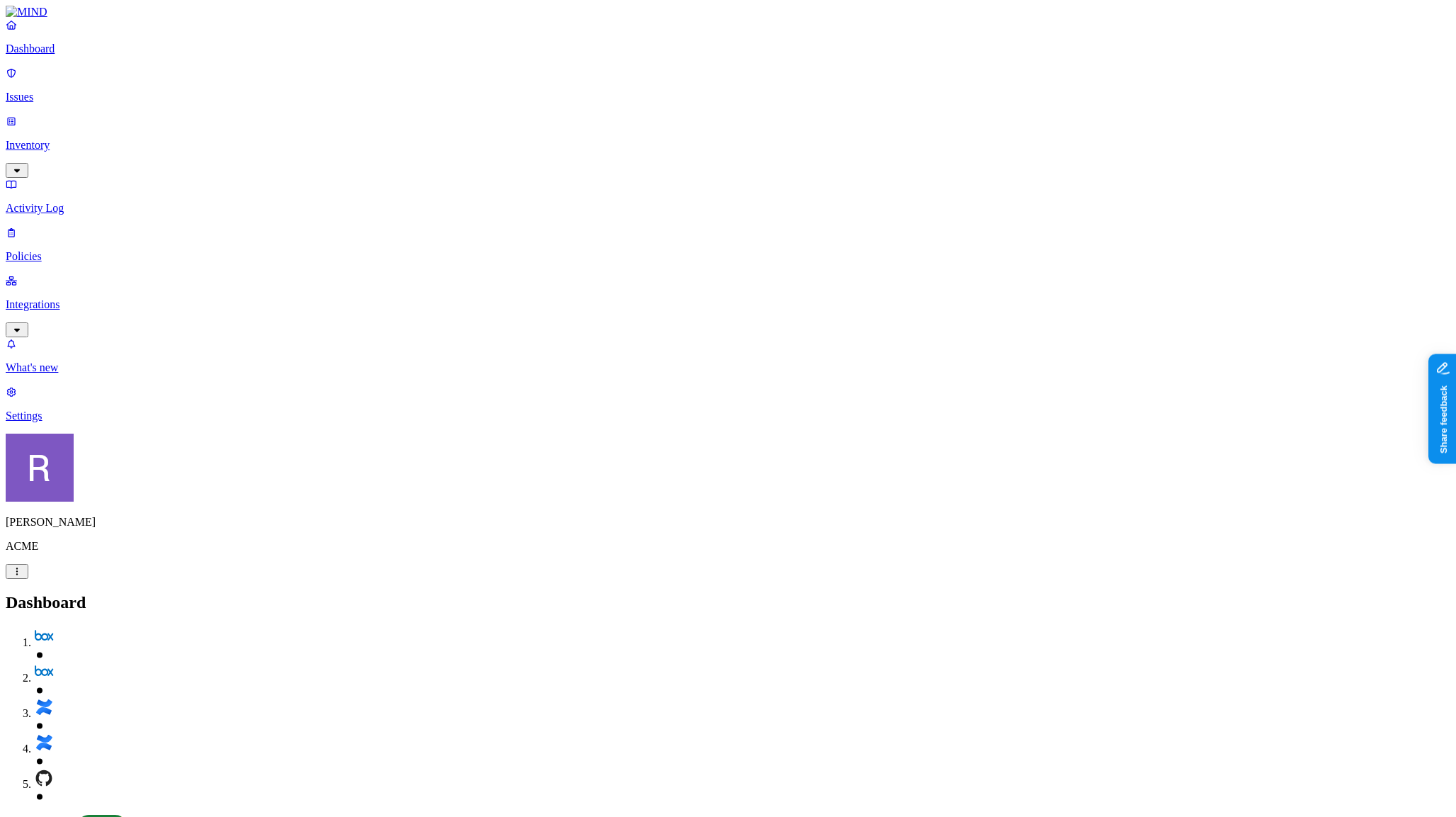
click at [60, 226] on link "Policies" at bounding box center [728, 244] width 1445 height 37
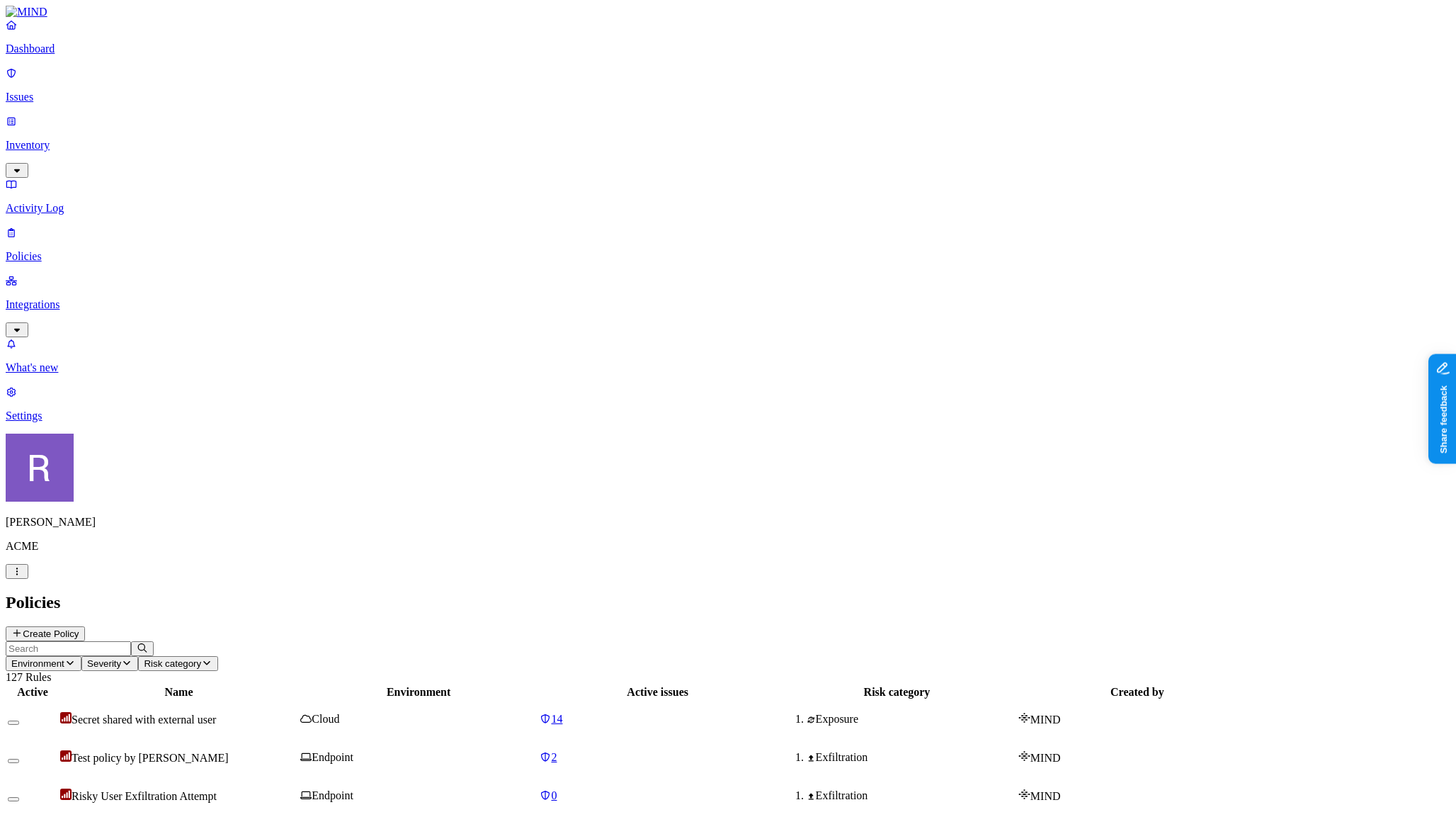
click at [85, 626] on button "Create Policy" at bounding box center [45, 633] width 79 height 15
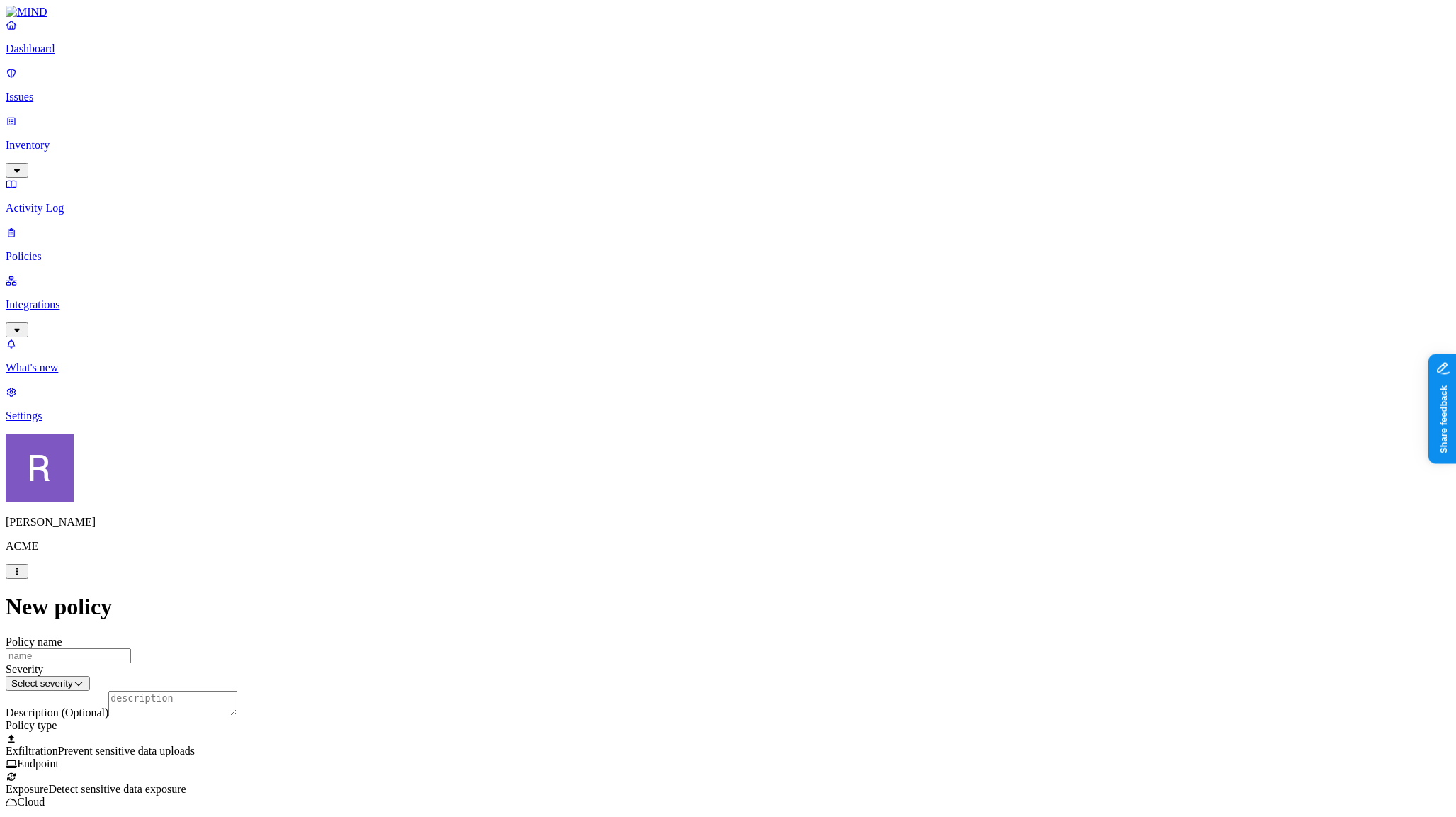
click at [683, 325] on label "Classification" at bounding box center [658, 319] width 62 height 12
click at [656, 463] on span "Secret" at bounding box center [642, 467] width 29 height 12
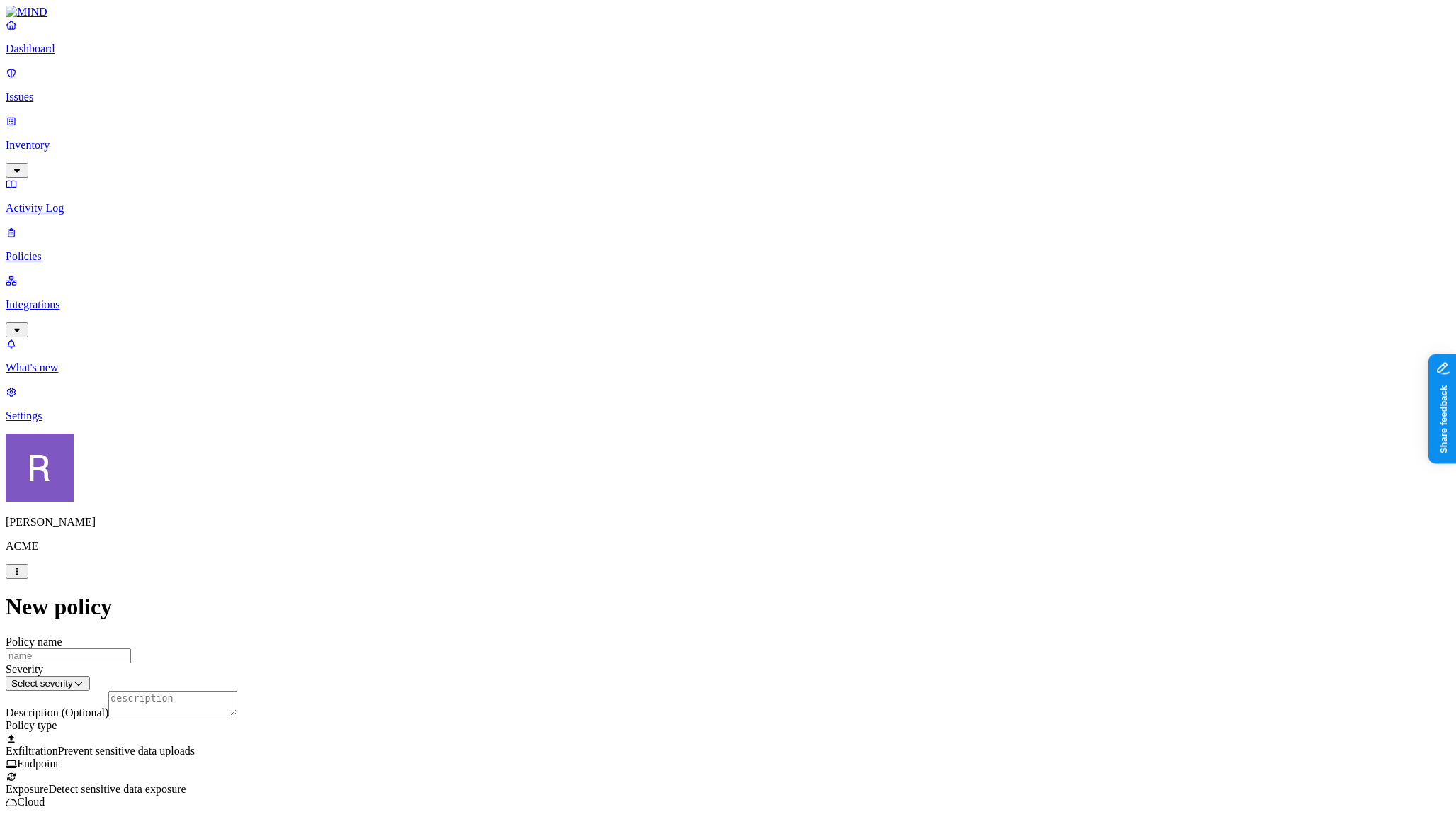
click at [678, 410] on label "Web Domain" at bounding box center [670, 408] width 37 height 25
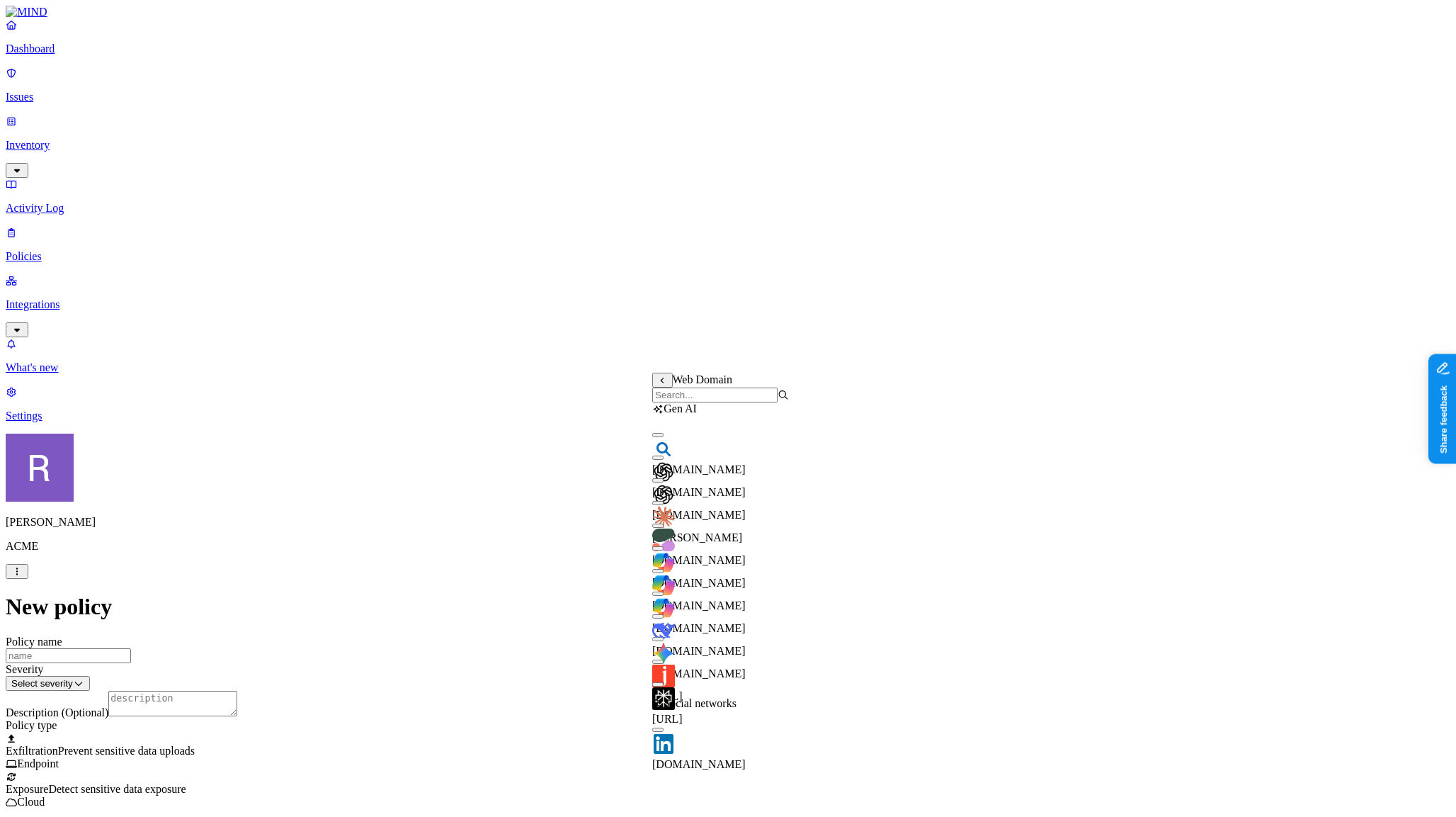
click at [680, 402] on input "search" at bounding box center [715, 395] width 126 height 15
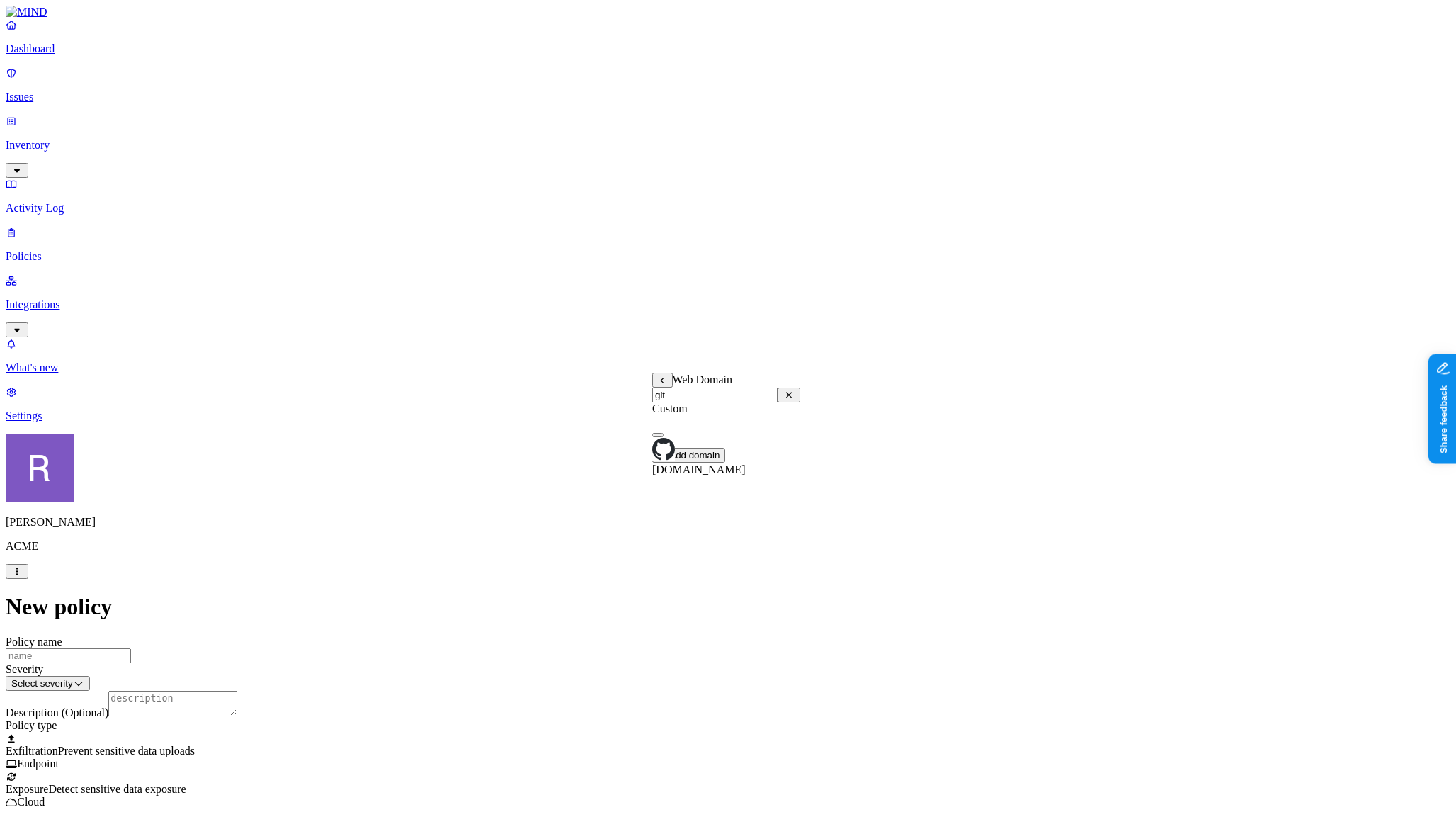
type input "git"
click at [663, 437] on button "button" at bounding box center [658, 435] width 11 height 4
drag, startPoint x: 884, startPoint y: 425, endPoint x: 862, endPoint y: 426, distance: 22.0
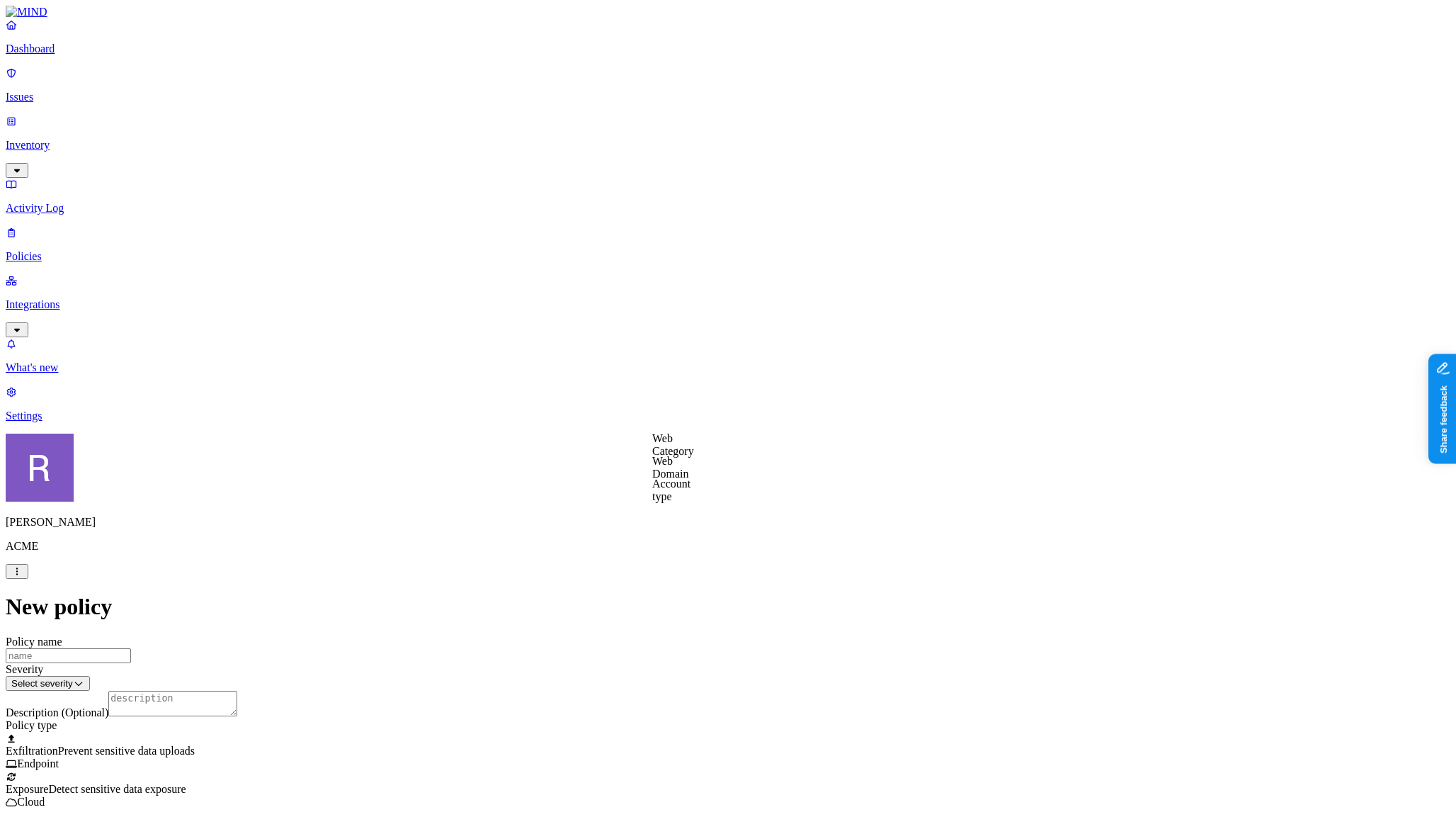
click at [694, 449] on label "Web Category" at bounding box center [673, 444] width 42 height 25
click at [745, 494] on div "Gen AI" at bounding box center [720, 481] width 137 height 38
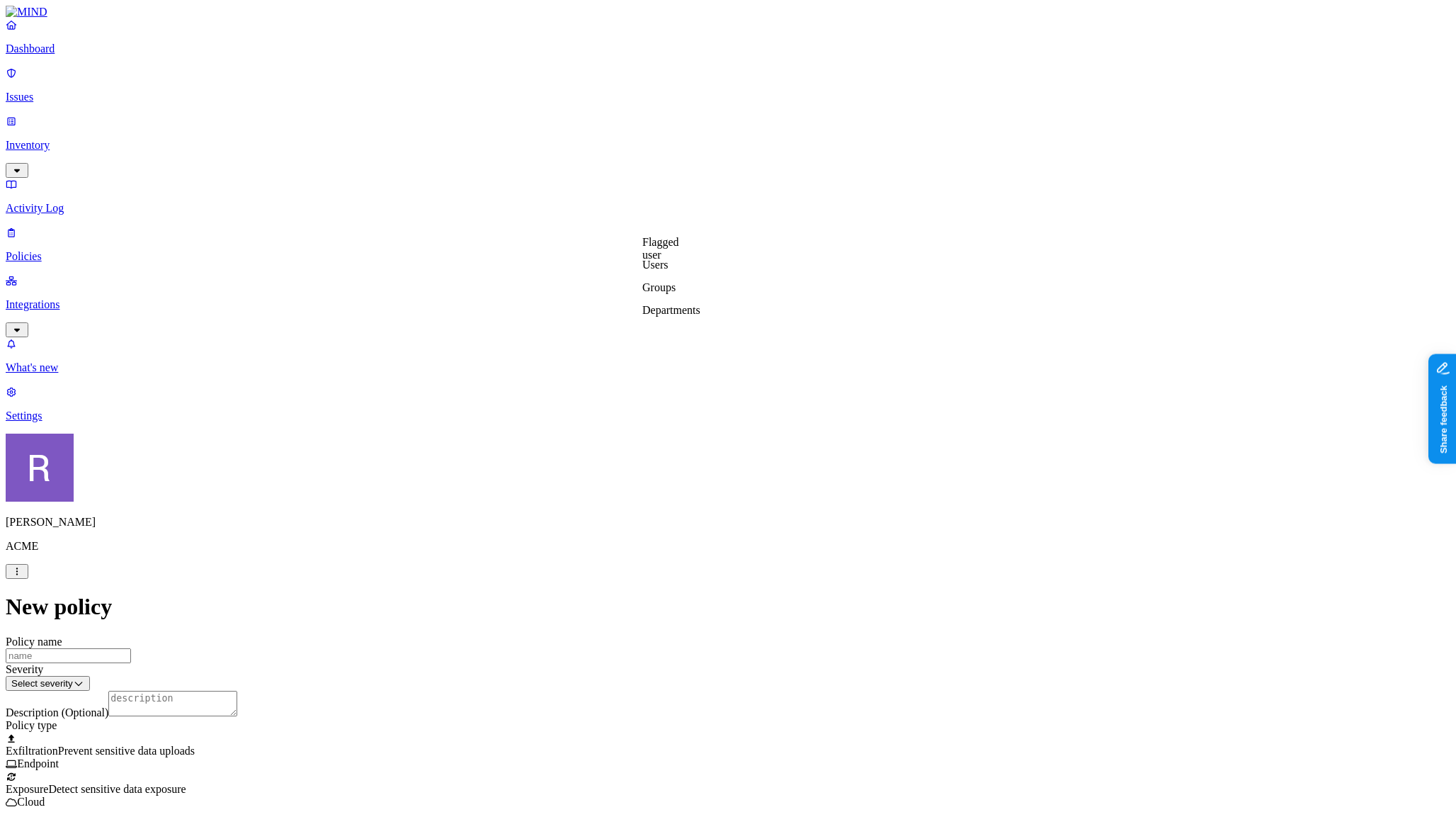
click at [659, 271] on label "Users" at bounding box center [655, 264] width 25 height 12
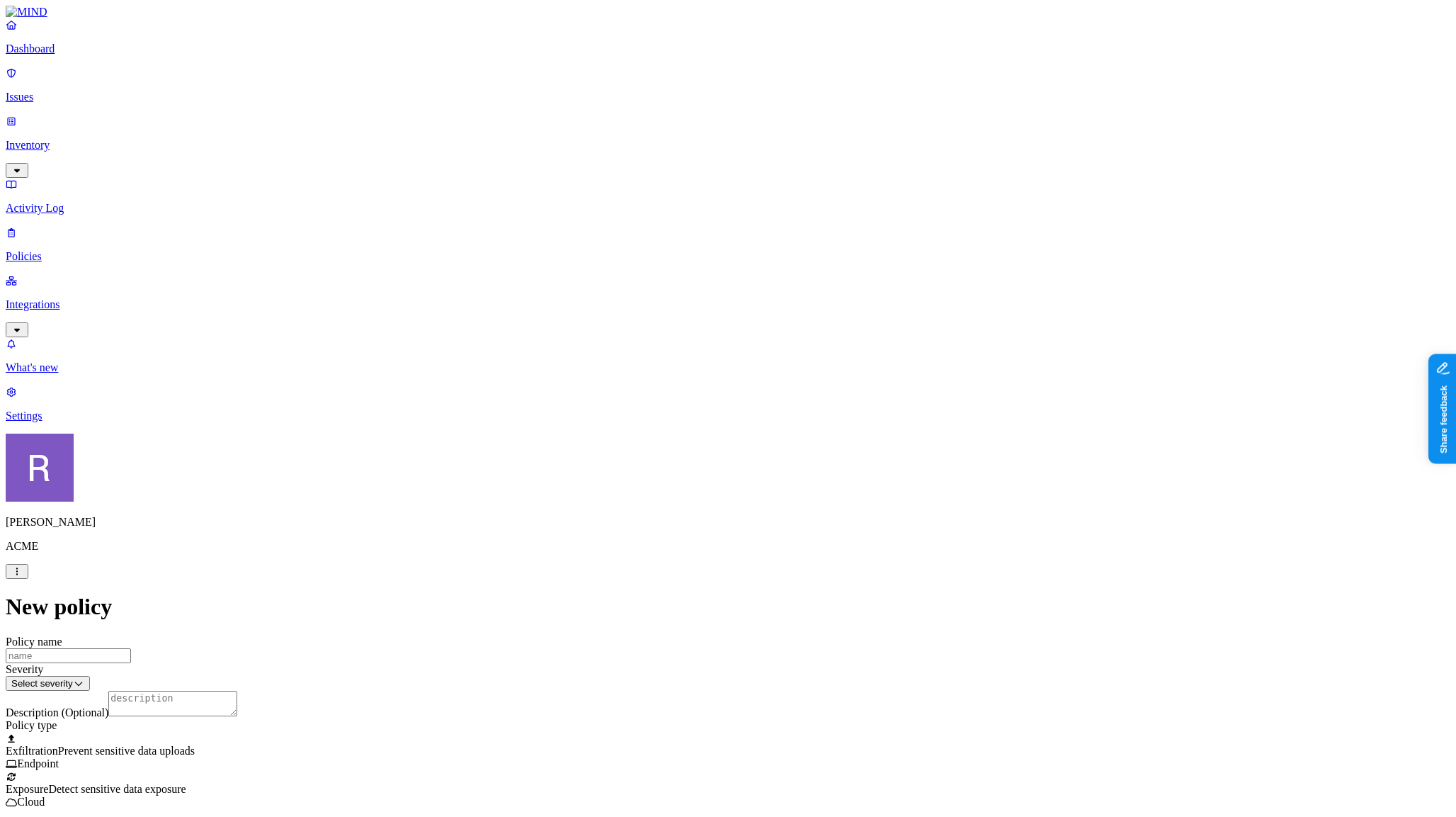
drag, startPoint x: 643, startPoint y: 572, endPoint x: 633, endPoint y: 574, distance: 10.2
click at [786, 515] on html "Dashboard Issues Inventory Activity Log Policies Integrations What's new 1 Sett…" at bounding box center [728, 828] width 1456 height 1657
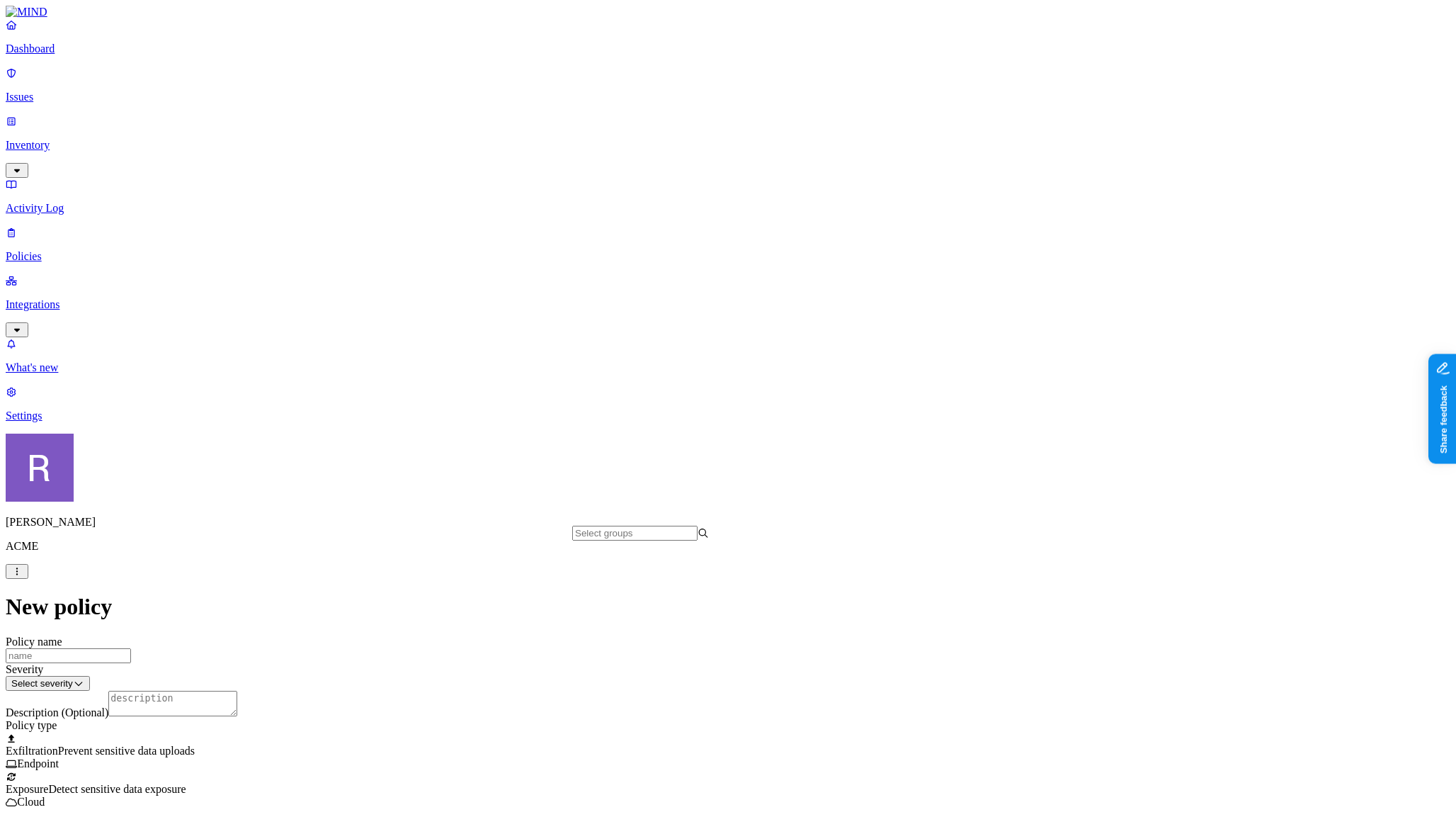
scroll to position [1001, 0]
drag, startPoint x: 828, startPoint y: 605, endPoint x: 833, endPoint y: 592, distance: 13.9
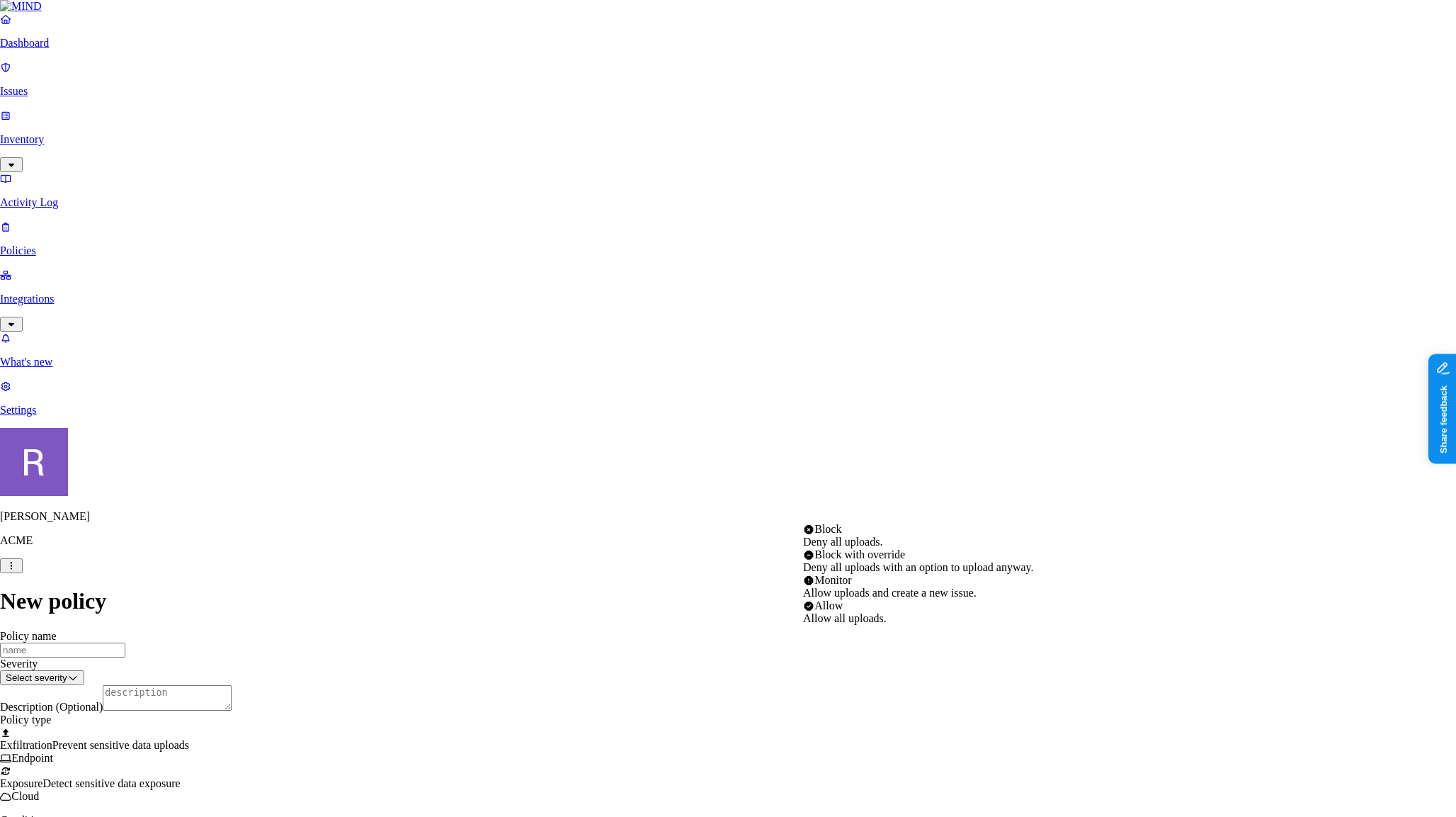
click at [852, 517] on html "Dashboard Issues Inventory Activity Log Policies Integrations What's new 1 Sett…" at bounding box center [728, 824] width 1456 height 1649
click at [633, 503] on html "Dashboard Issues Inventory Activity Log Policies Integrations What's new 1 Sett…" at bounding box center [728, 824] width 1456 height 1649
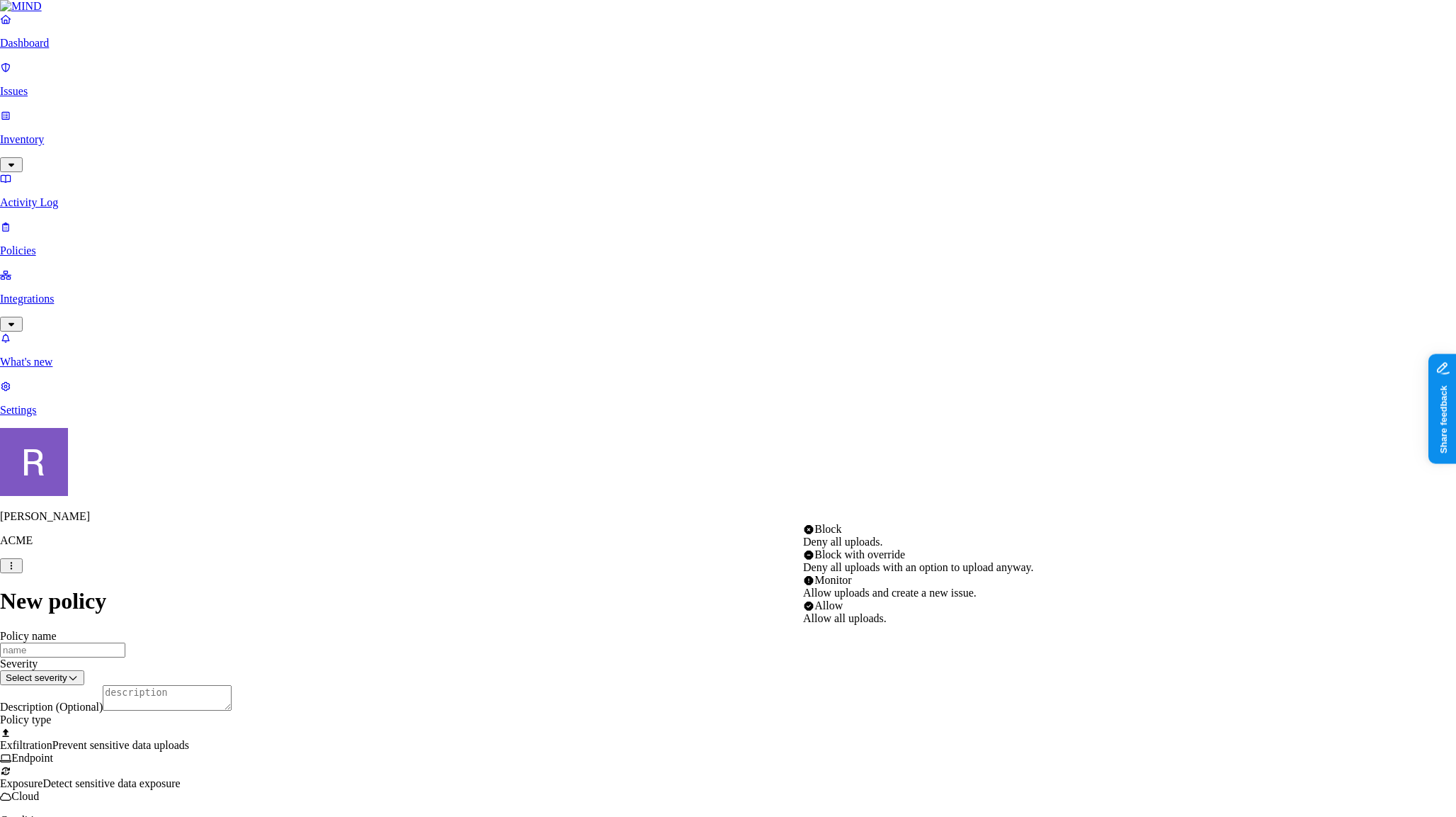
click at [833, 519] on html "Dashboard Issues Inventory Activity Log Policies Integrations What's new 1 Sett…" at bounding box center [728, 824] width 1456 height 1649
click at [851, 515] on html "Dashboard Issues Inventory Activity Log Policies Integrations What's new 1 Sett…" at bounding box center [728, 822] width 1456 height 1644
select select "4"
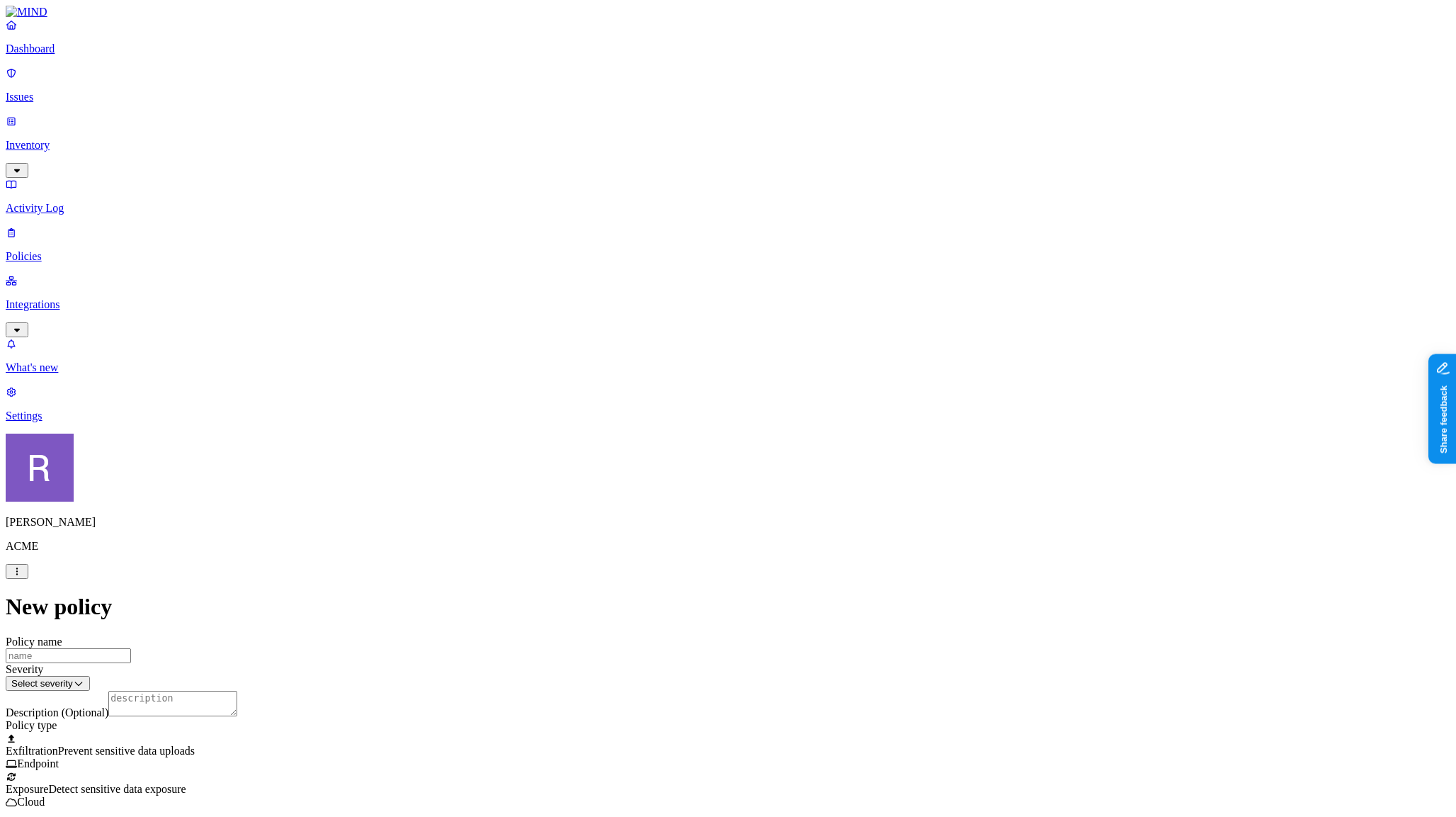
click at [608, 399] on html "Dashboard Issues Inventory Activity Log Policies Integrations What's new 1 Sett…" at bounding box center [728, 825] width 1456 height 1651
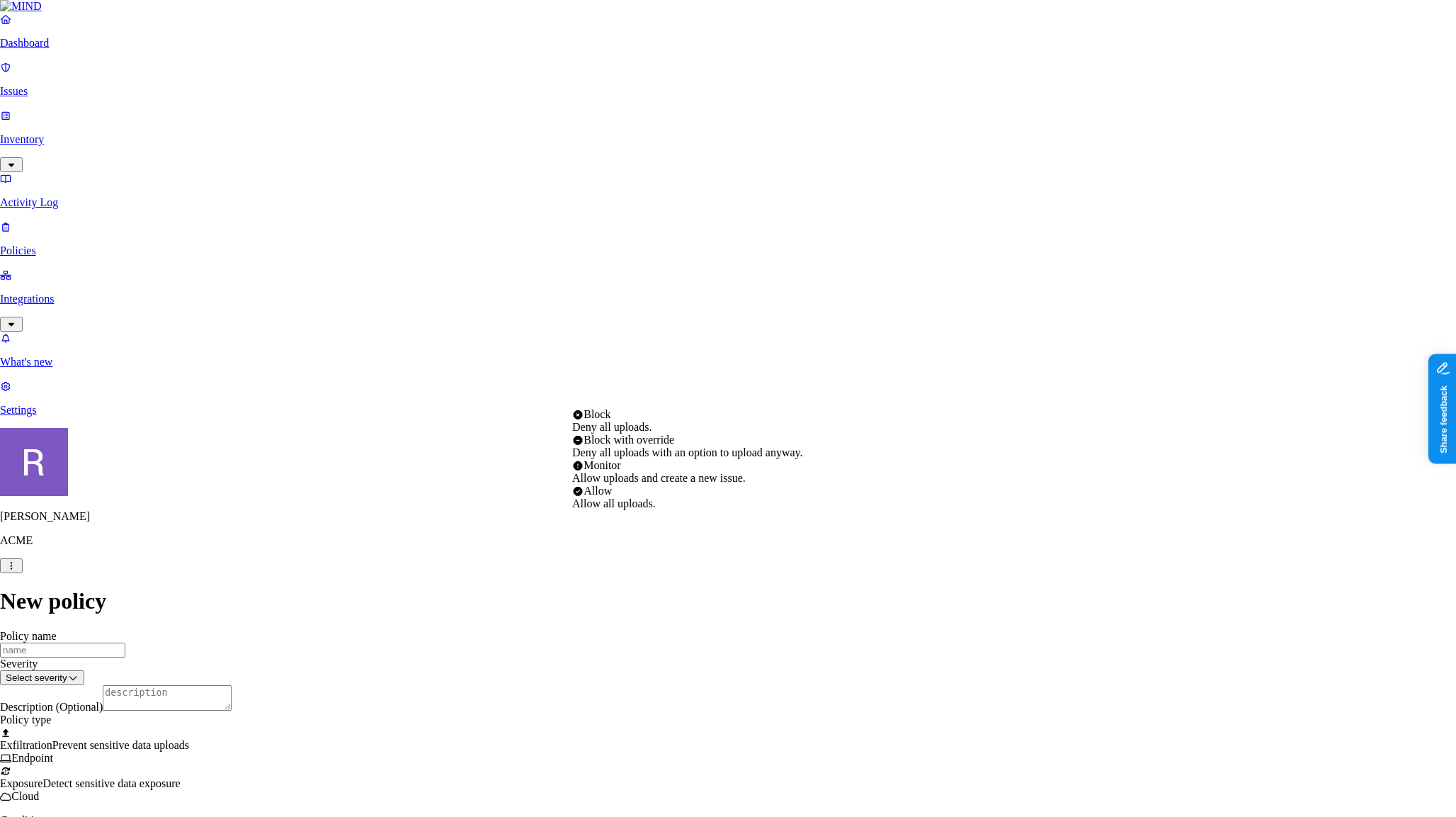
click at [539, 513] on html "Dashboard Issues Inventory Activity Log Policies Integrations What's new 1 Sett…" at bounding box center [728, 822] width 1456 height 1644
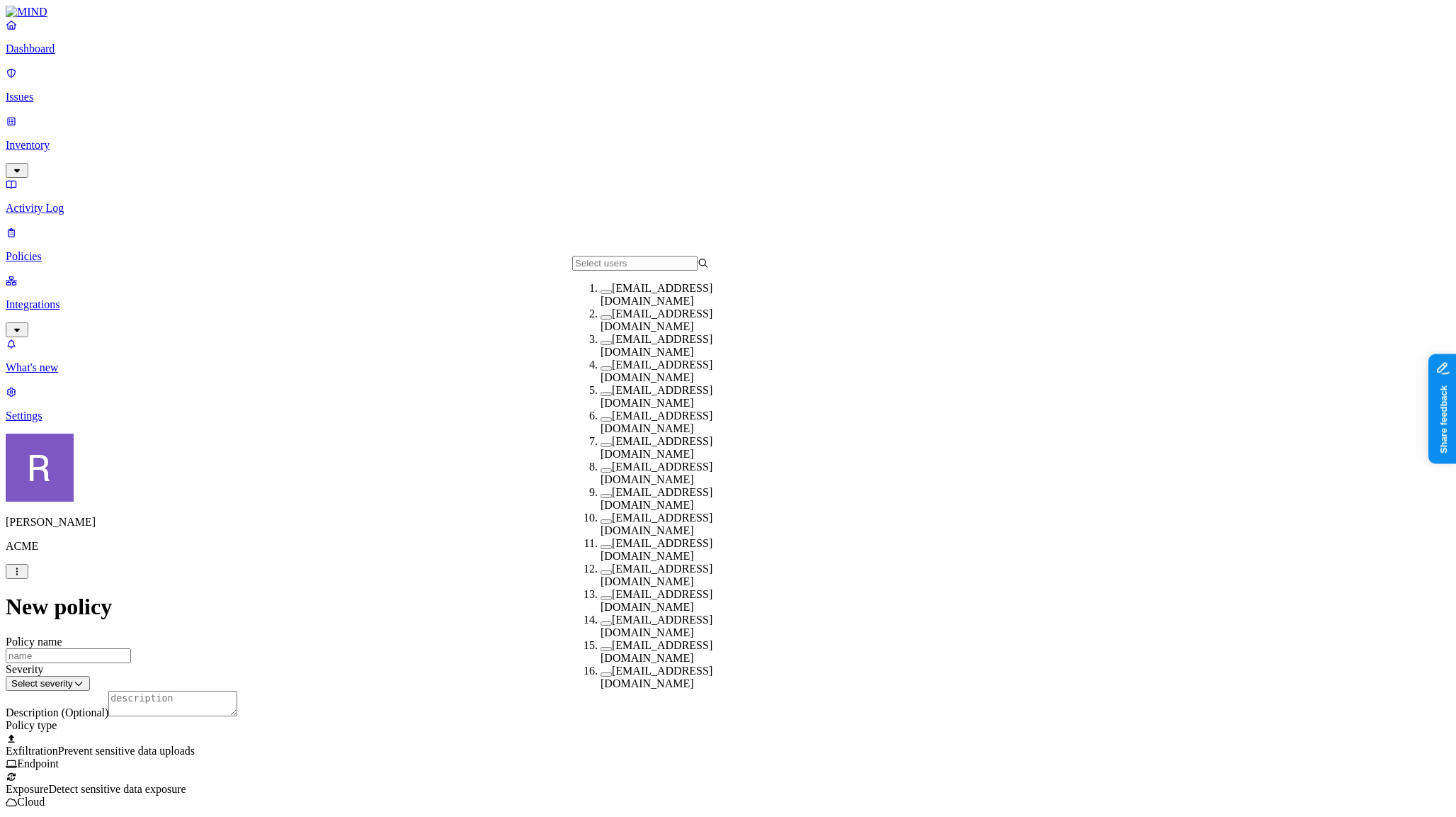
click at [601, 473] on button "button" at bounding box center [606, 470] width 11 height 4
drag, startPoint x: 782, startPoint y: 585, endPoint x: 802, endPoint y: 576, distance: 21.9
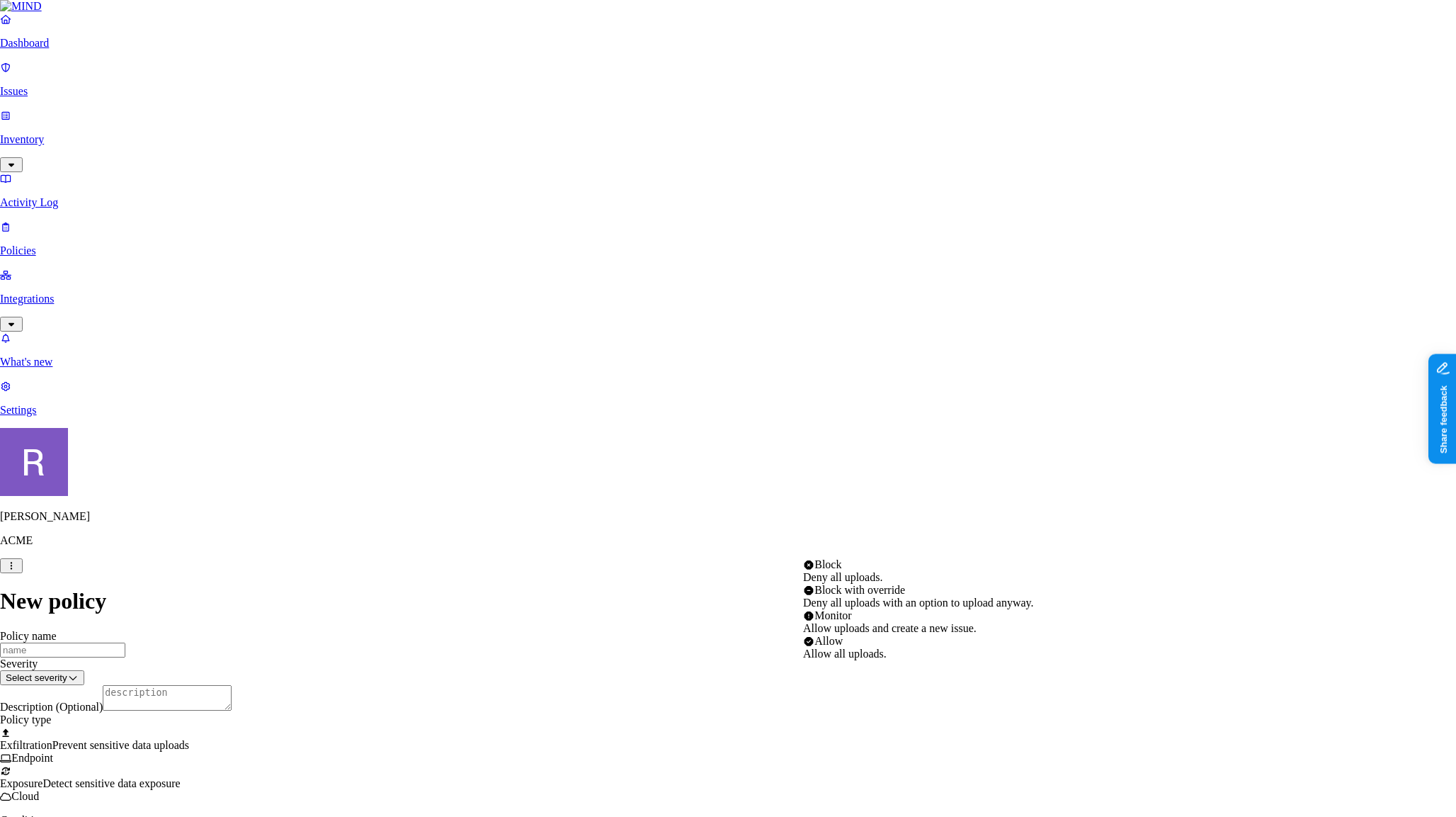
select select "1"
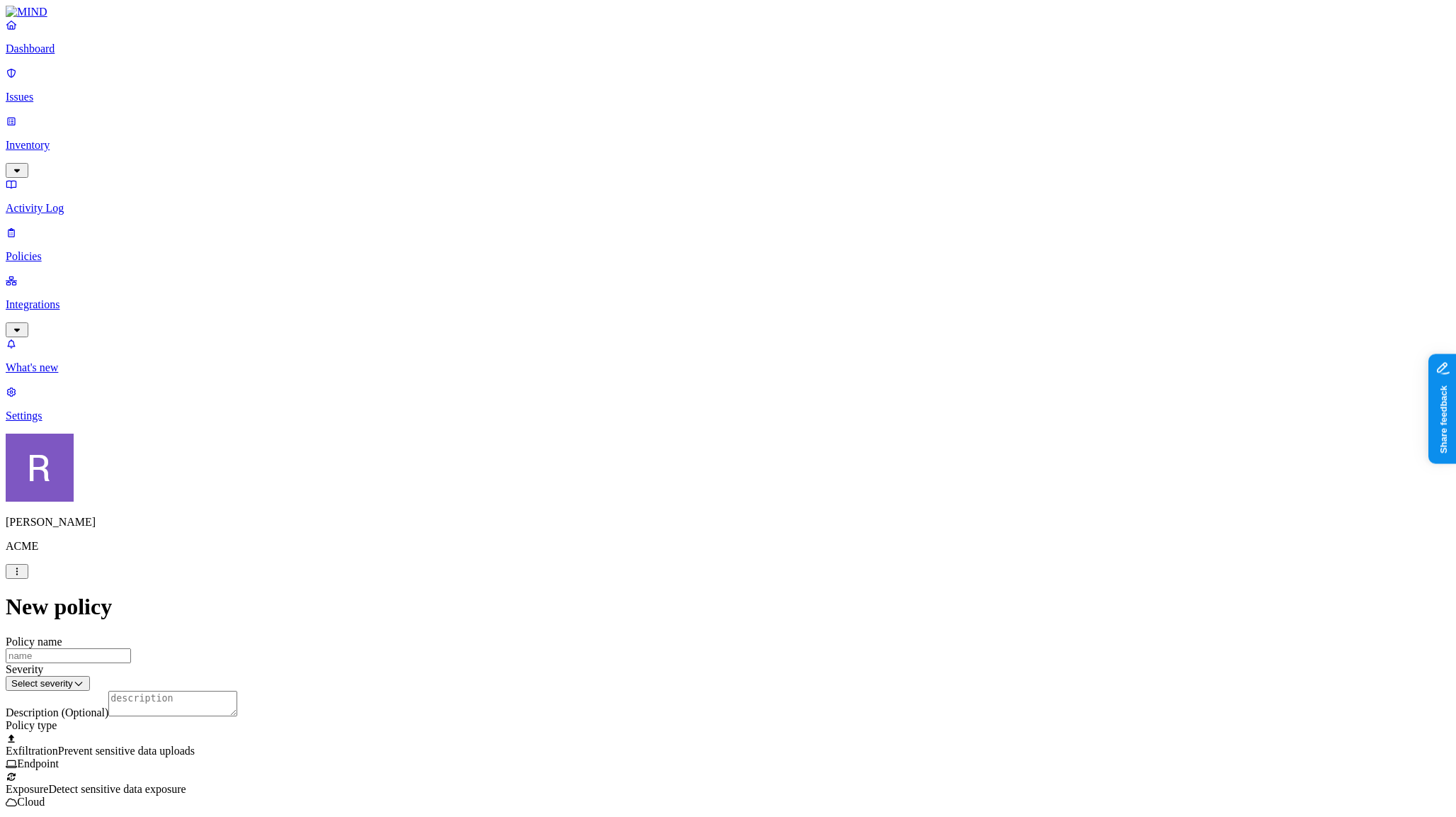
click at [65, 202] on p "Activity Log" at bounding box center [728, 208] width 1445 height 13
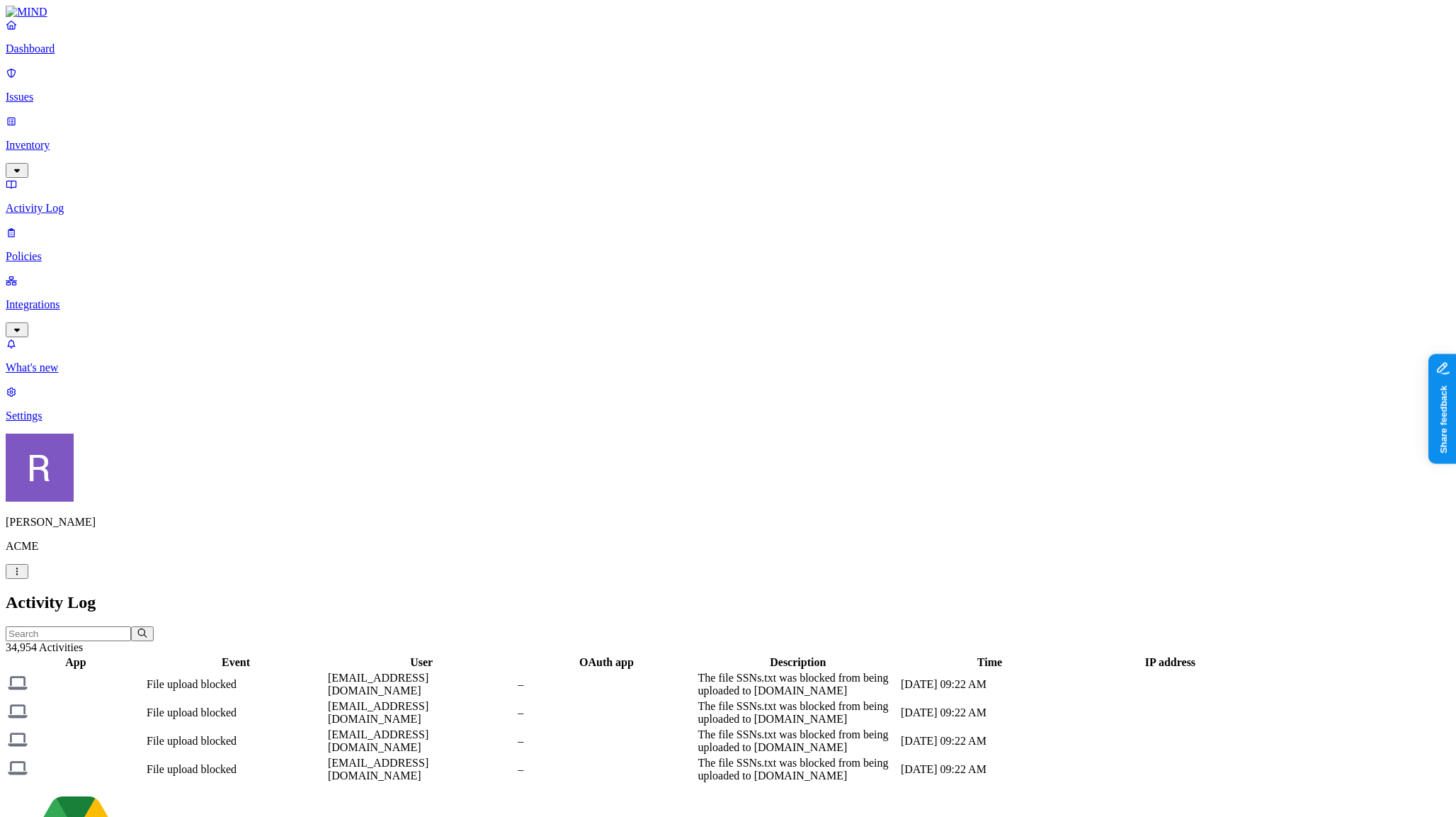
click at [68, 139] on p "Inventory" at bounding box center [728, 145] width 1445 height 13
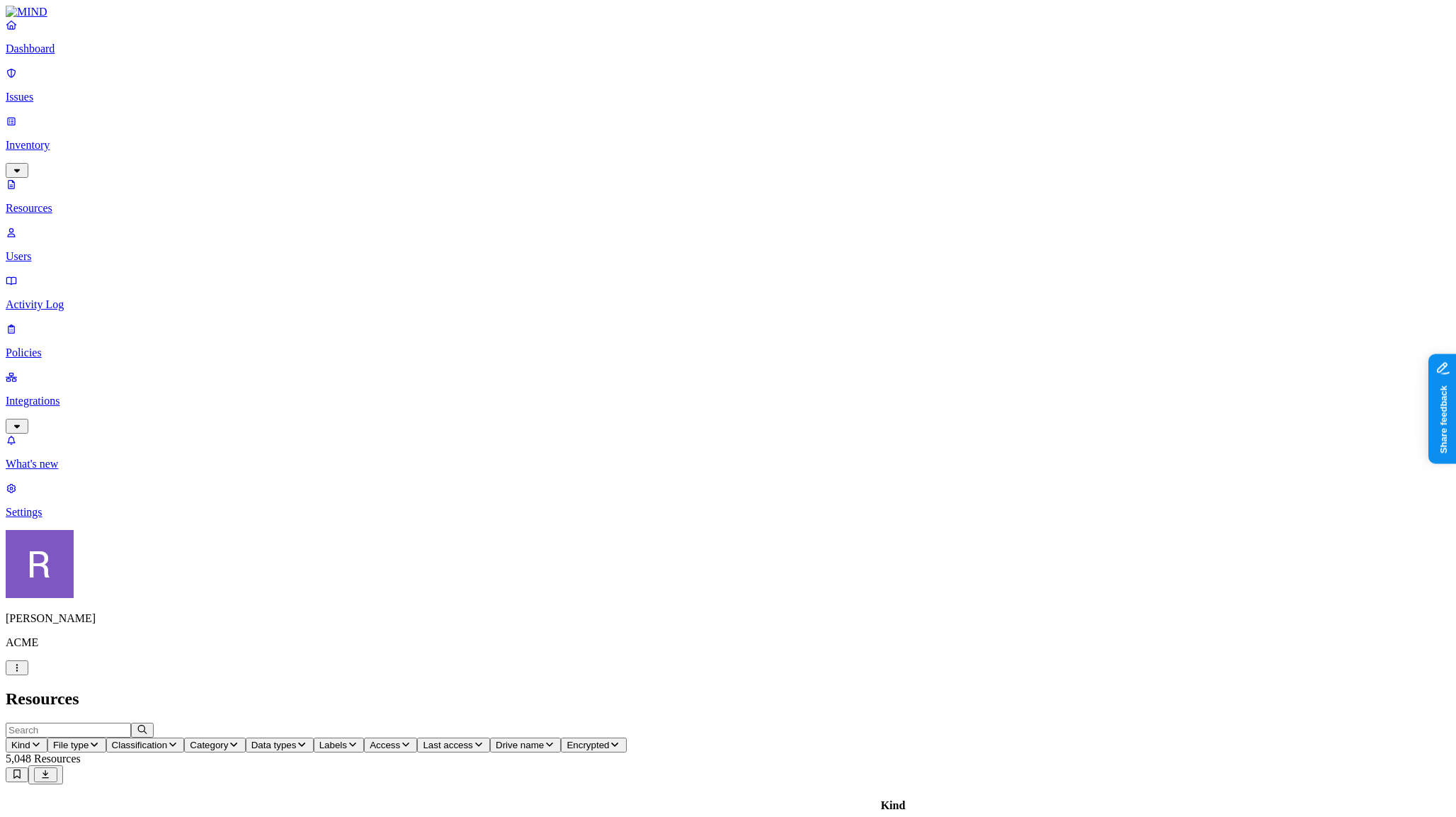
click at [65, 250] on p "Users" at bounding box center [728, 257] width 1445 height 13
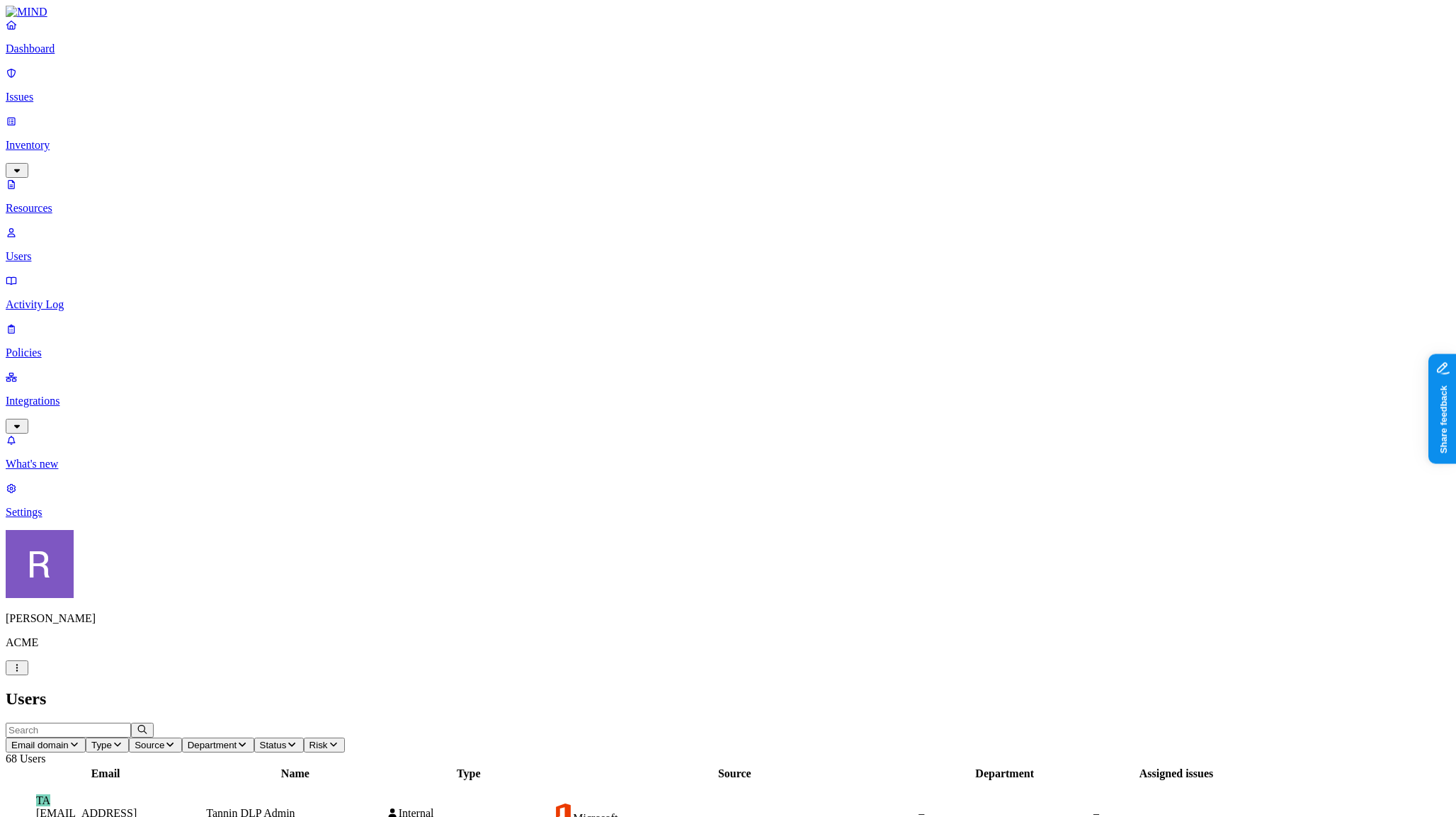
drag, startPoint x: 1218, startPoint y: 366, endPoint x: 1261, endPoint y: 373, distance: 43.6
click at [108, 298] on p "Activity Log" at bounding box center [728, 304] width 1445 height 13
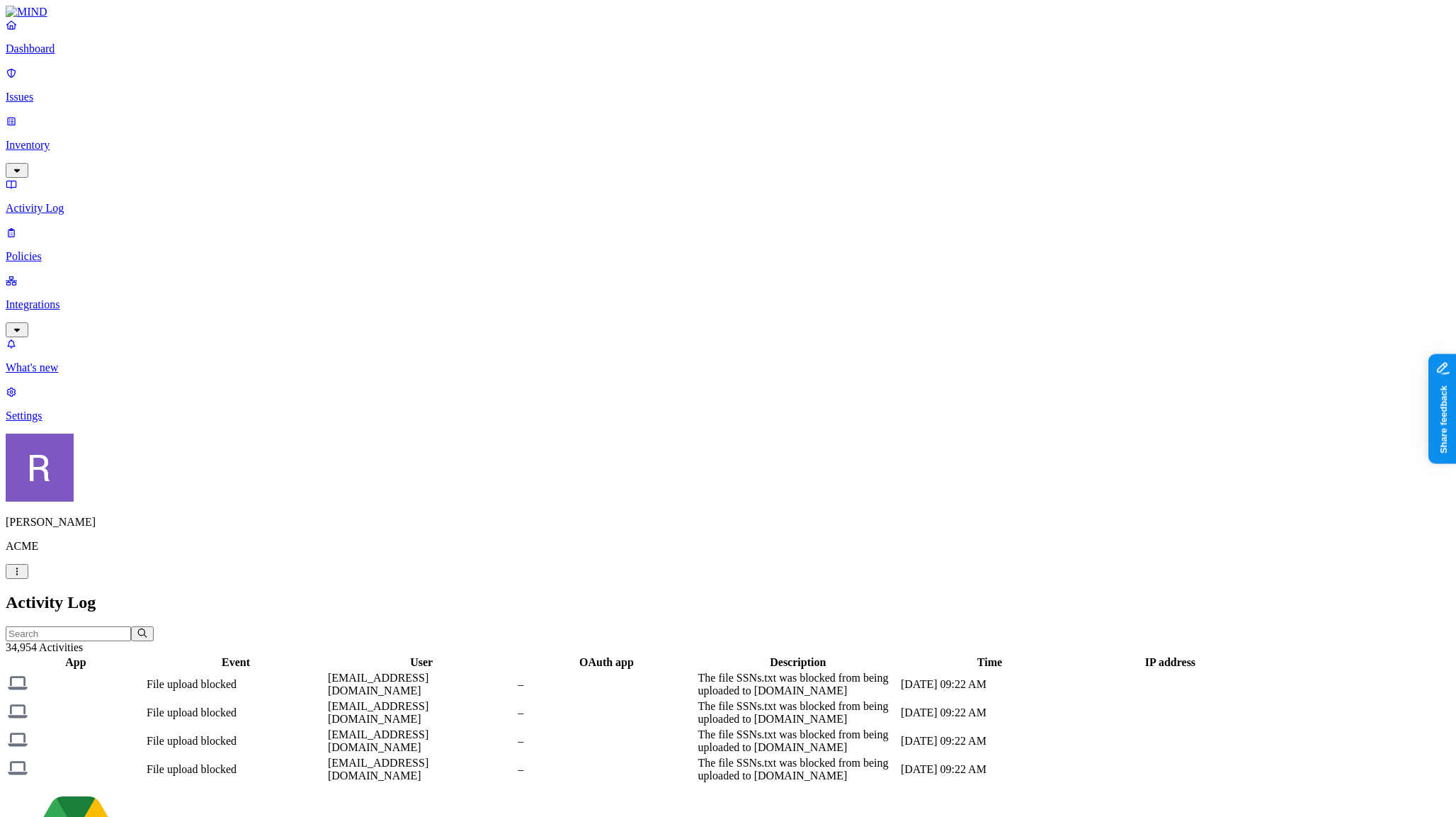
click at [71, 139] on p "Inventory" at bounding box center [728, 145] width 1445 height 13
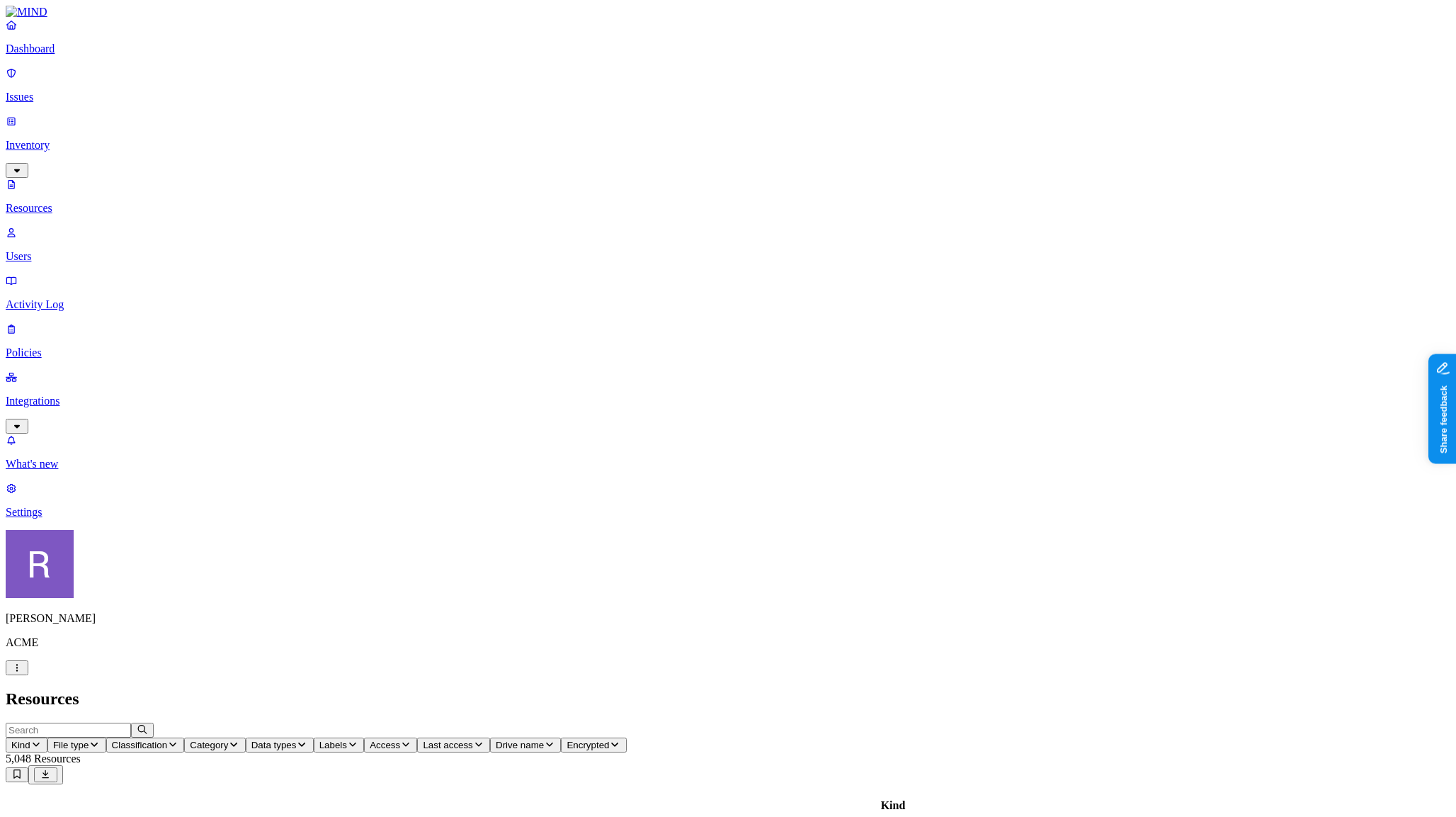
click at [75, 250] on p "Users" at bounding box center [728, 257] width 1445 height 13
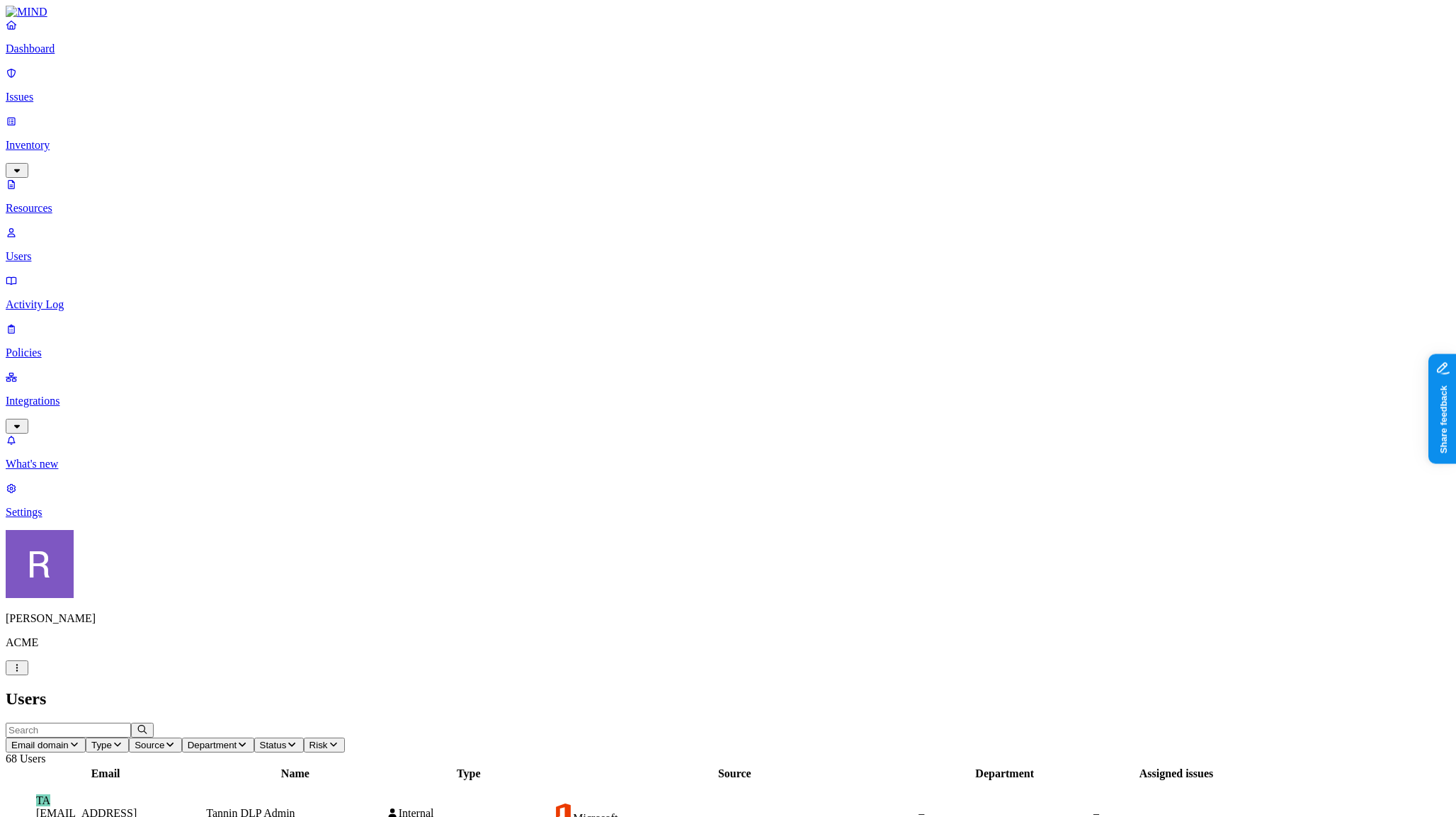
click at [94, 202] on p "Resources" at bounding box center [728, 208] width 1445 height 13
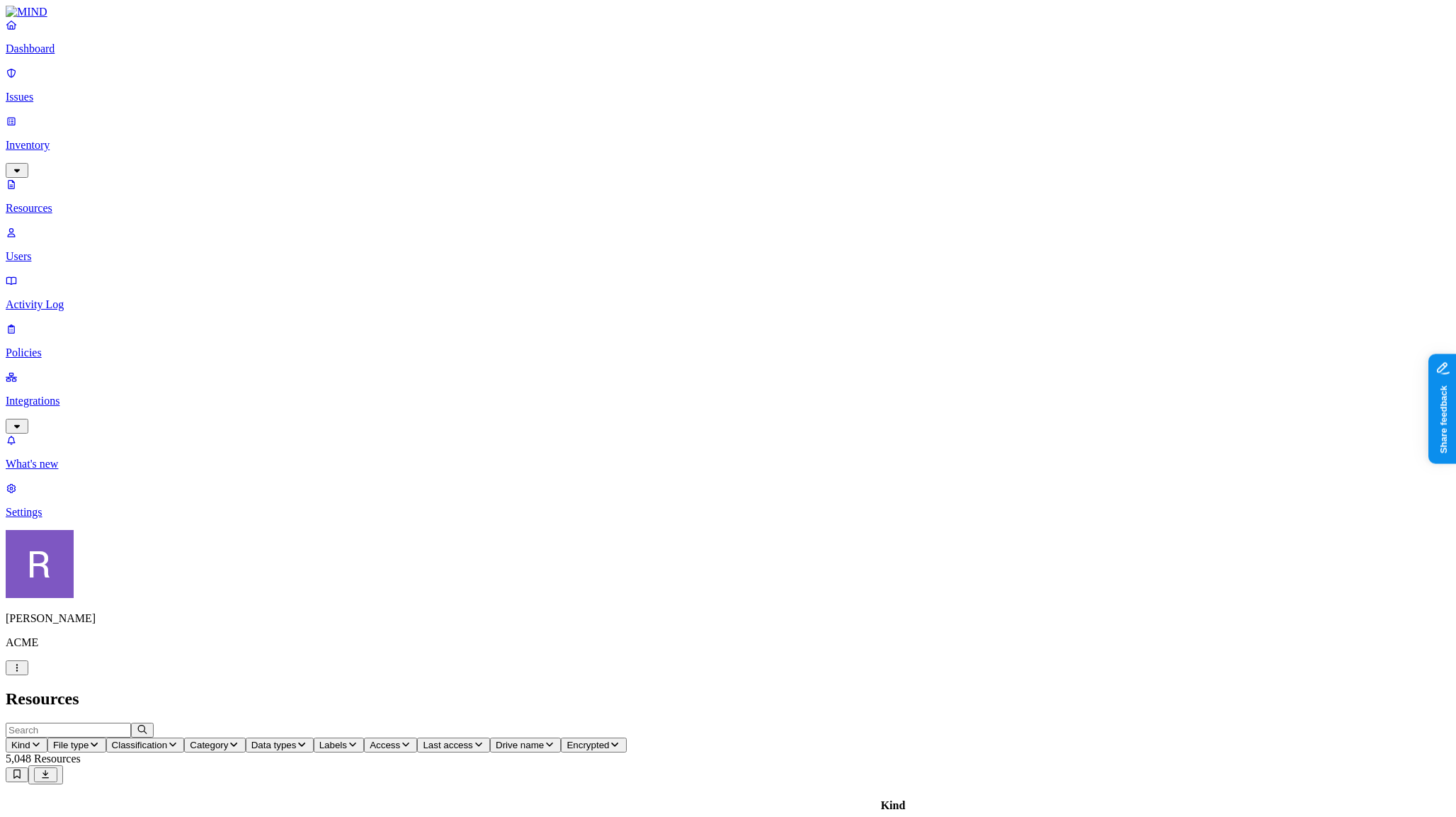
click at [297, 740] on span "Data types" at bounding box center [274, 745] width 45 height 10
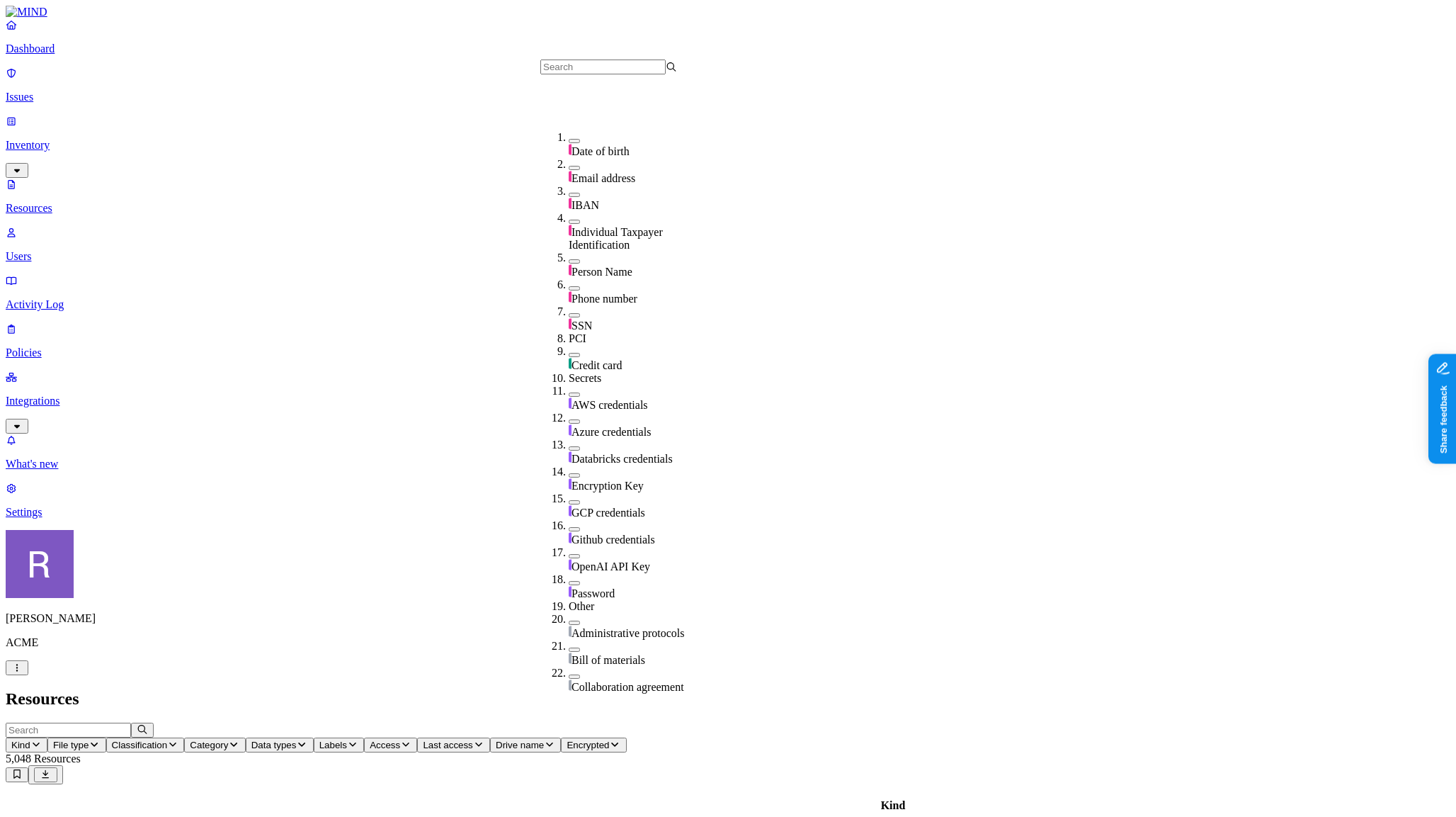
scroll to position [173, 0]
click at [600, 399] on span "AWS credentials" at bounding box center [610, 405] width 76 height 12
click at [750, 722] on header "Kind File type Classification Category Data types: AWS credentials Labels Acces…" at bounding box center [728, 753] width 1445 height 62
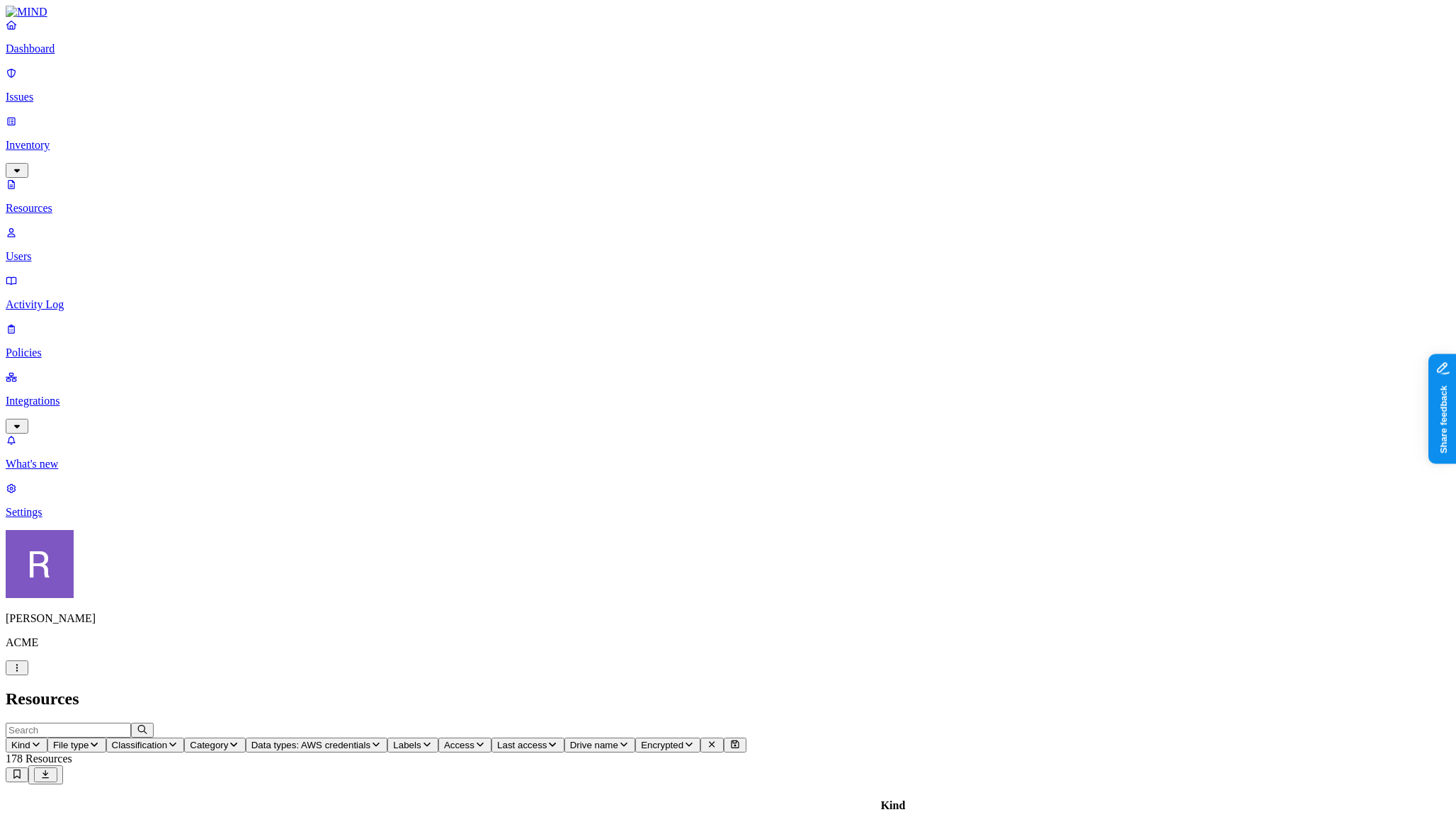
click at [474, 740] on span "Access" at bounding box center [459, 745] width 30 height 10
click at [760, 288] on div "Public" at bounding box center [760, 300] width 0 height 25
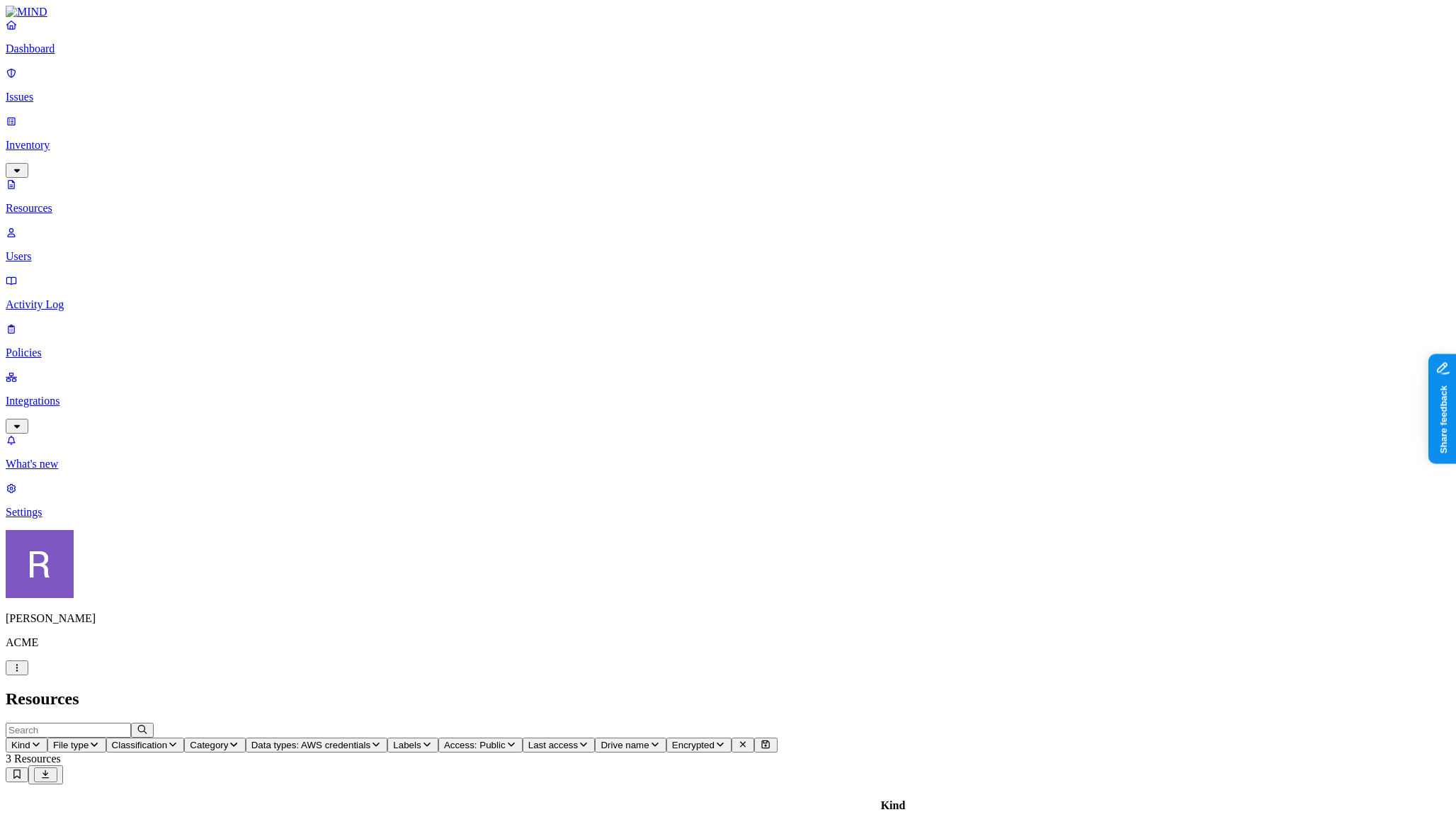
click at [89, 56] on p "Dashboard" at bounding box center [728, 48] width 1445 height 13
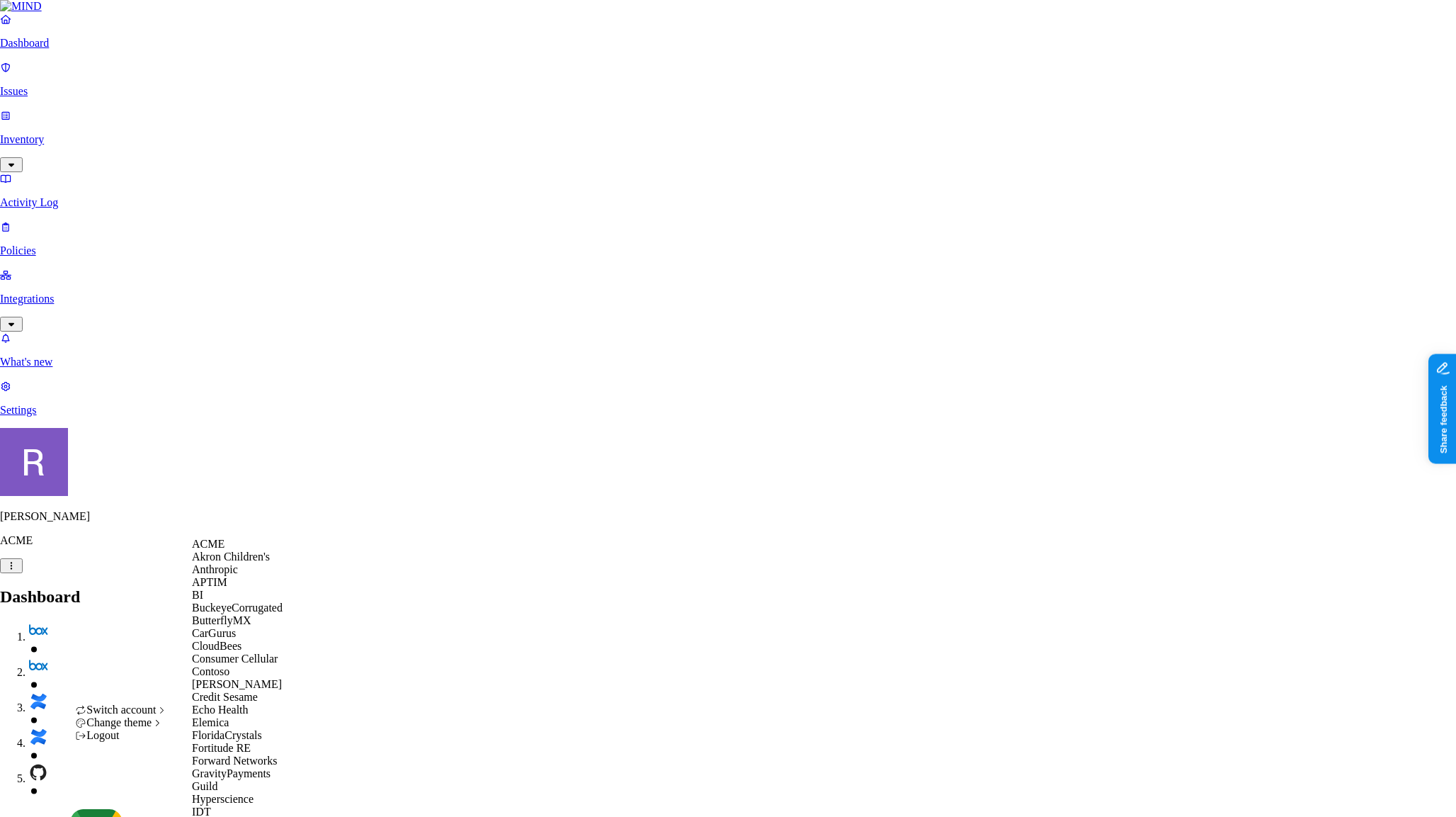
click at [222, 550] on span "ACME" at bounding box center [208, 544] width 33 height 12
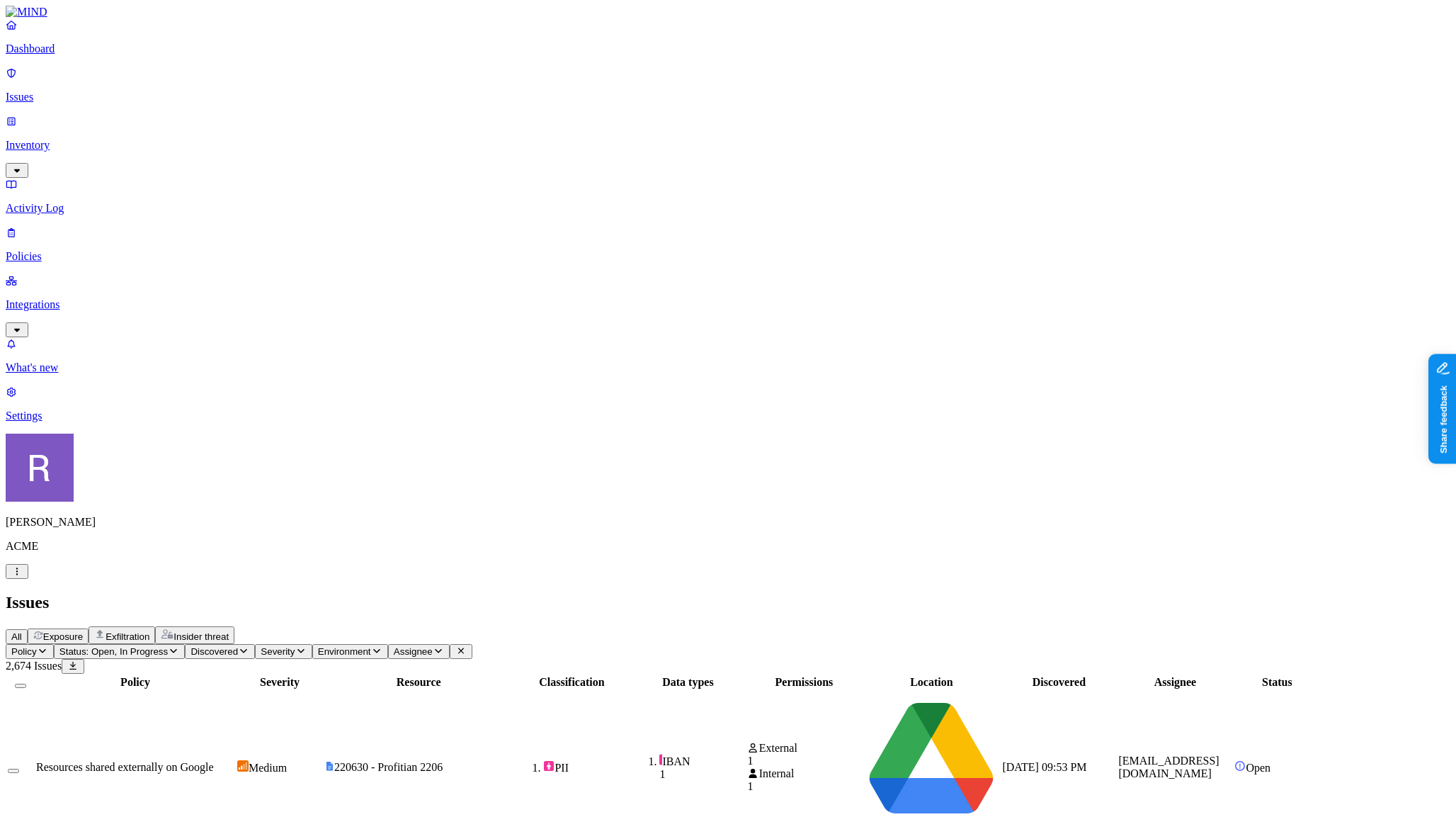
scroll to position [127, 0]
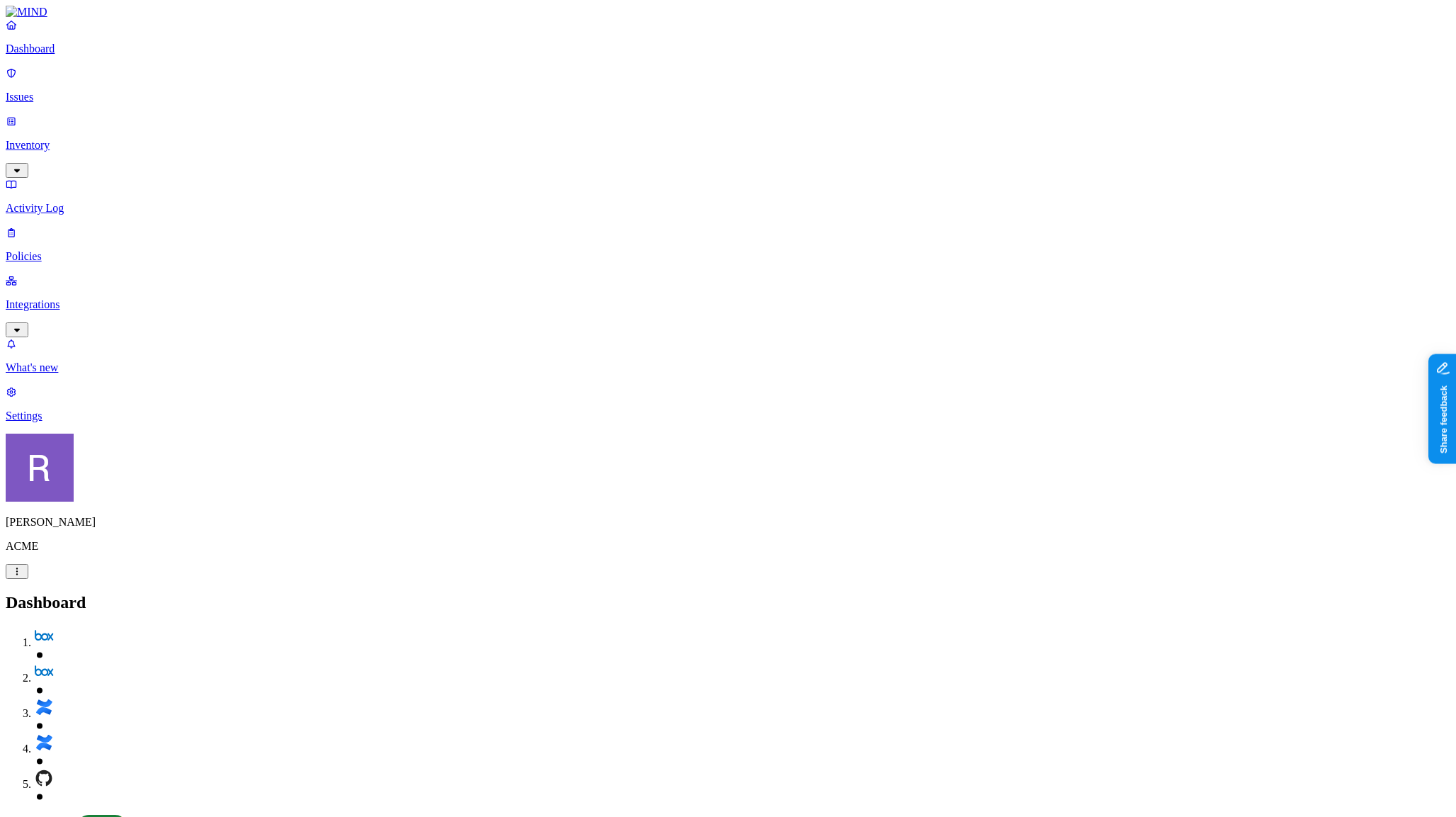
click at [78, 226] on link "Policies" at bounding box center [728, 244] width 1445 height 37
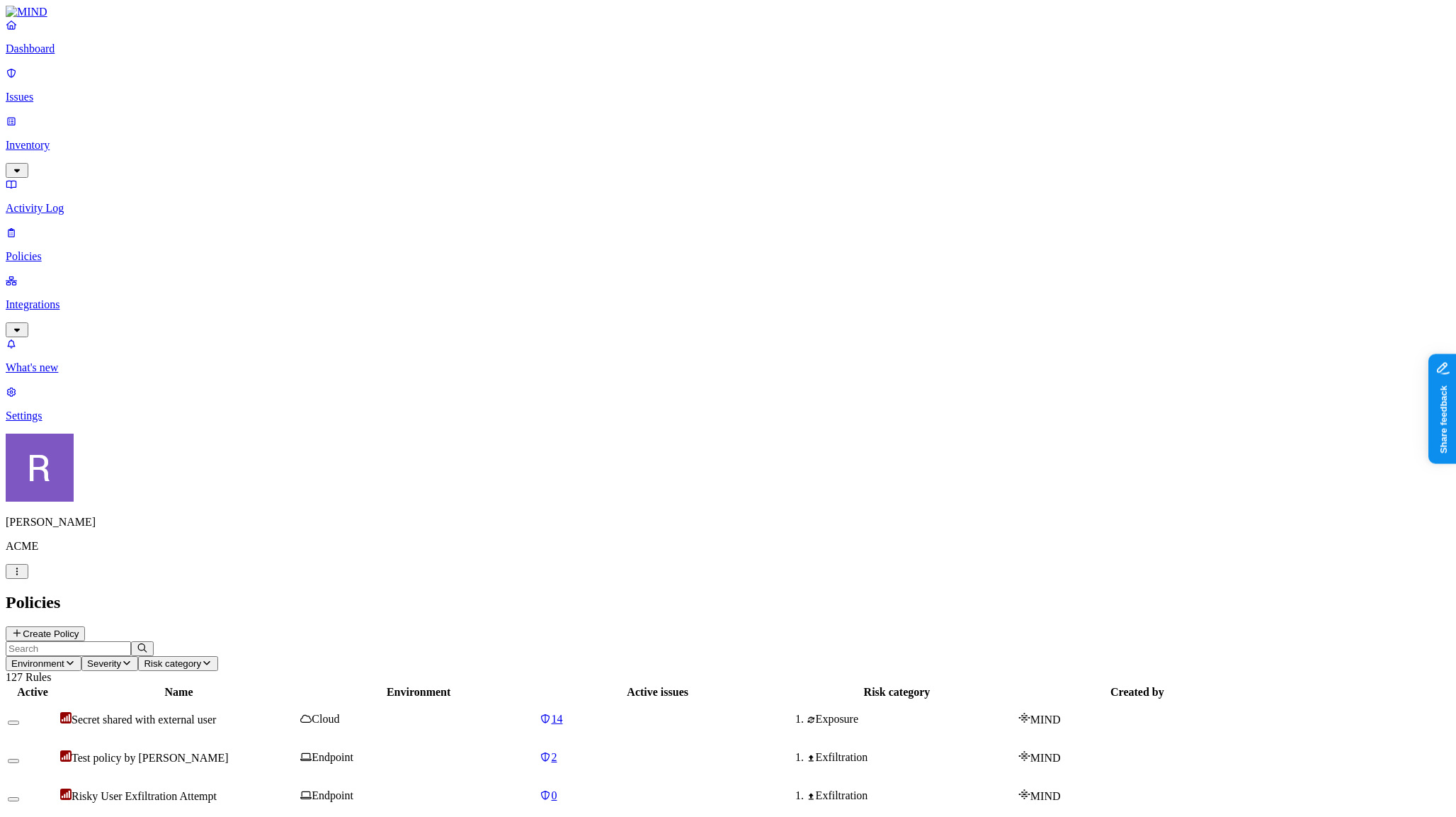
click at [85, 626] on button "Create Policy" at bounding box center [45, 633] width 79 height 15
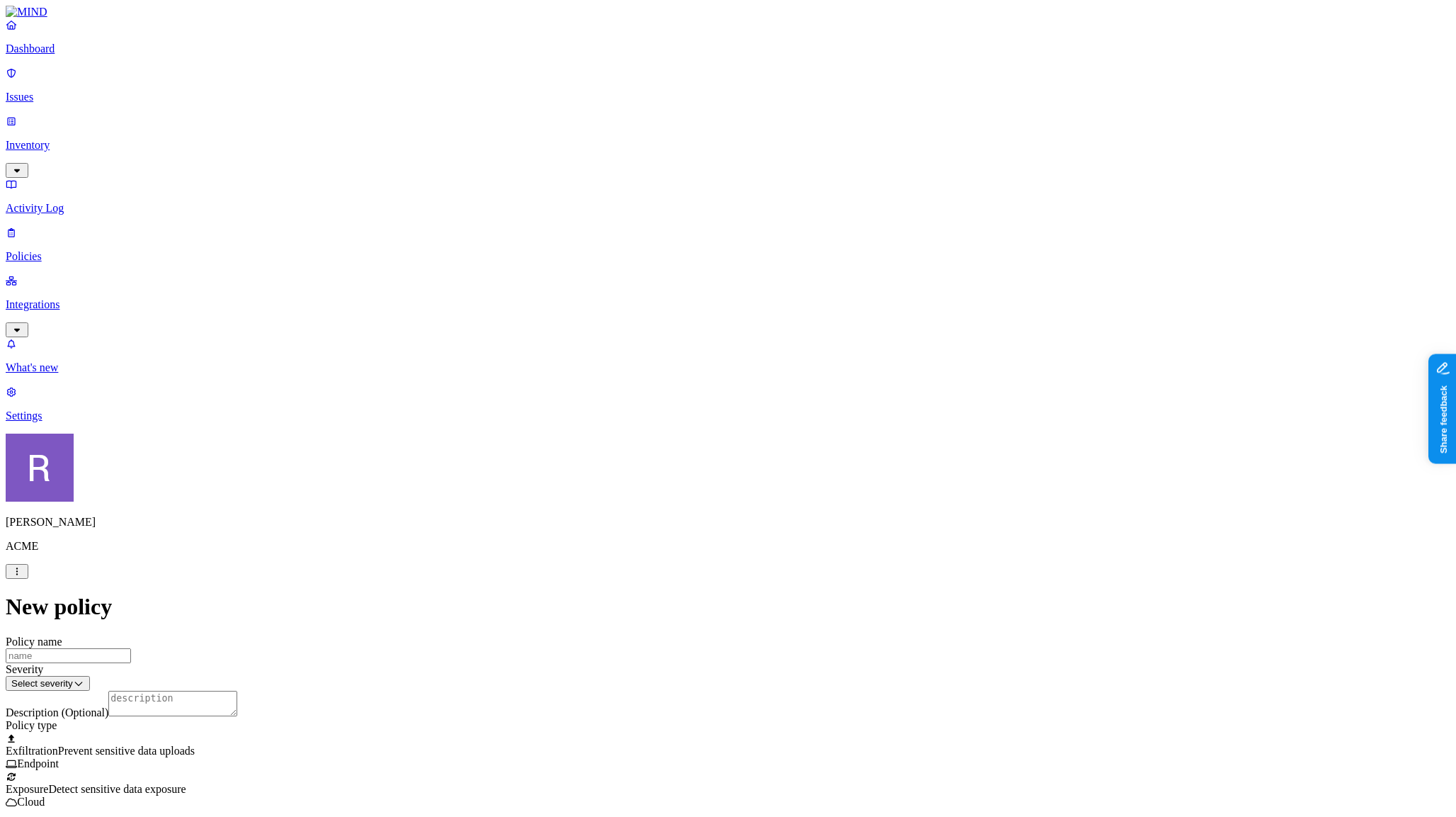
click at [689, 726] on label "Web Domain" at bounding box center [670, 724] width 37 height 25
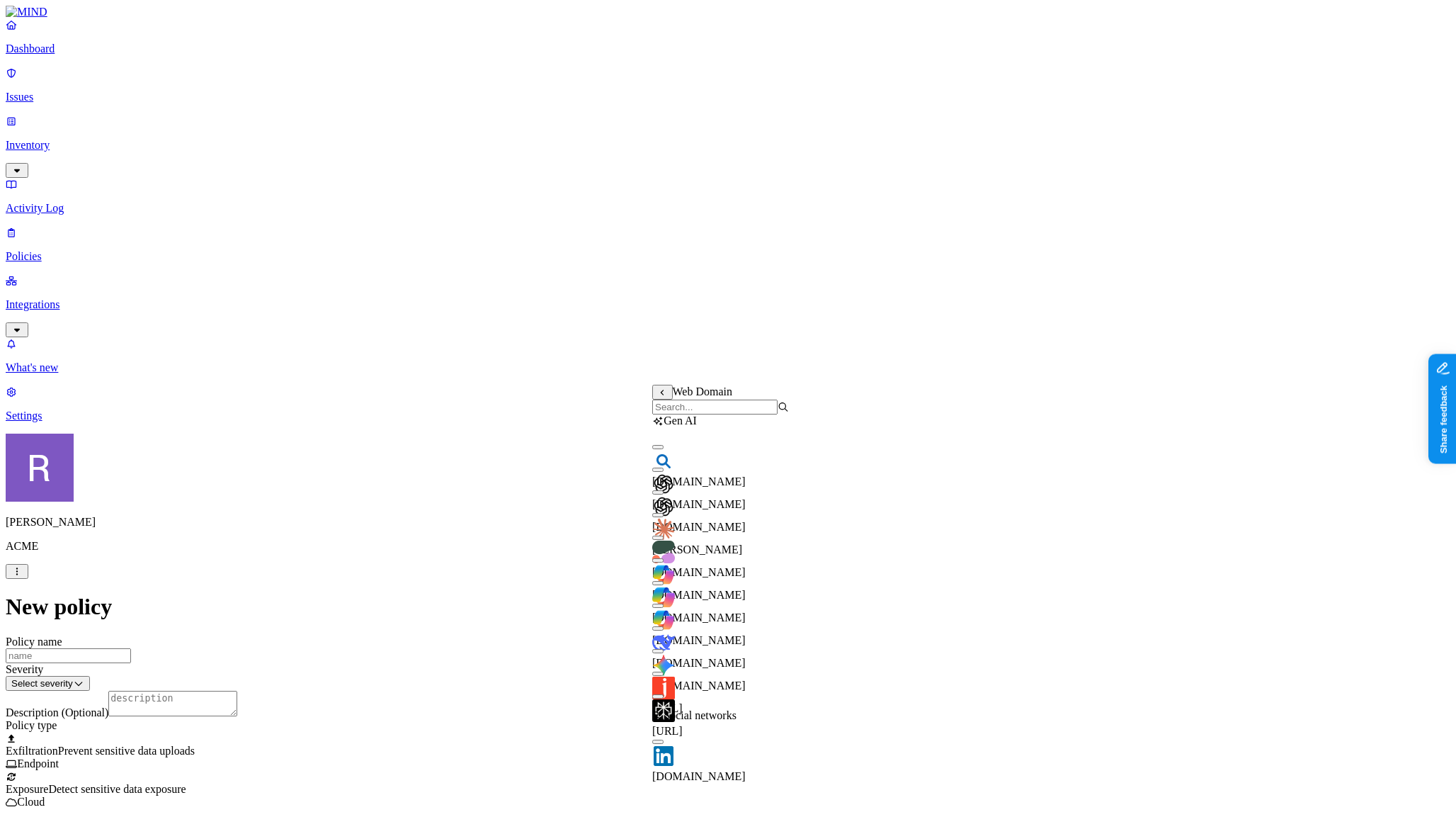
click at [696, 414] on input "search" at bounding box center [715, 407] width 126 height 15
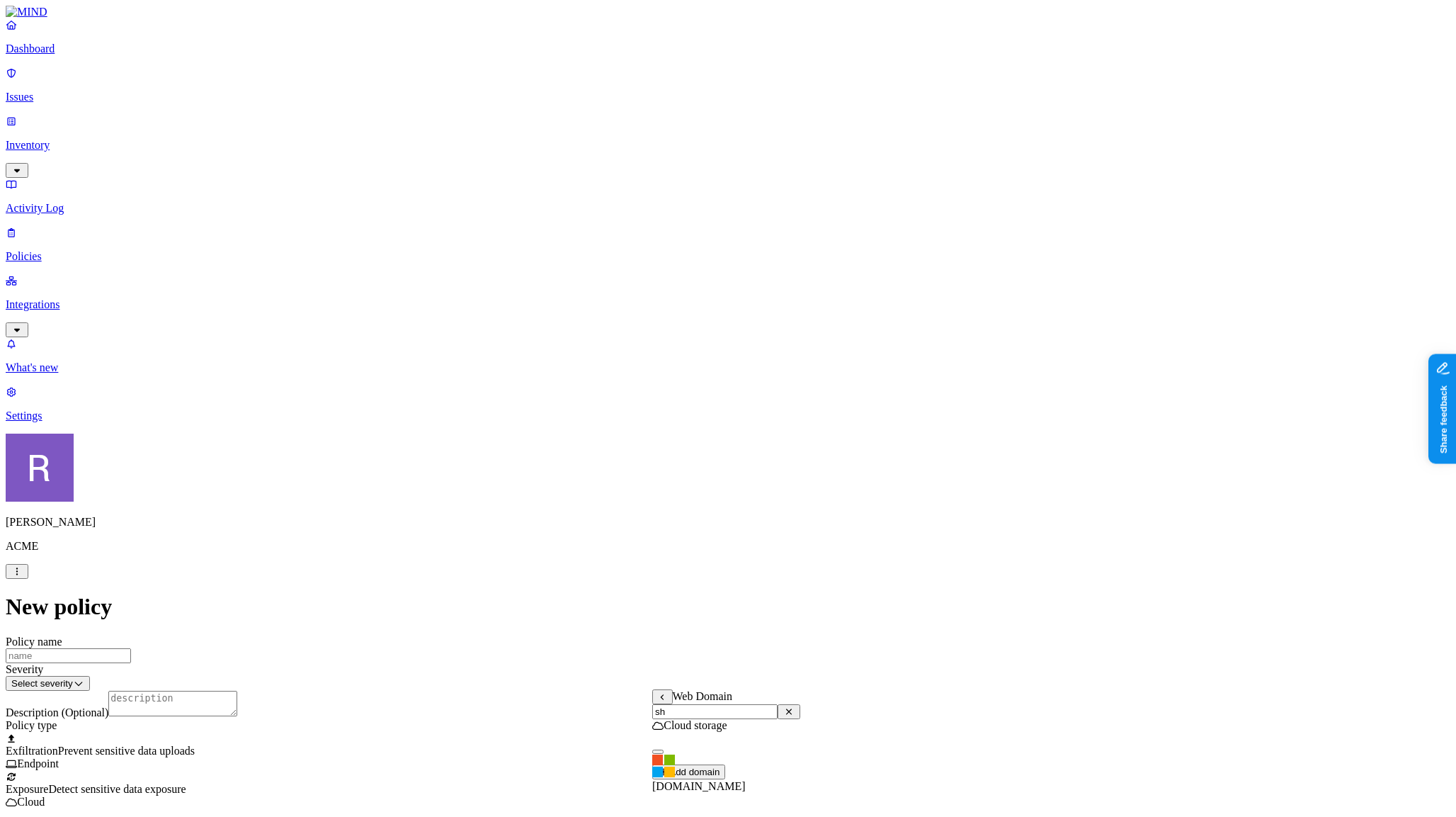
type input "s"
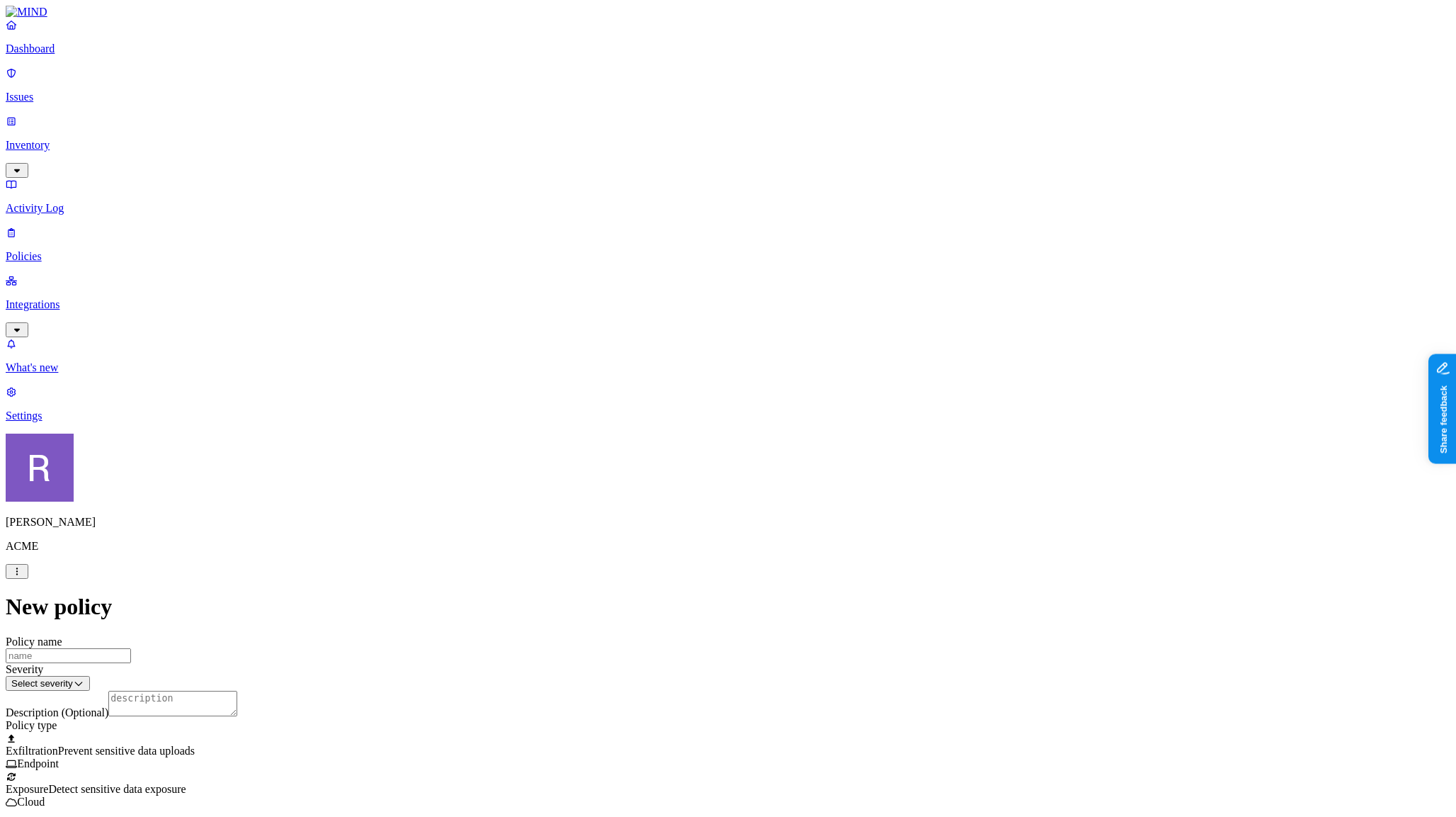
click at [94, 56] on p "Dashboard" at bounding box center [728, 48] width 1445 height 13
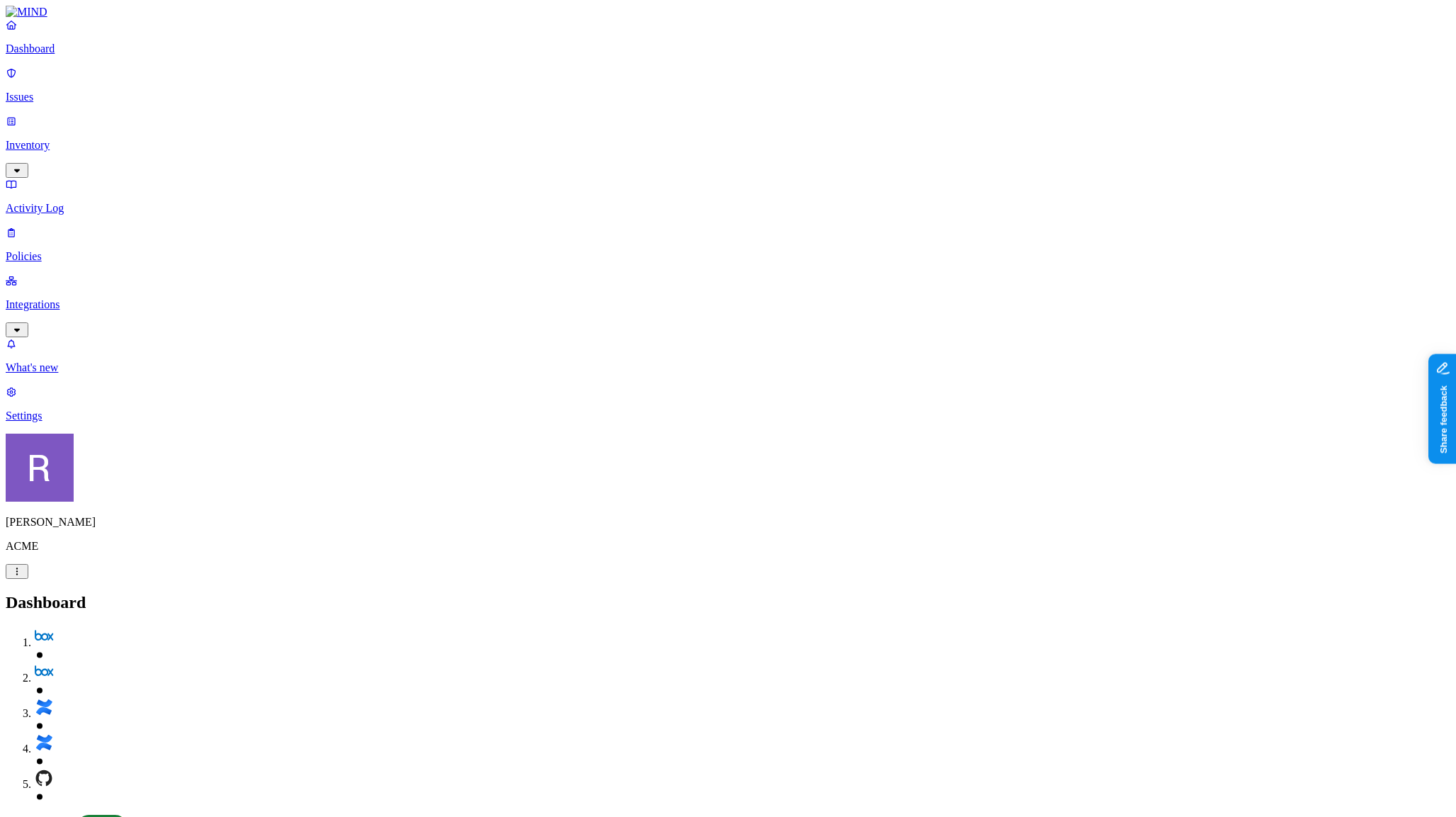
click at [66, 139] on p "Inventory" at bounding box center [728, 145] width 1445 height 13
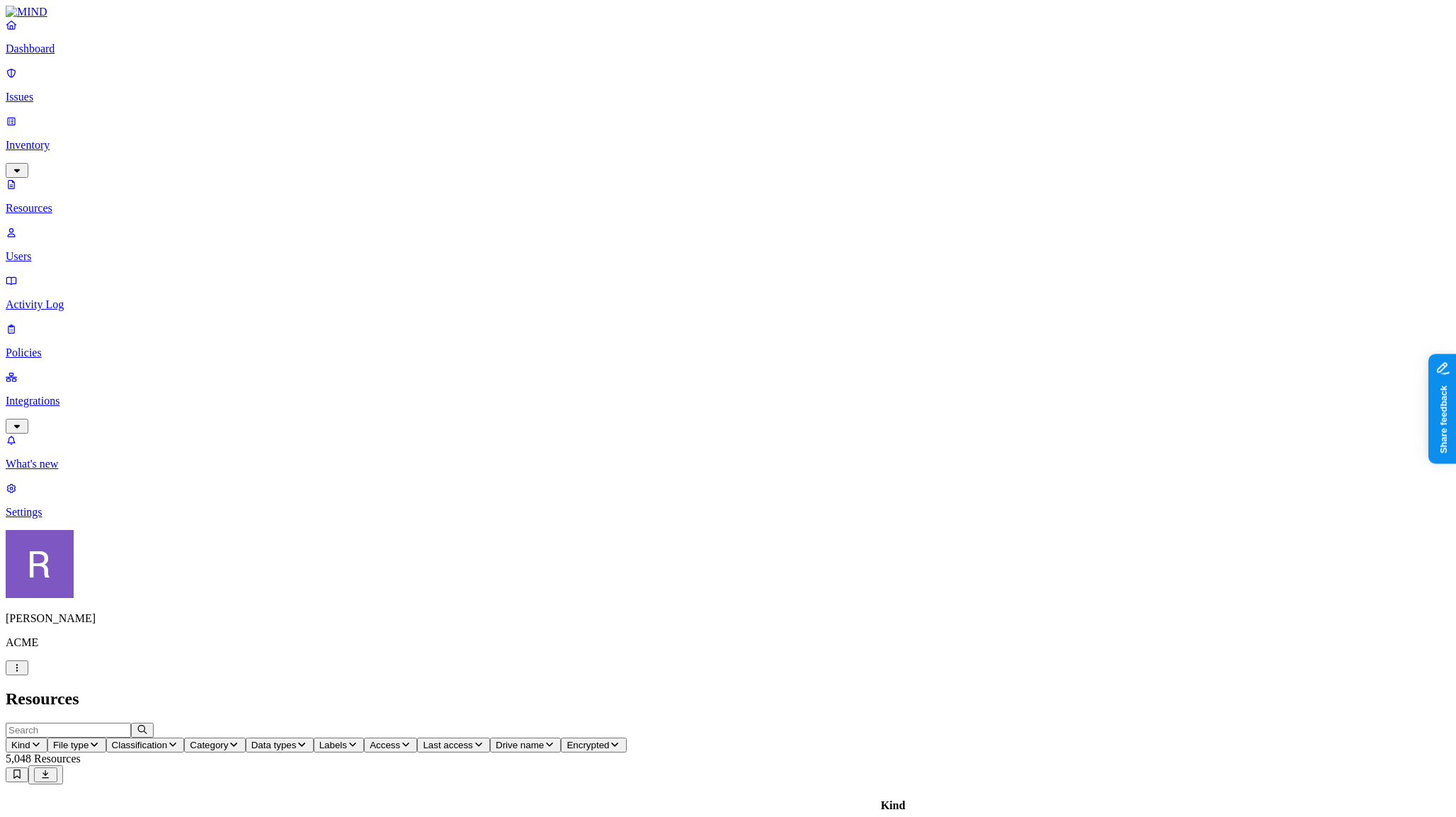
click at [307, 740] on icon "button" at bounding box center [302, 745] width 11 height 10
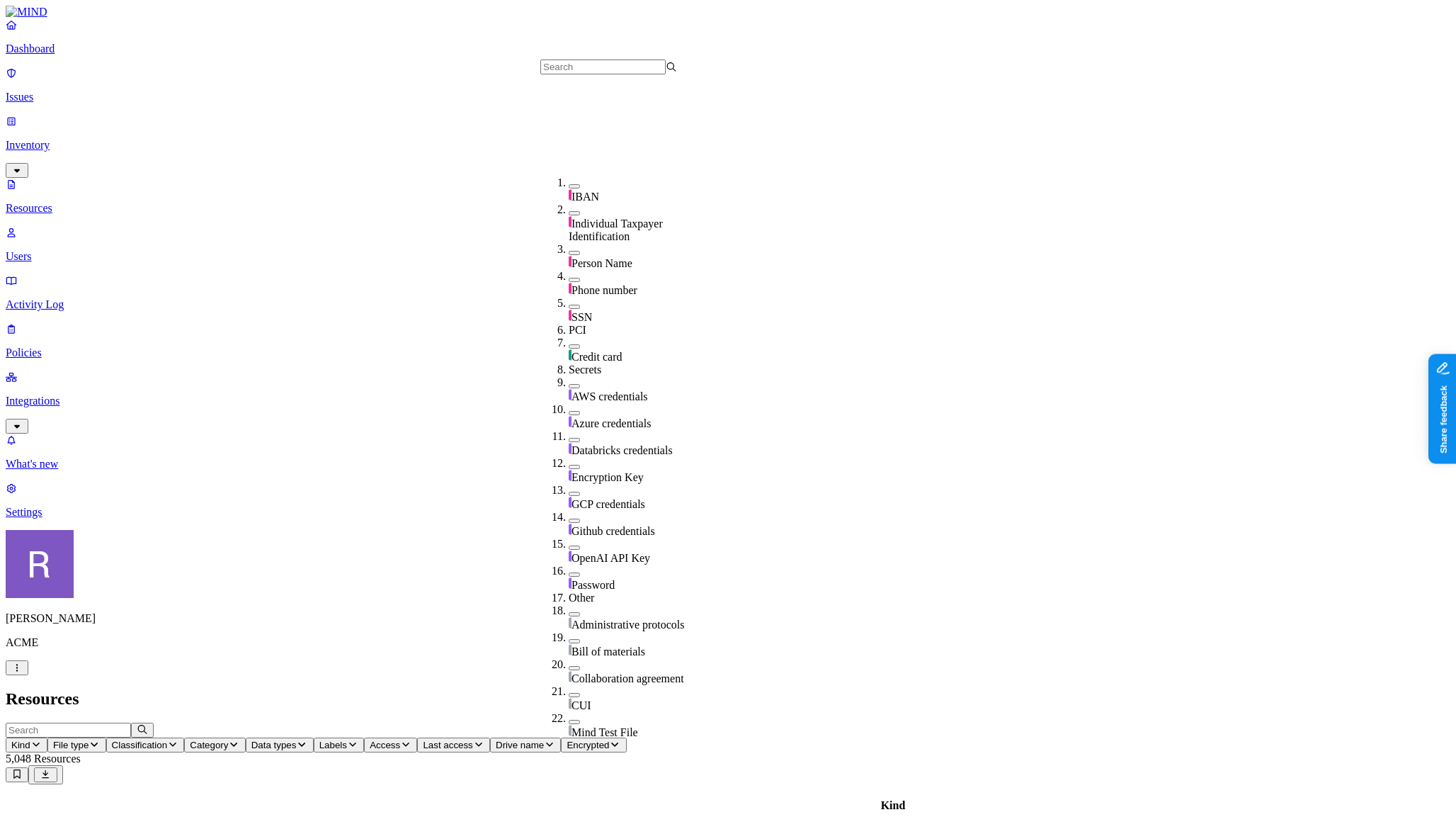
scroll to position [225, 0]
click at [569, 384] on button "button" at bounding box center [574, 385] width 11 height 4
click at [474, 740] on span "Access" at bounding box center [459, 745] width 30 height 10
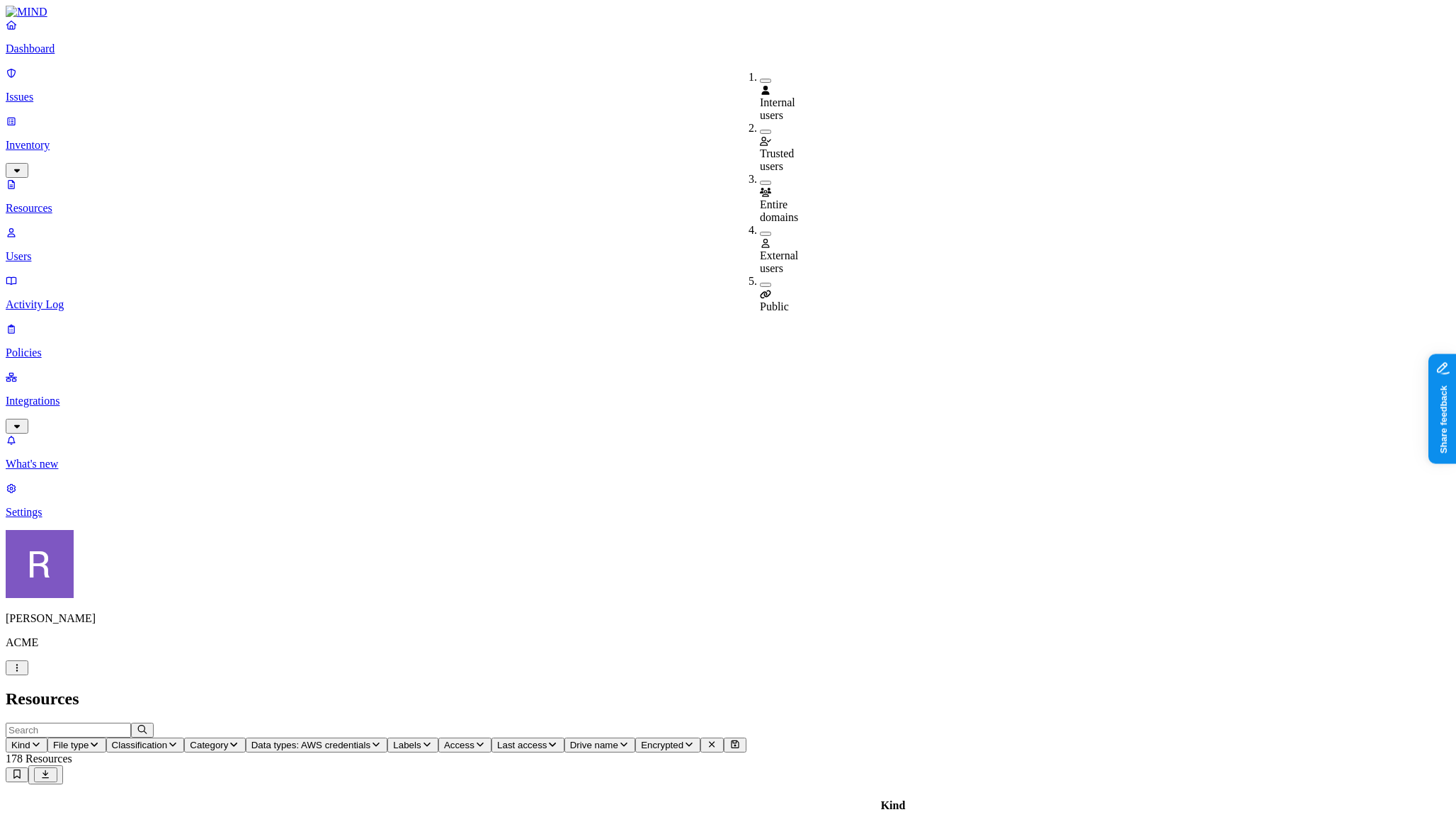
click at [760, 275] on div "Public" at bounding box center [760, 294] width 0 height 38
click at [760, 275] on div "Public" at bounding box center [760, 295] width 0 height 41
click at [380, 742] on icon "button" at bounding box center [376, 744] width 7 height 4
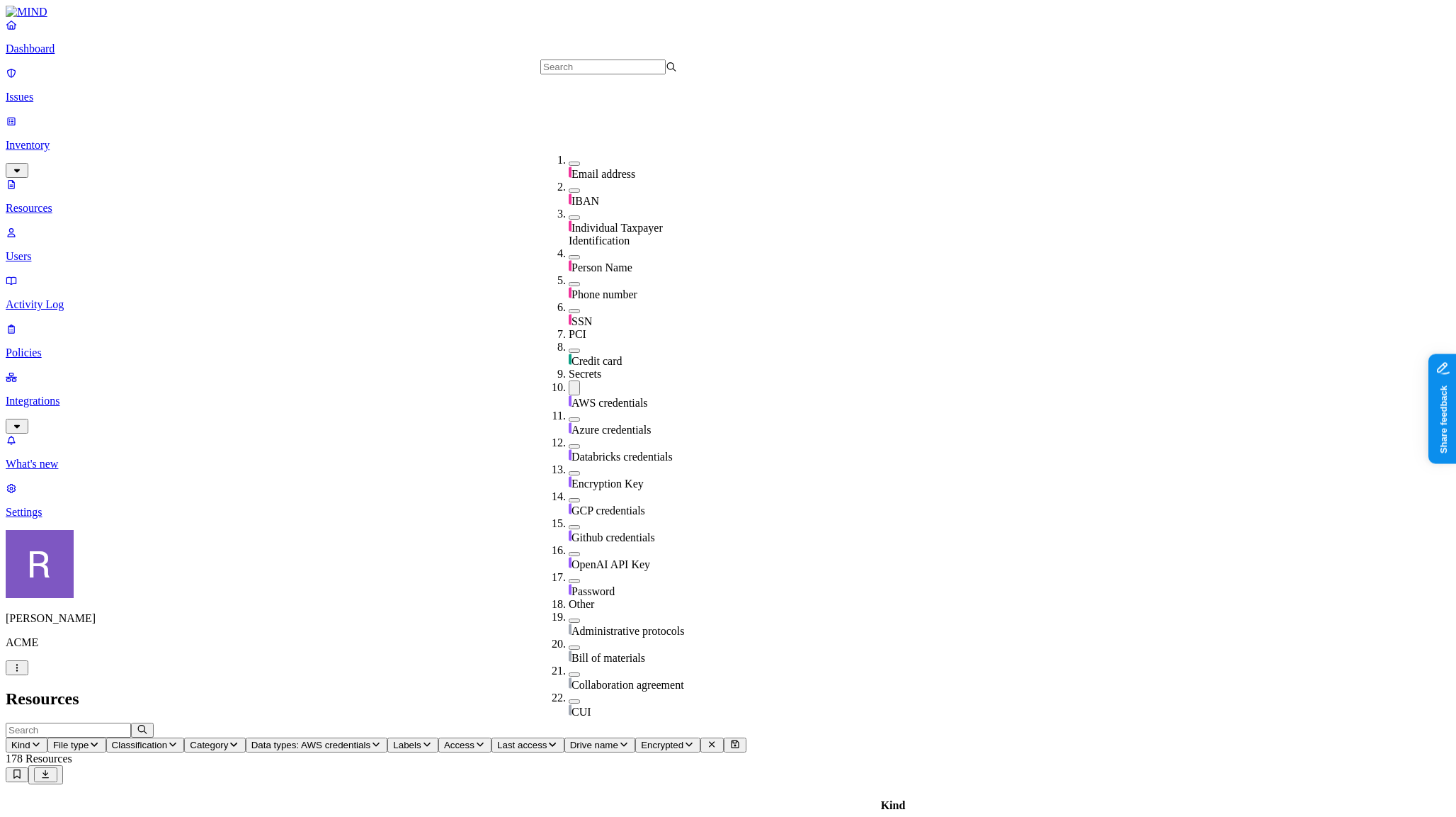
scroll to position [205, 0]
click at [569, 376] on button "button" at bounding box center [574, 383] width 11 height 15
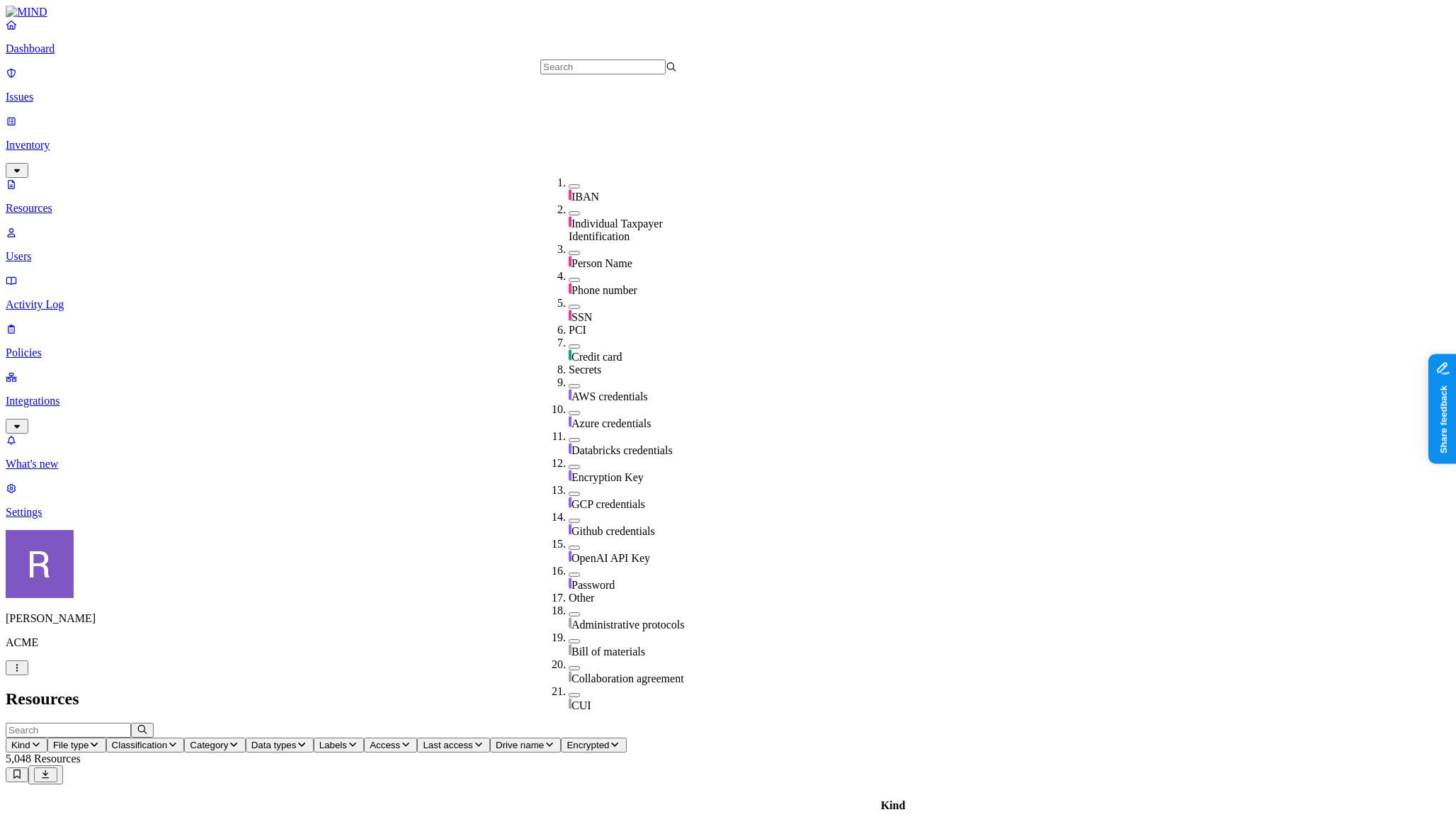
click at [664, 690] on h2 "Resources" at bounding box center [728, 699] width 1445 height 19
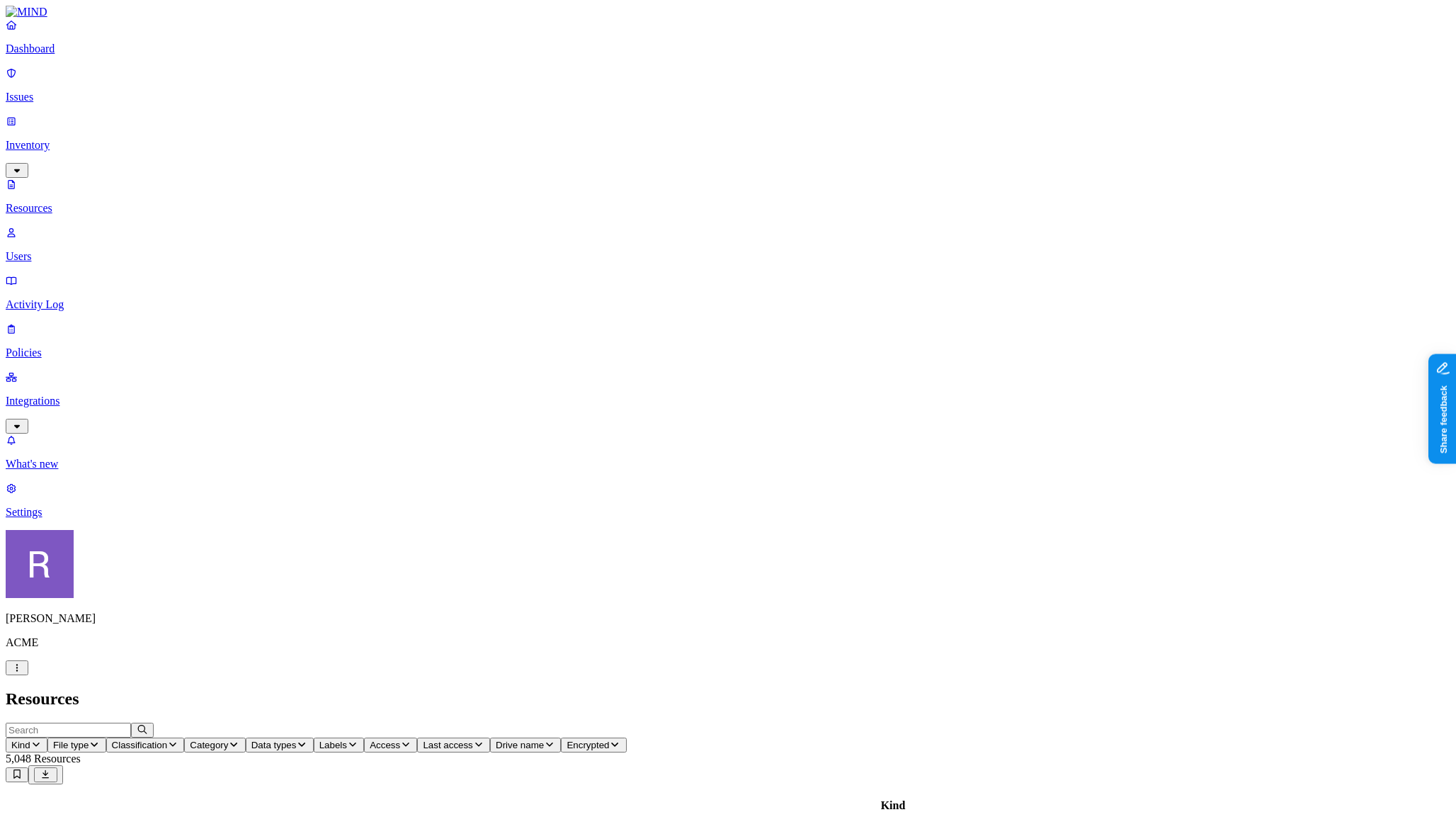
click at [104, 56] on p "Dashboard" at bounding box center [728, 48] width 1445 height 13
